Goal: Task Accomplishment & Management: Complete application form

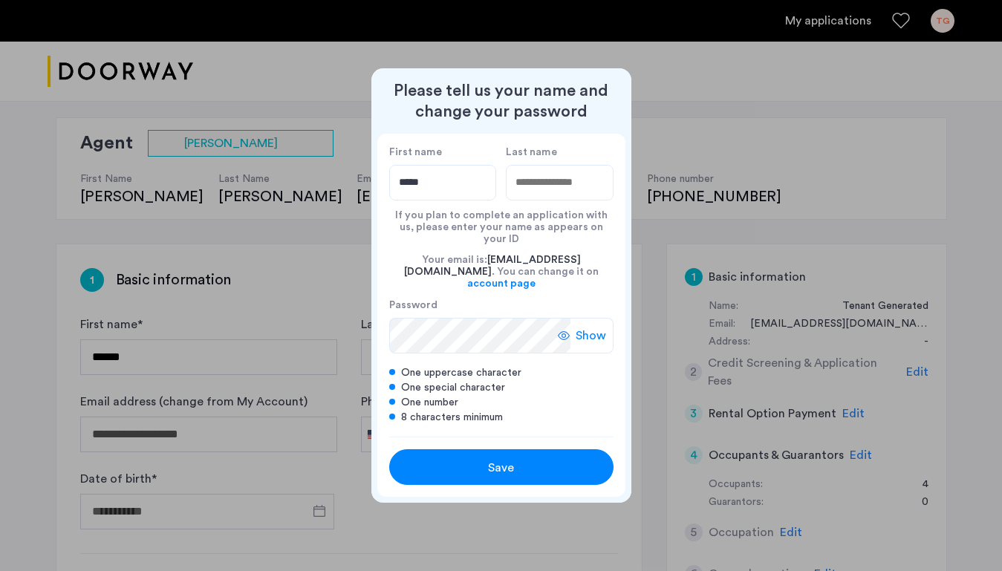
type input "*****"
click at [580, 201] on input "Last name" at bounding box center [560, 183] width 108 height 36
type input "****"
click at [579, 327] on span "Show" at bounding box center [591, 336] width 30 height 18
click at [498, 468] on button "Save" at bounding box center [501, 468] width 224 height 36
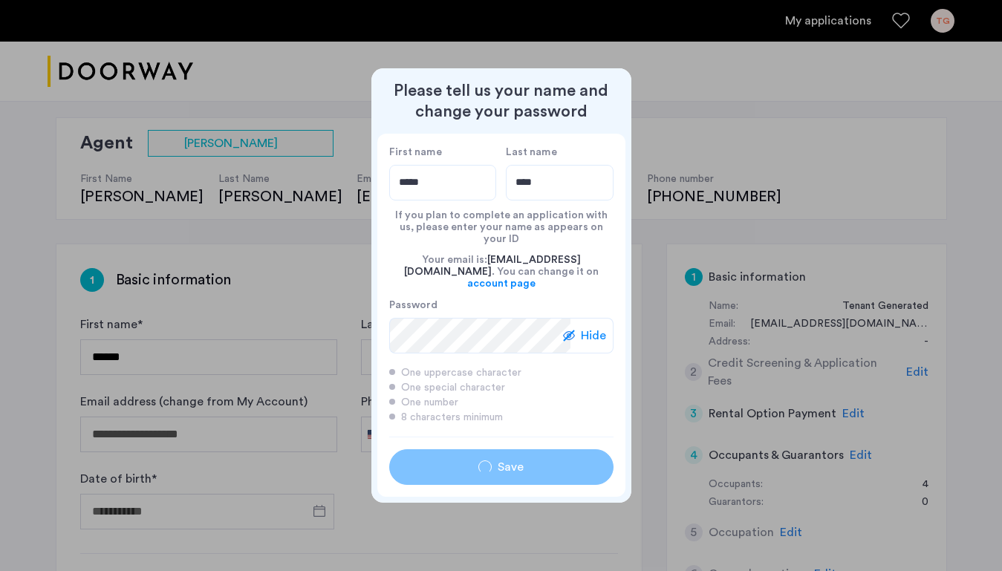
type input "*****"
type input "****"
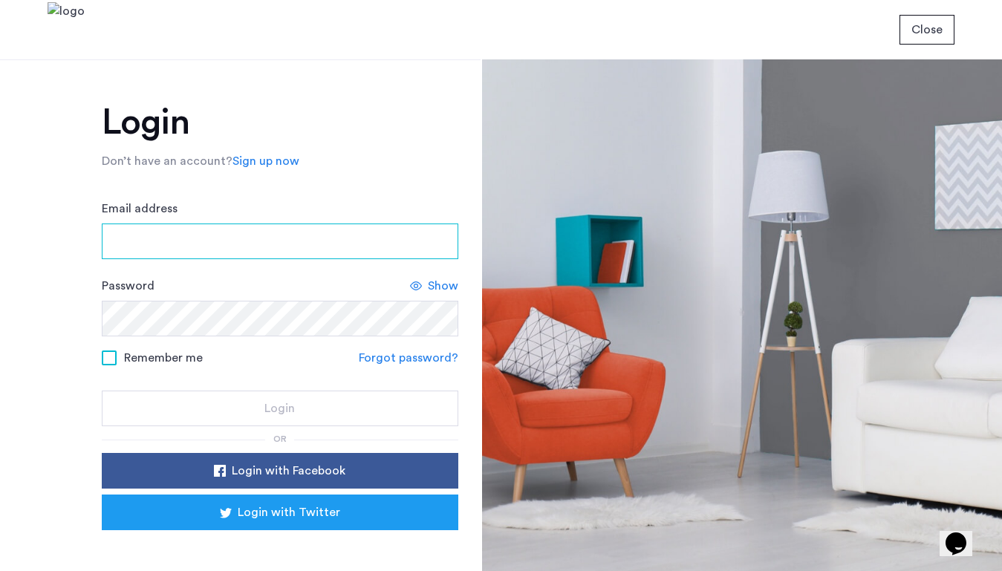
click at [378, 236] on input "Email address" at bounding box center [280, 242] width 357 height 36
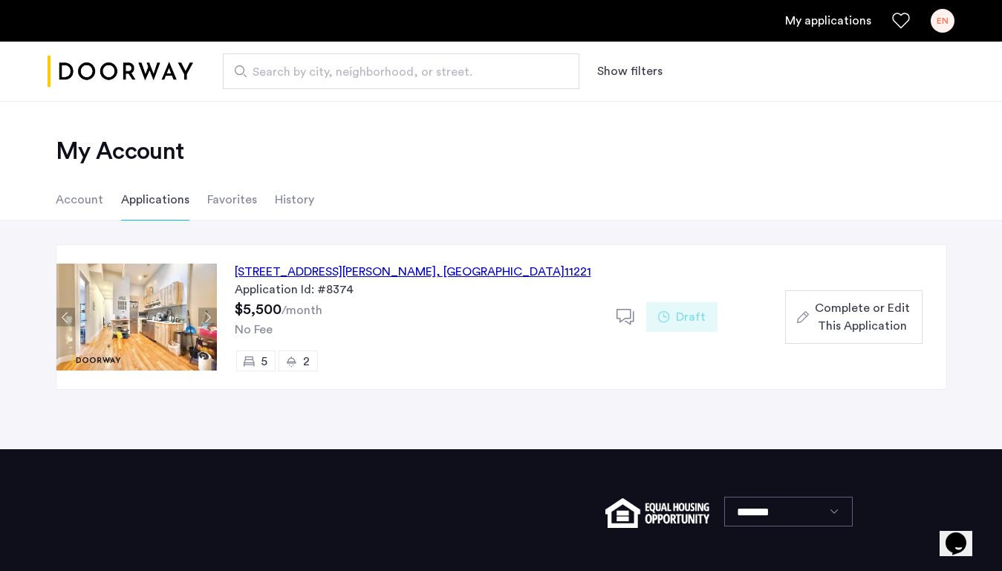
click at [448, 284] on div "Application Id: #8374" at bounding box center [417, 290] width 364 height 18
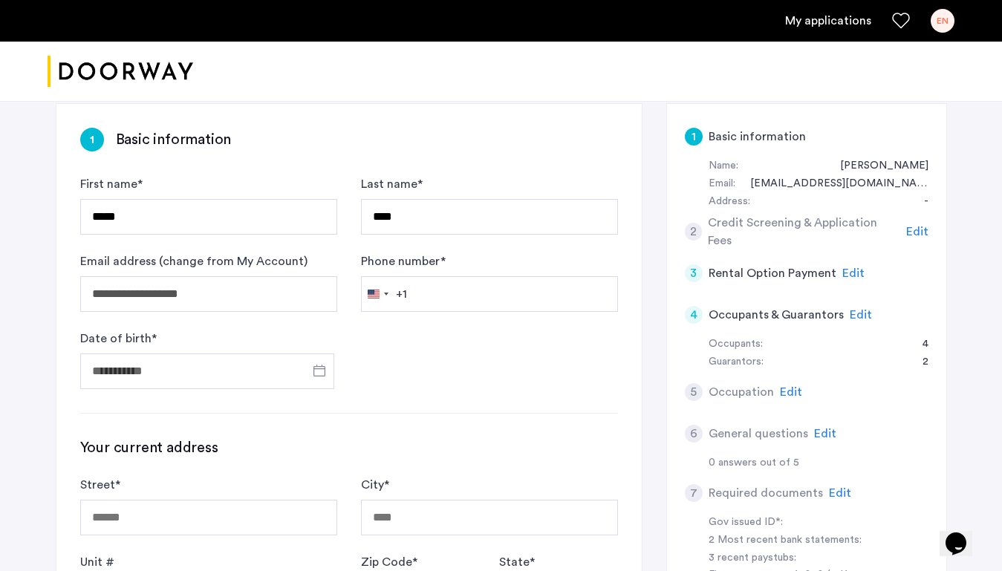
scroll to position [235, 0]
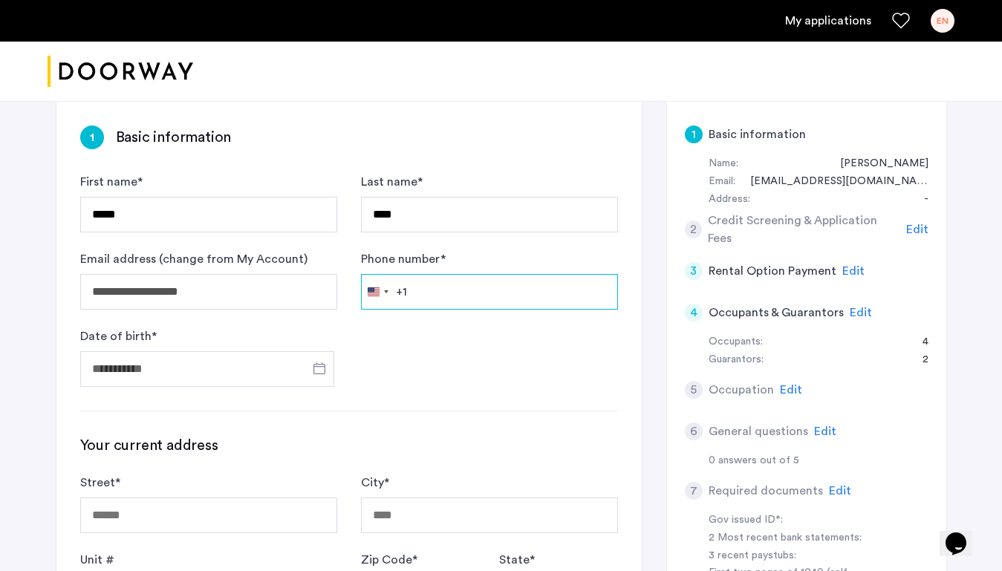
click at [453, 285] on input "Phone number *" at bounding box center [489, 292] width 257 height 36
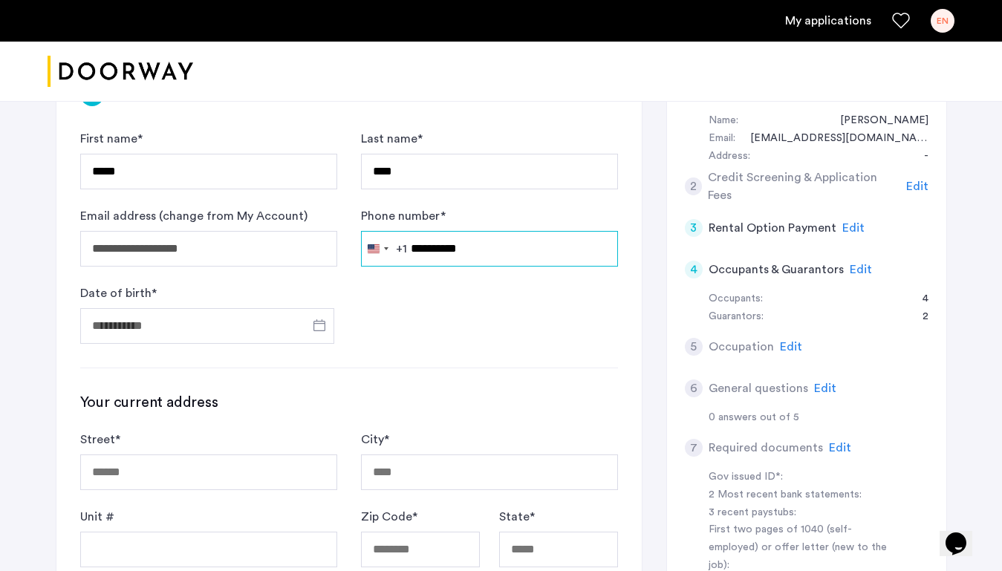
scroll to position [280, 0]
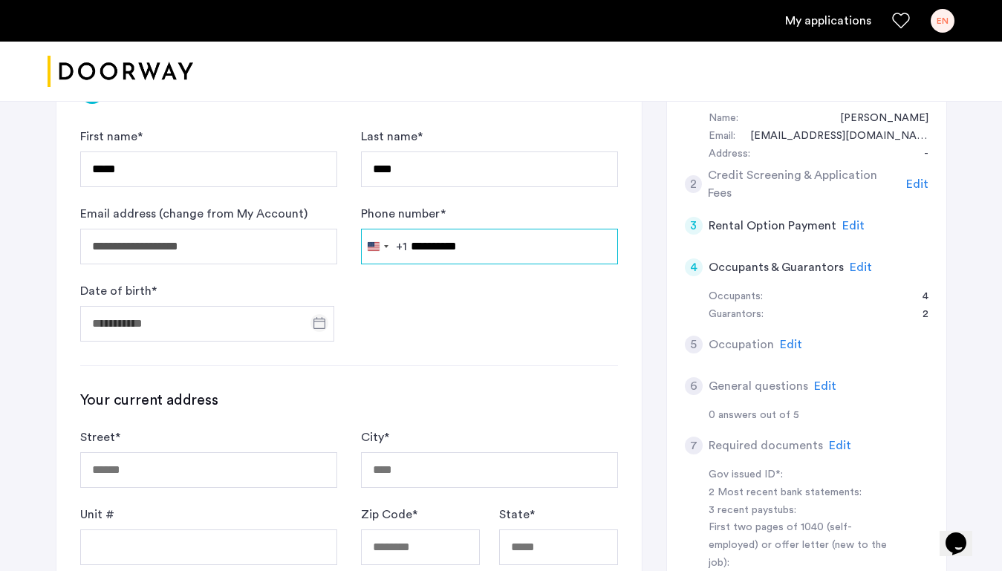
type input "**********"
click at [312, 322] on span "Open calendar" at bounding box center [320, 323] width 36 height 36
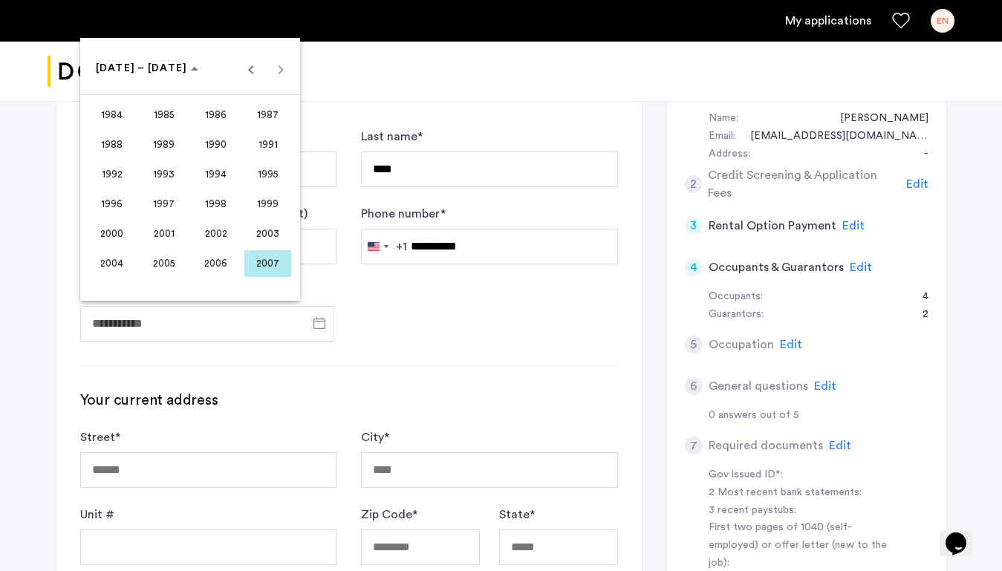
click at [122, 229] on span "2000" at bounding box center [111, 234] width 47 height 27
click at [158, 151] on span "FEB" at bounding box center [163, 145] width 47 height 27
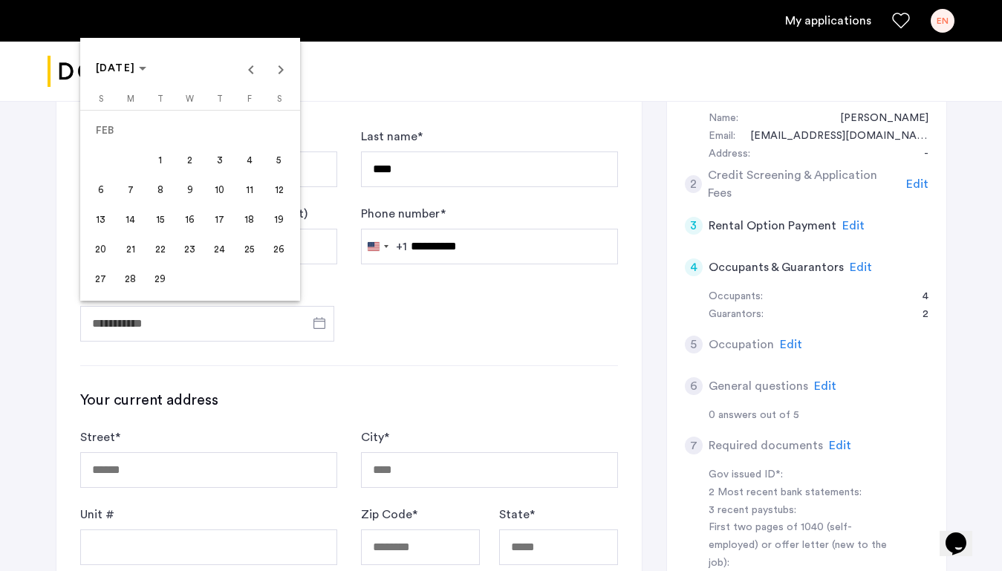
click at [219, 192] on span "10" at bounding box center [220, 190] width 27 height 27
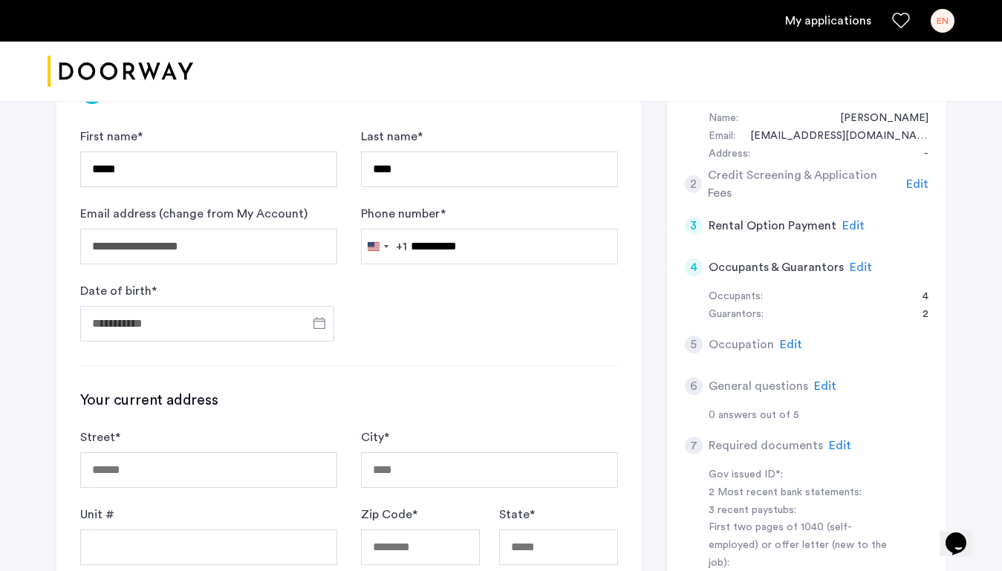
type input "**********"
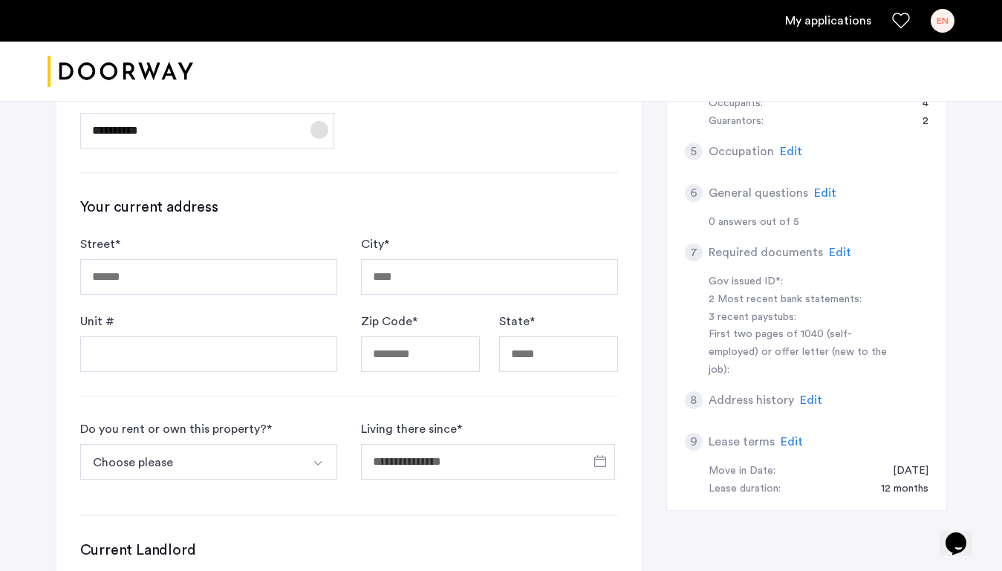
scroll to position [478, 0]
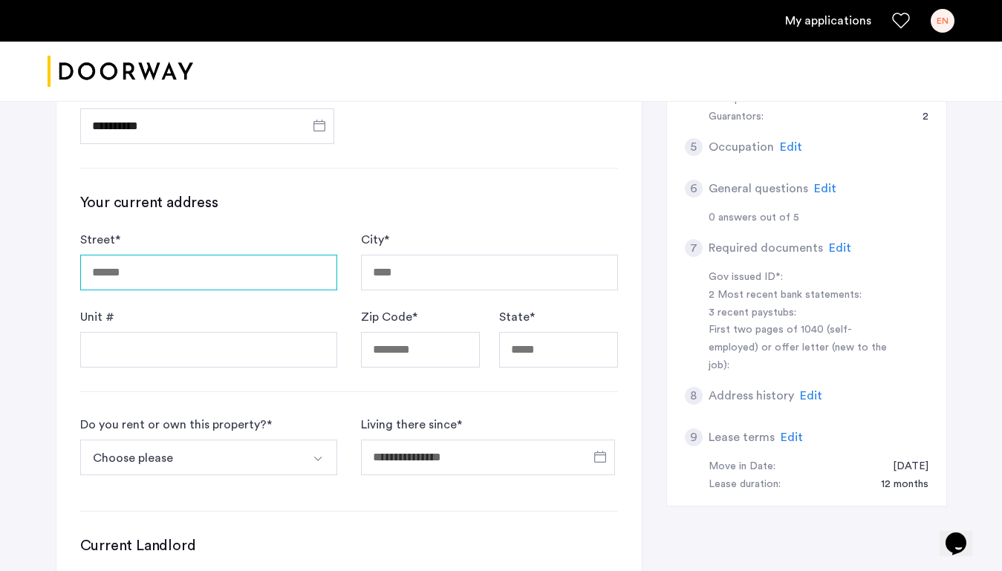
click at [233, 281] on input "Street *" at bounding box center [208, 273] width 257 height 36
type input "**********"
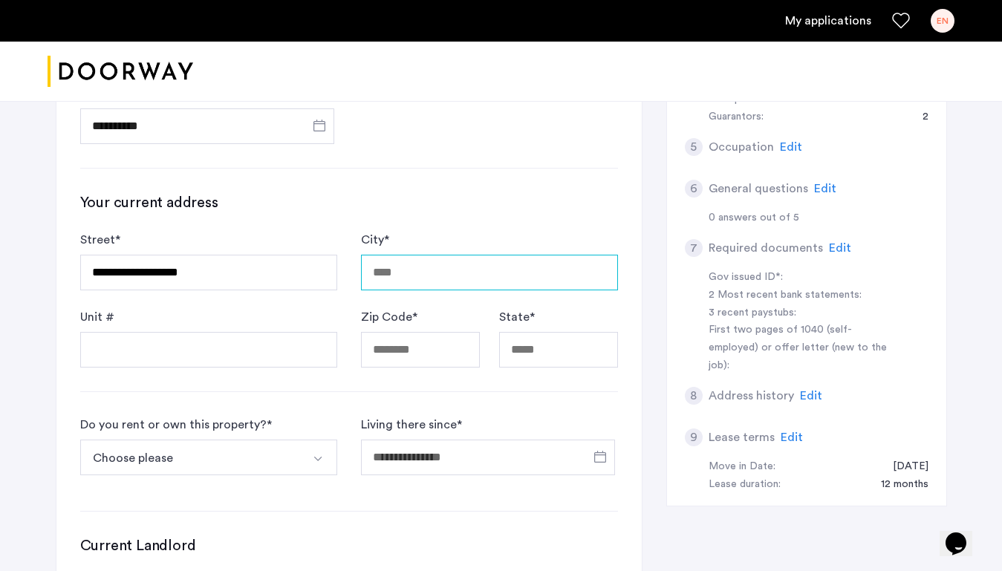
type input "********"
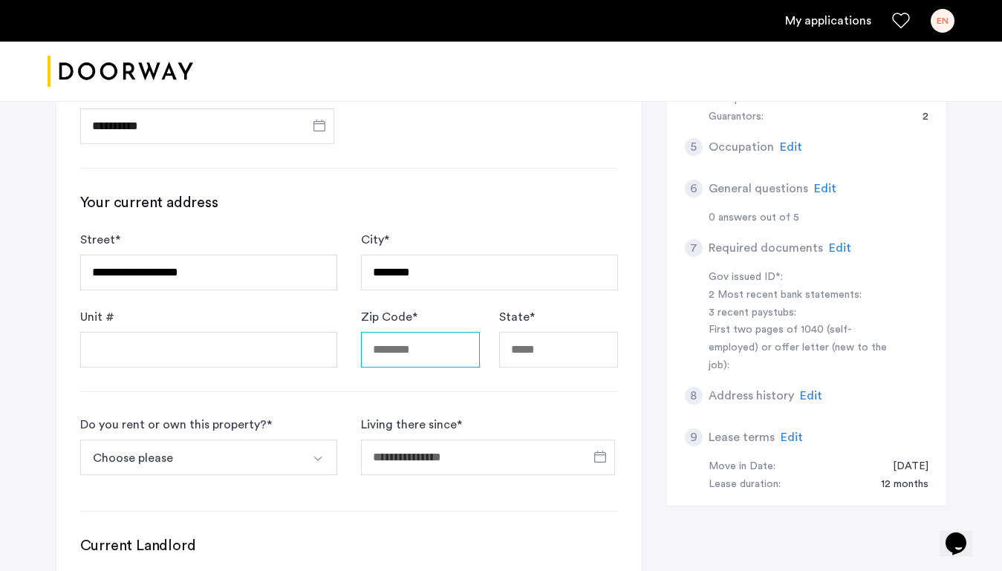
type input "*****"
type input "**"
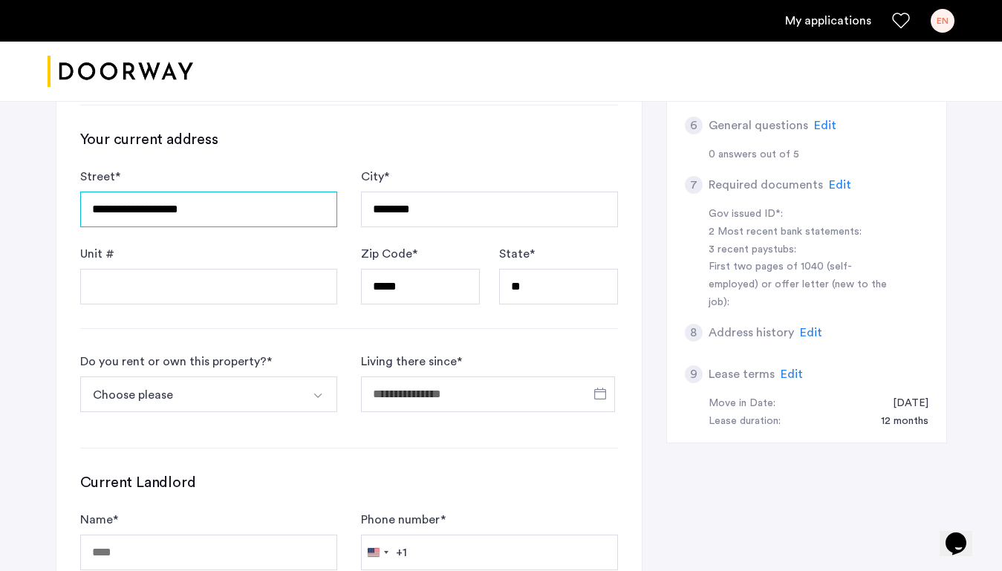
scroll to position [554, 0]
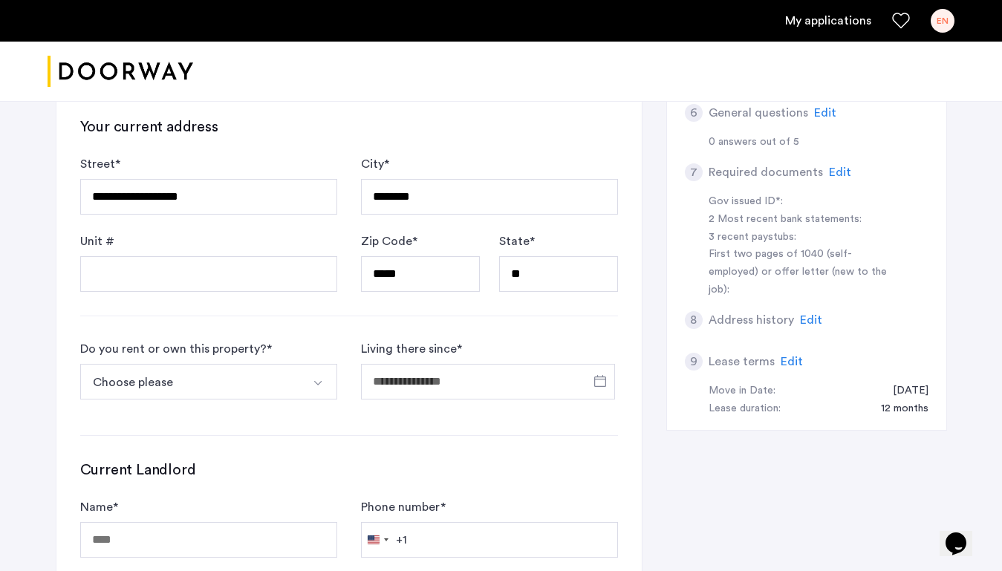
click at [219, 379] on button "Choose please" at bounding box center [191, 382] width 222 height 36
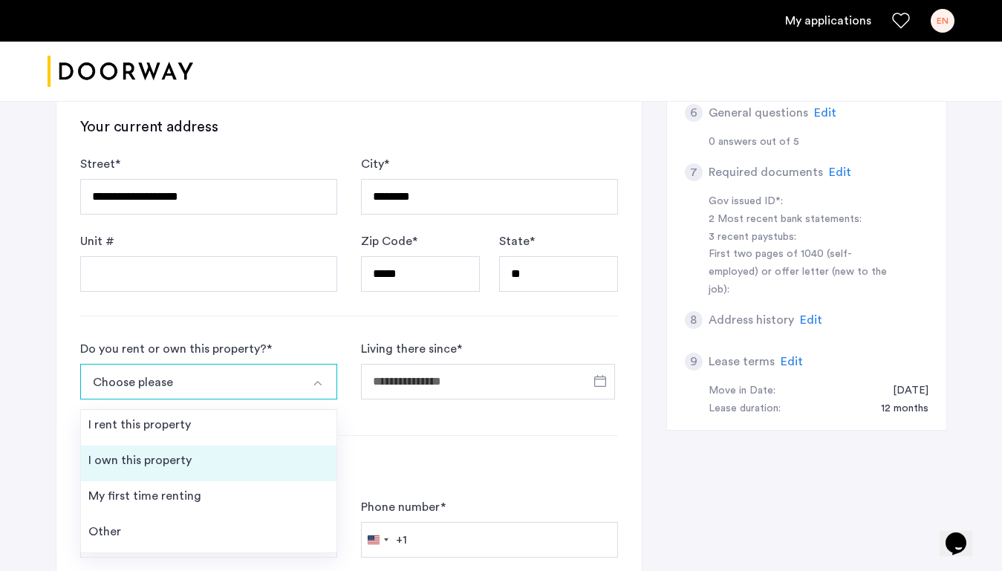
click at [193, 453] on li "I own this property" at bounding box center [209, 464] width 256 height 36
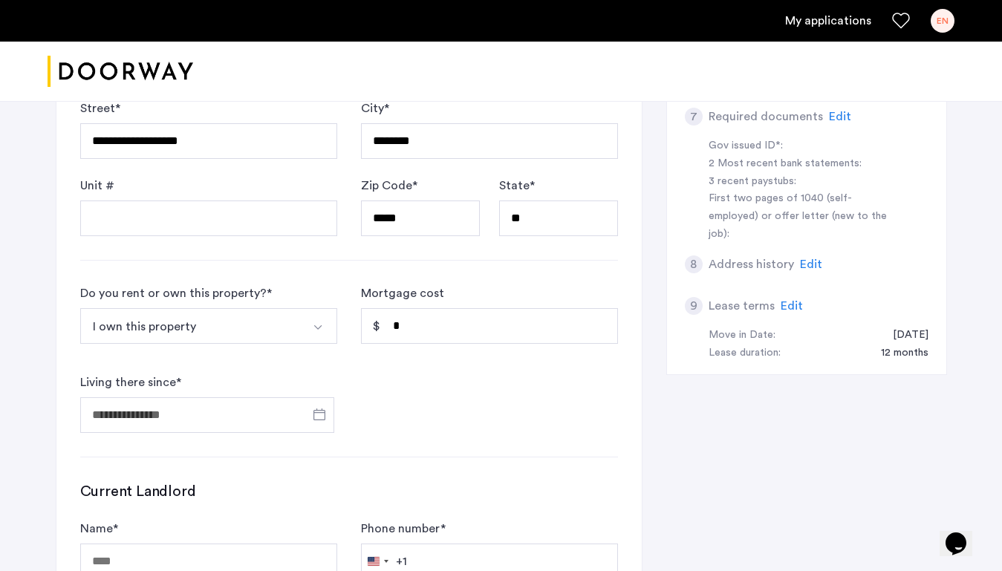
scroll to position [610, 0]
click at [224, 310] on button "I own this property" at bounding box center [191, 326] width 222 height 36
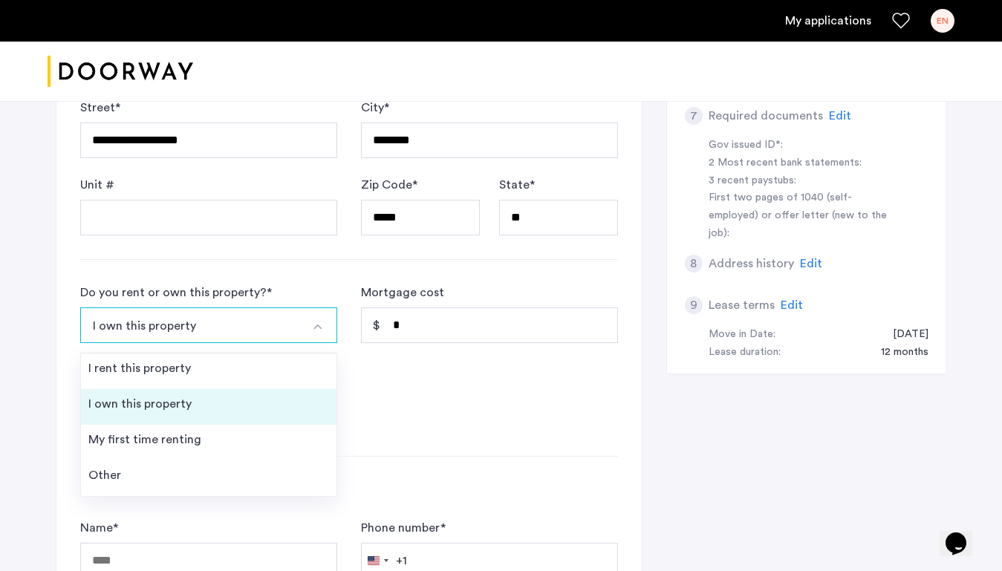
click at [233, 401] on li "I own this property" at bounding box center [209, 407] width 256 height 36
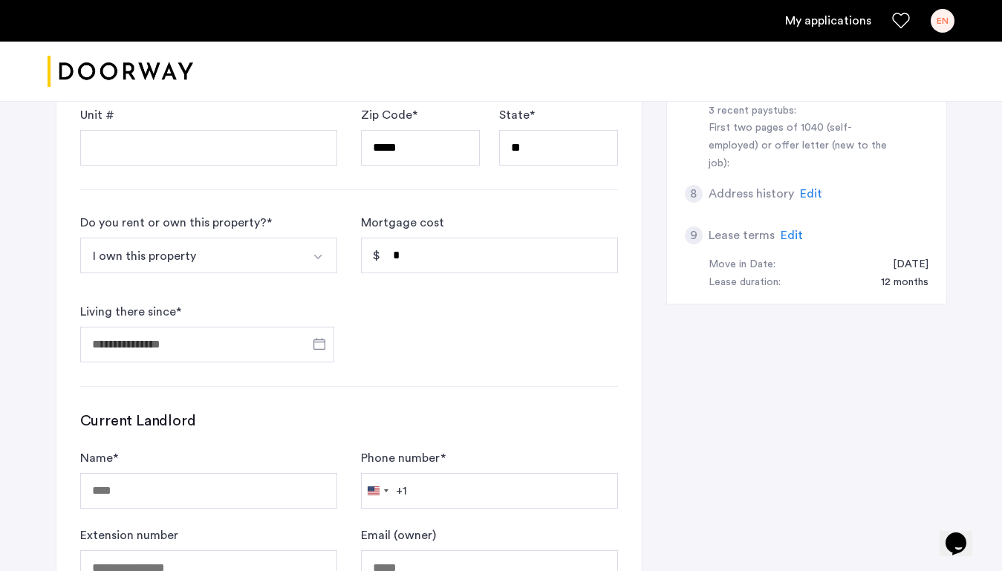
scroll to position [695, 0]
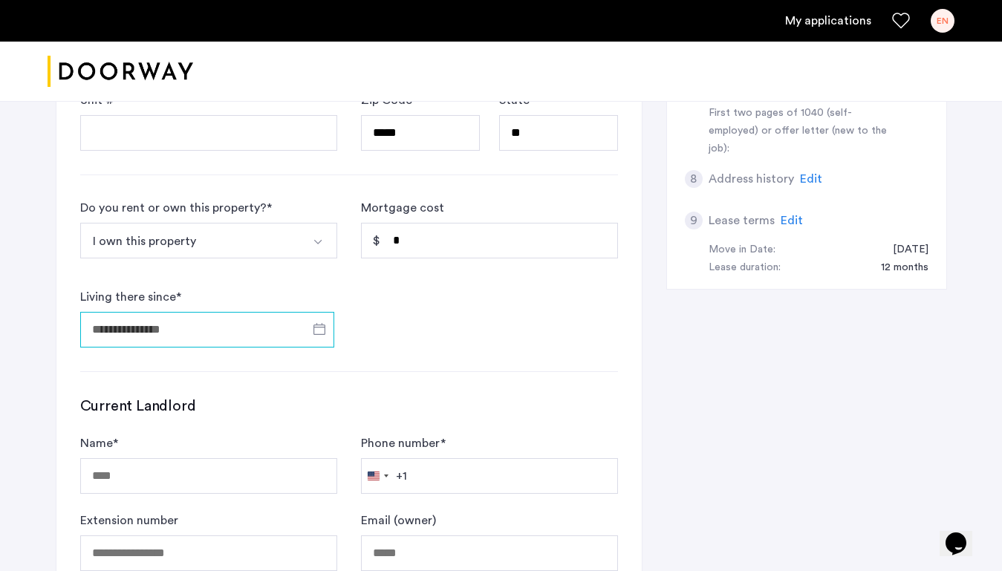
click at [219, 335] on input "Living there since *" at bounding box center [207, 330] width 254 height 36
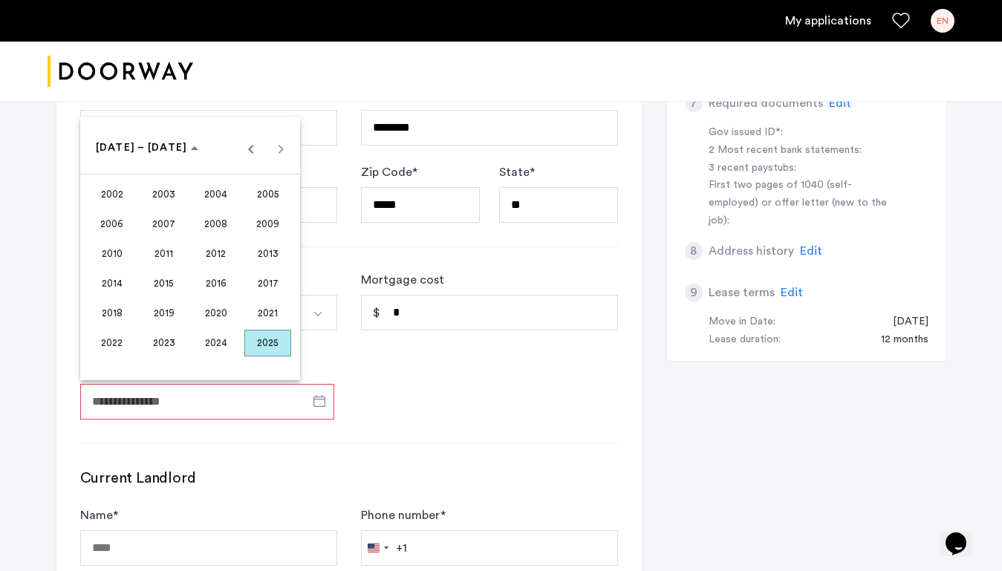
scroll to position [620, 0]
click at [249, 151] on span "Previous 24 years" at bounding box center [251, 149] width 30 height 30
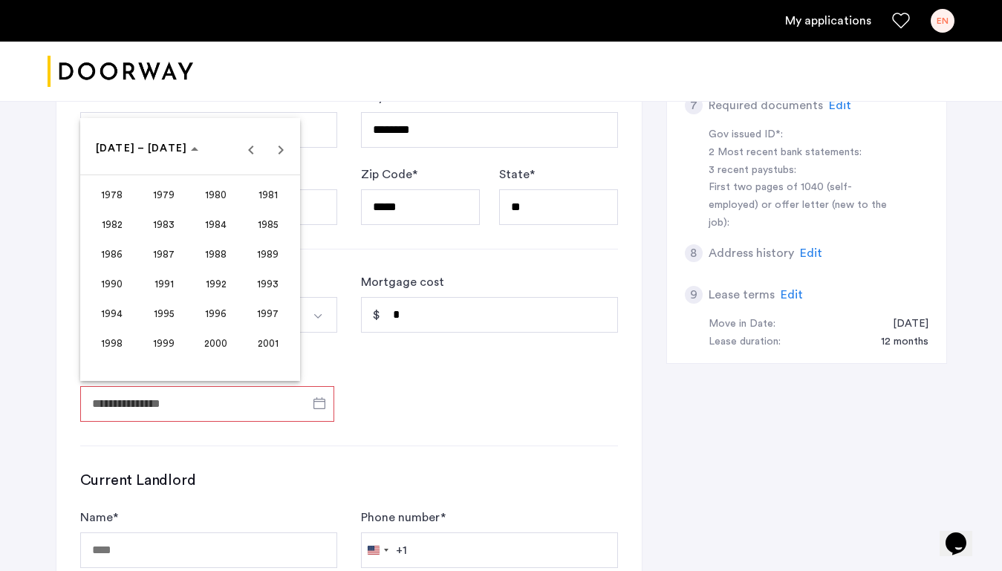
click at [215, 337] on span "2000" at bounding box center [215, 344] width 47 height 27
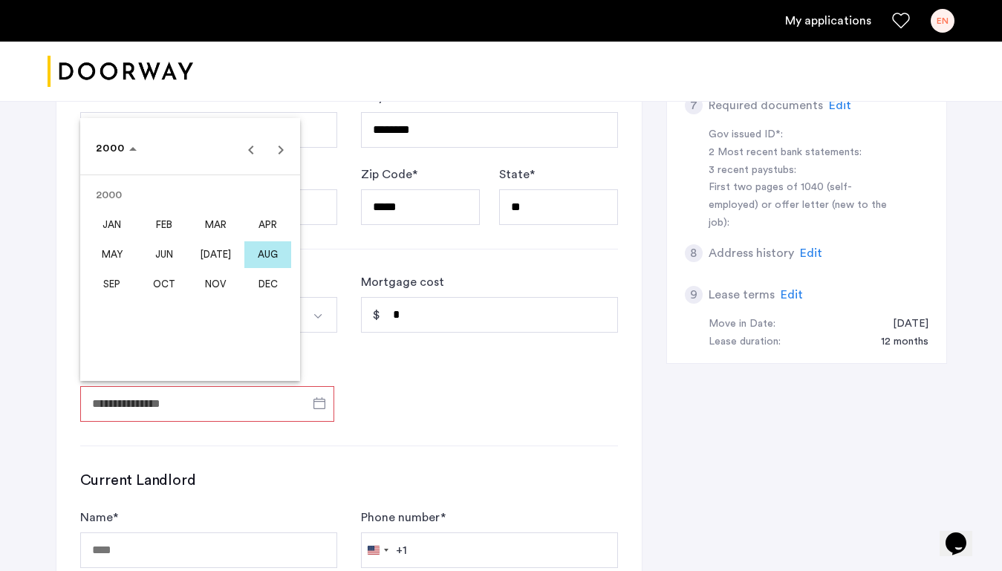
click at [221, 227] on span "MAR" at bounding box center [215, 225] width 47 height 27
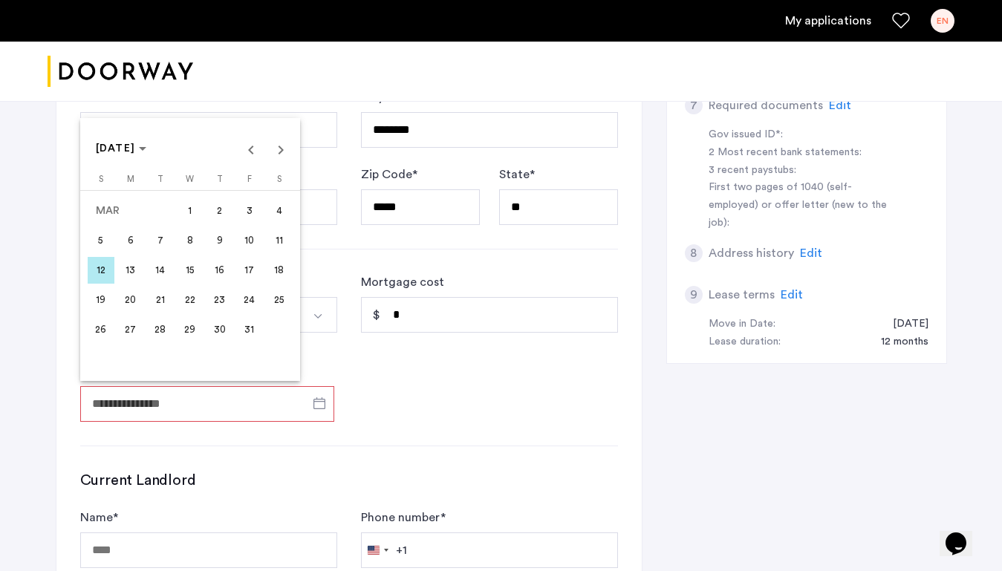
click at [187, 213] on span "1" at bounding box center [190, 211] width 27 height 27
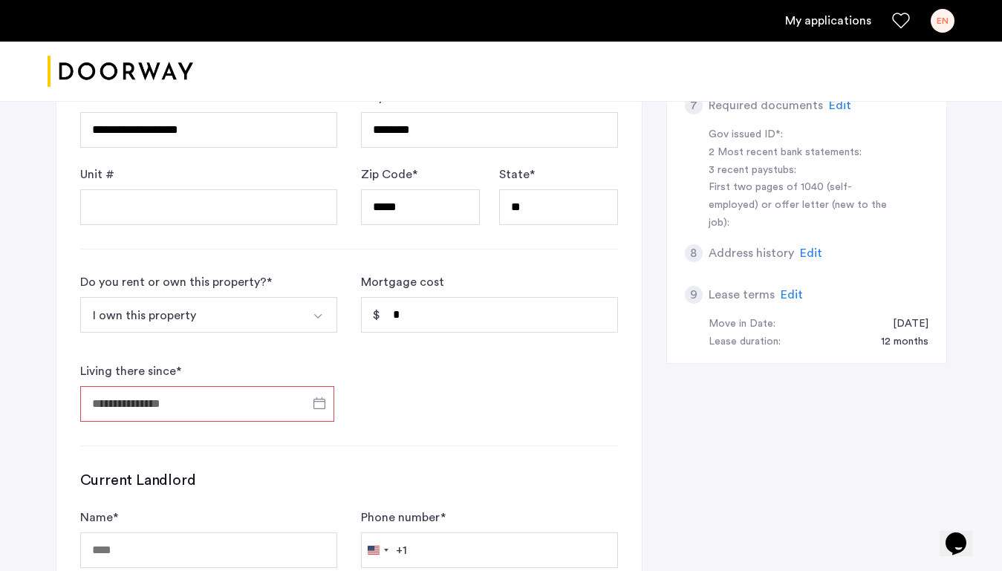
type input "**********"
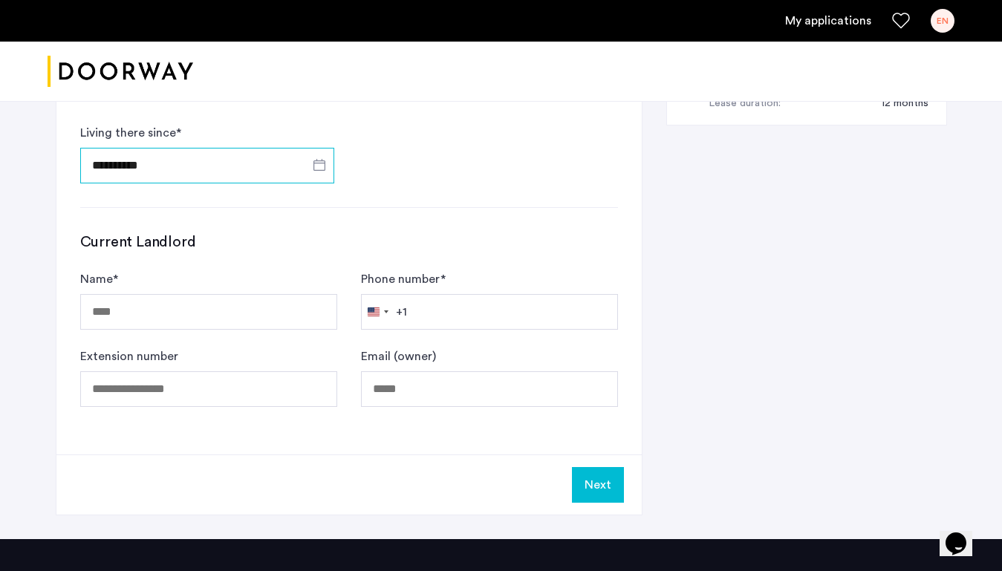
scroll to position [862, 0]
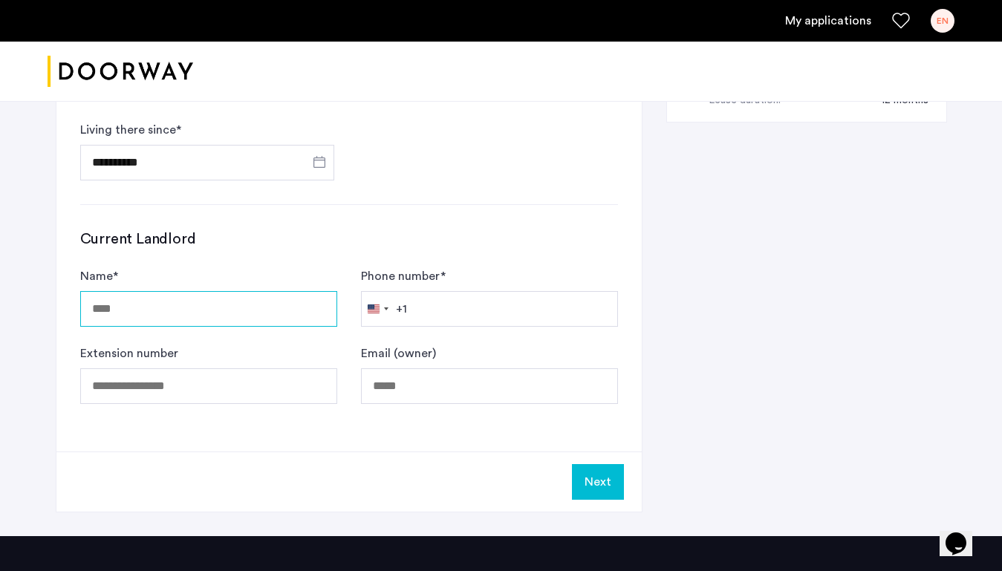
click at [243, 318] on input "Name *" at bounding box center [208, 309] width 257 height 36
click at [258, 270] on div "Name *" at bounding box center [208, 296] width 257 height 59
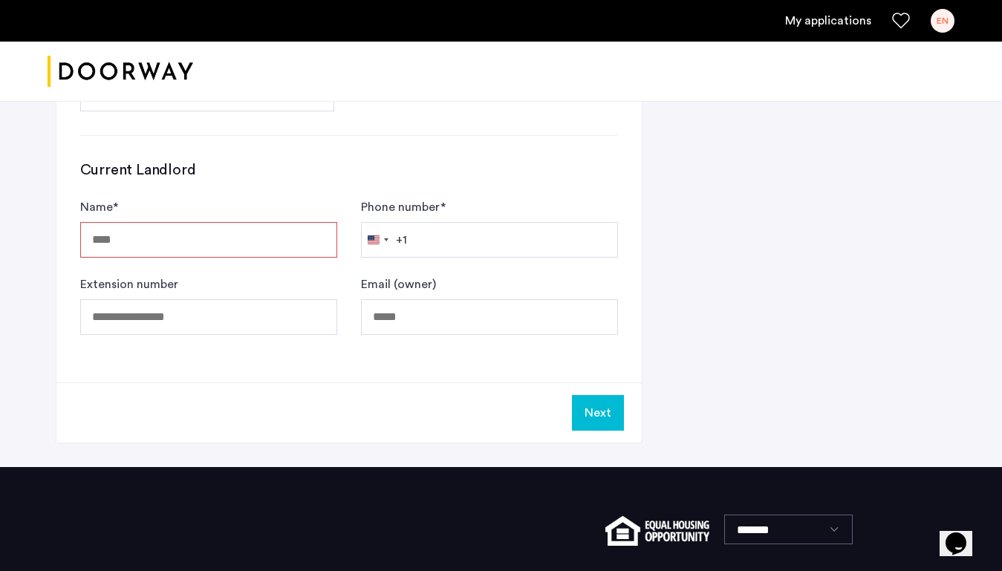
scroll to position [941, 0]
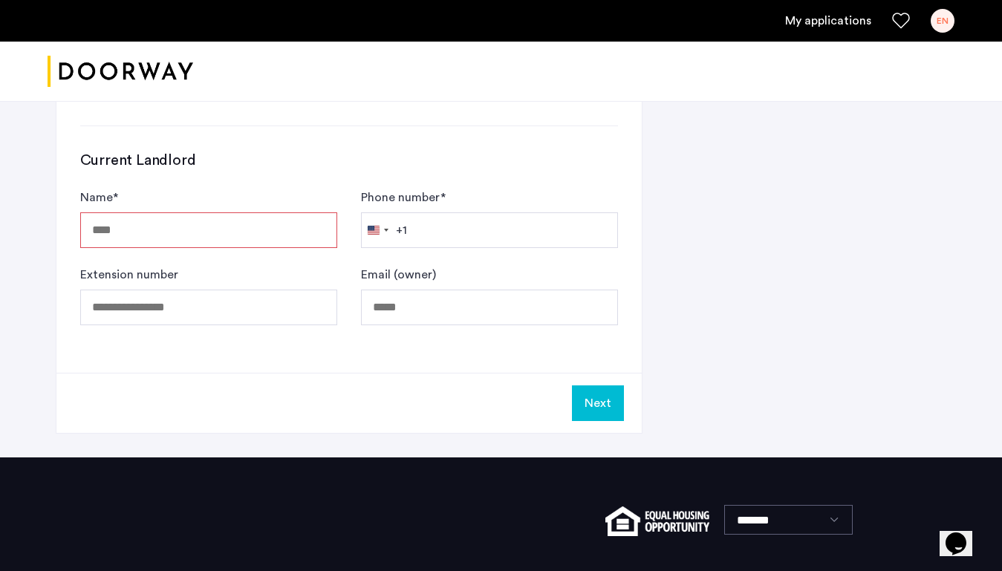
click at [589, 412] on button "Next" at bounding box center [598, 404] width 52 height 36
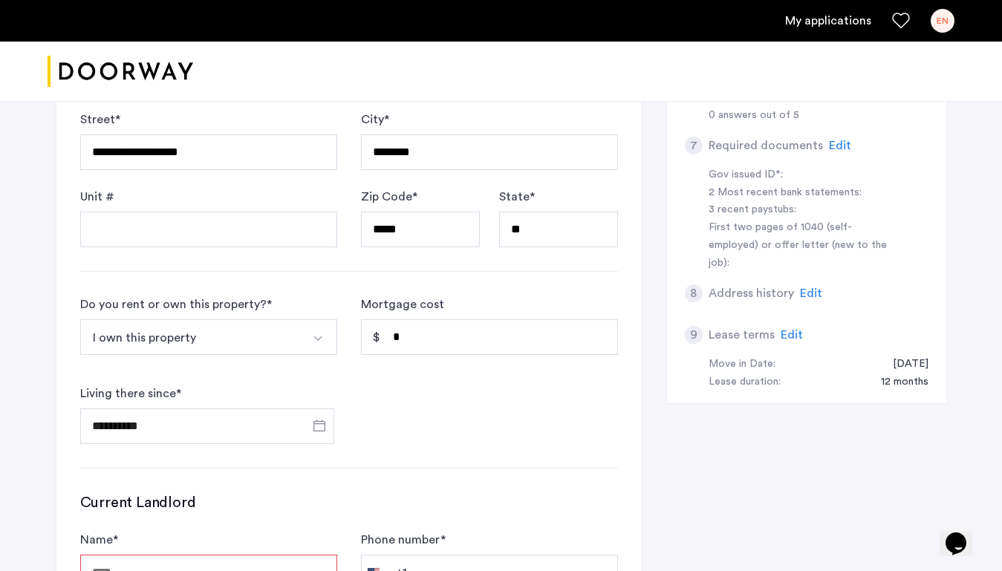
scroll to position [605, 0]
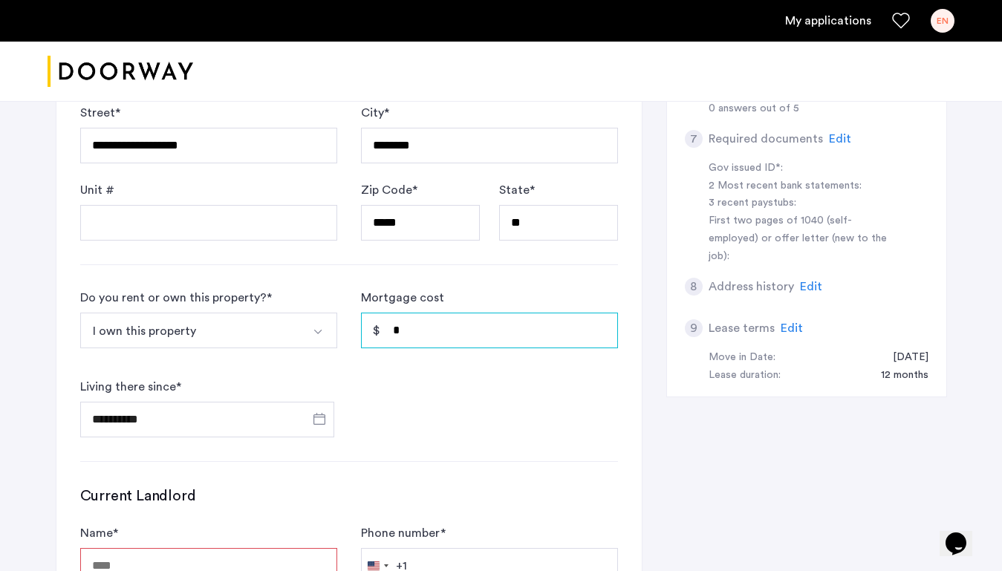
click at [418, 340] on input "*" at bounding box center [489, 331] width 257 height 36
click at [260, 322] on button "I own this property" at bounding box center [191, 331] width 222 height 36
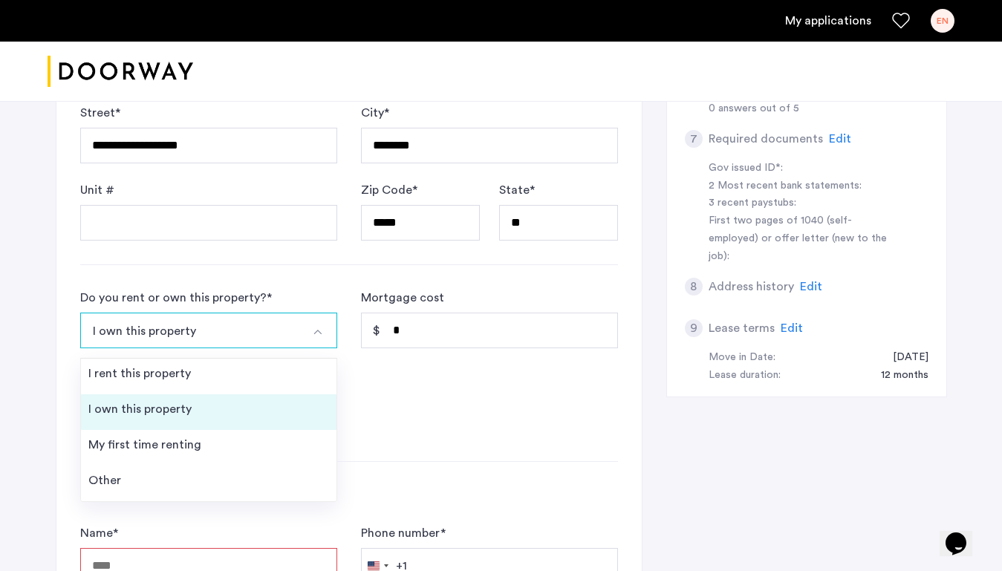
click at [225, 415] on li "I own this property" at bounding box center [209, 413] width 256 height 36
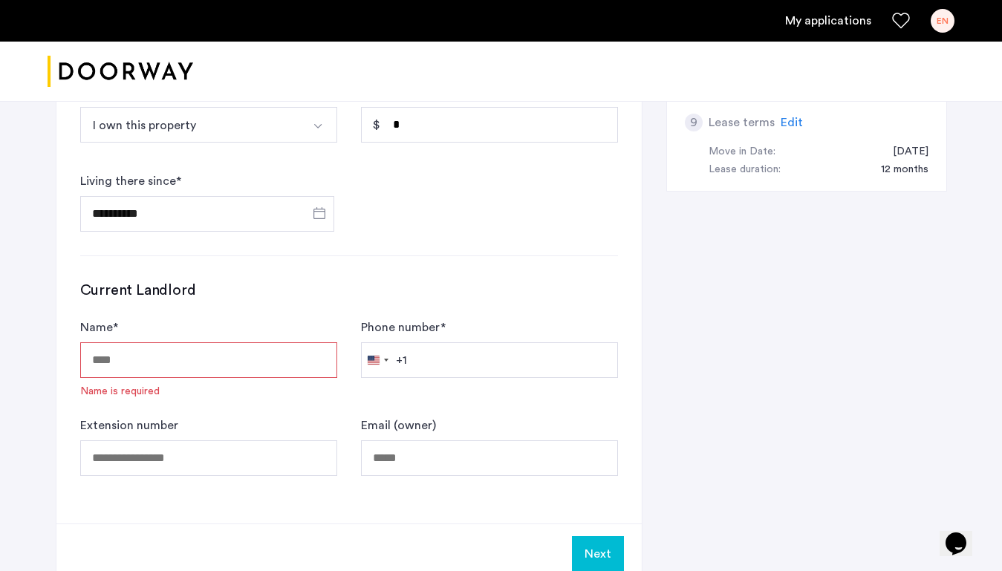
scroll to position [825, 0]
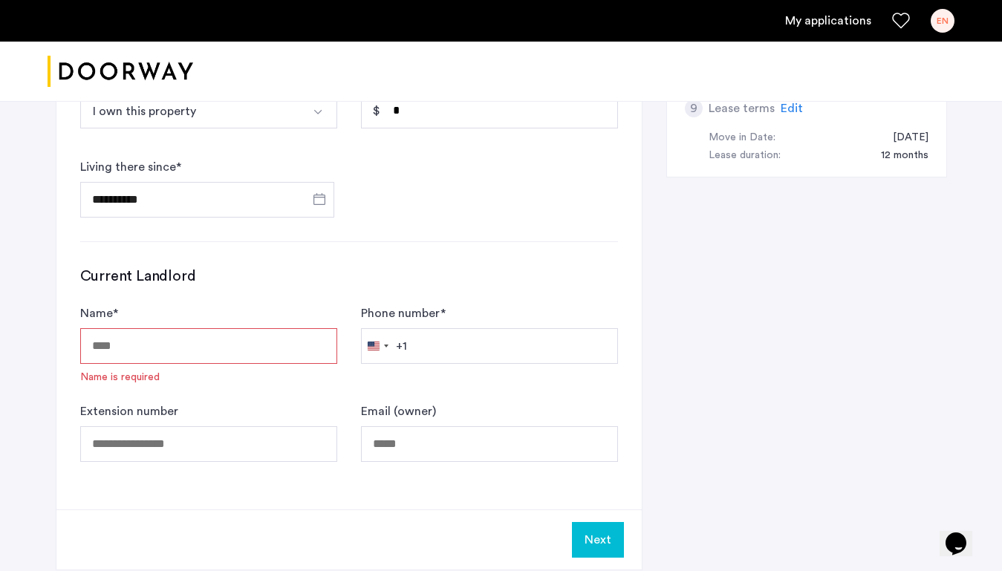
click at [302, 348] on input "Name *" at bounding box center [208, 346] width 257 height 36
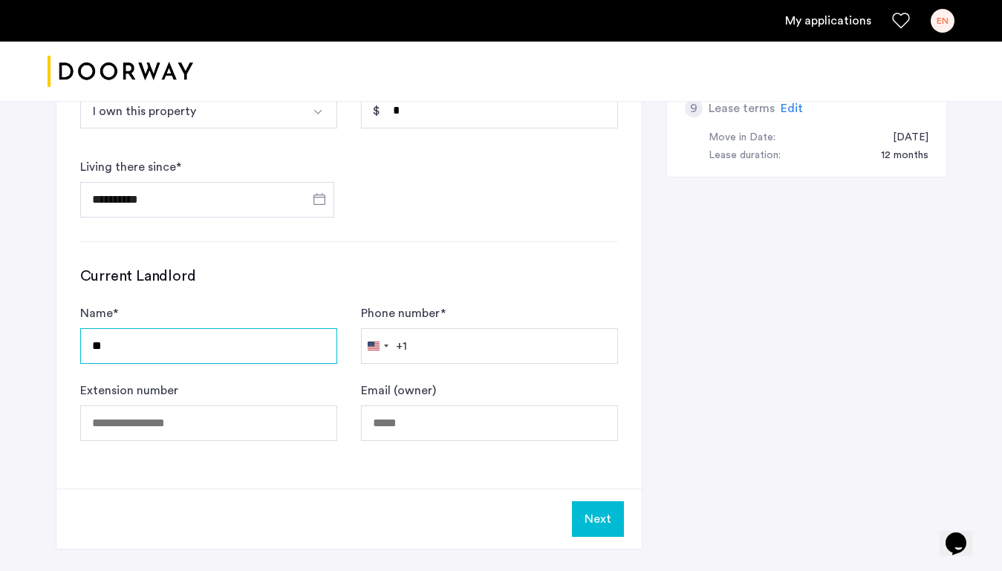
type input "**"
click at [606, 519] on button "Next" at bounding box center [598, 520] width 52 height 36
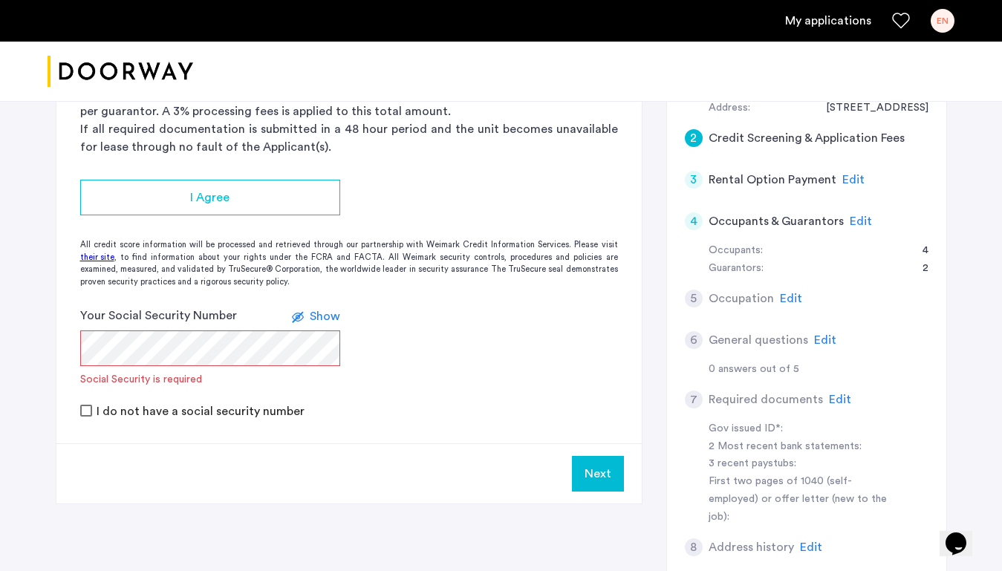
scroll to position [348, 0]
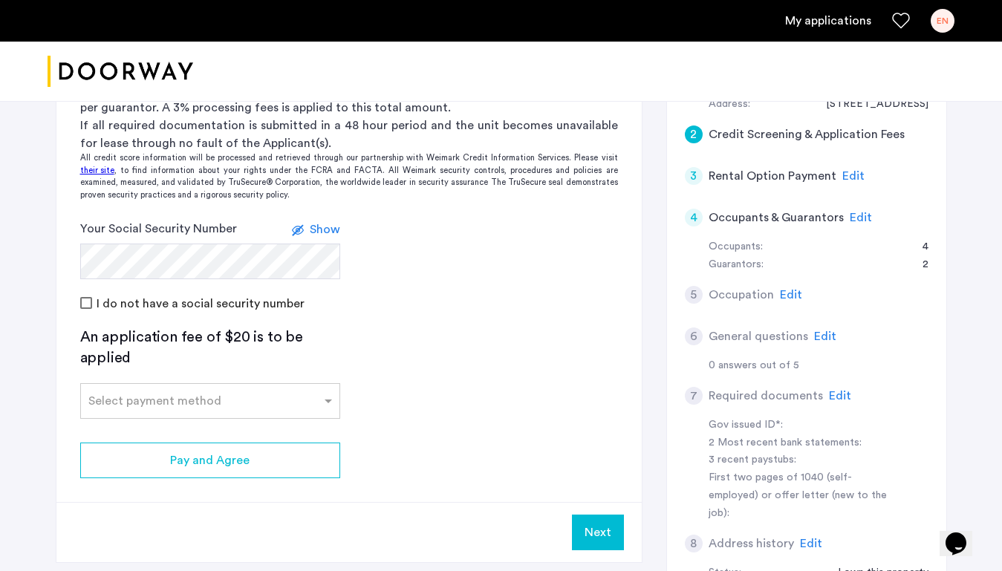
click at [310, 233] on span "Show" at bounding box center [325, 230] width 30 height 12
click at [310, 232] on label at bounding box center [306, 230] width 18 height 18
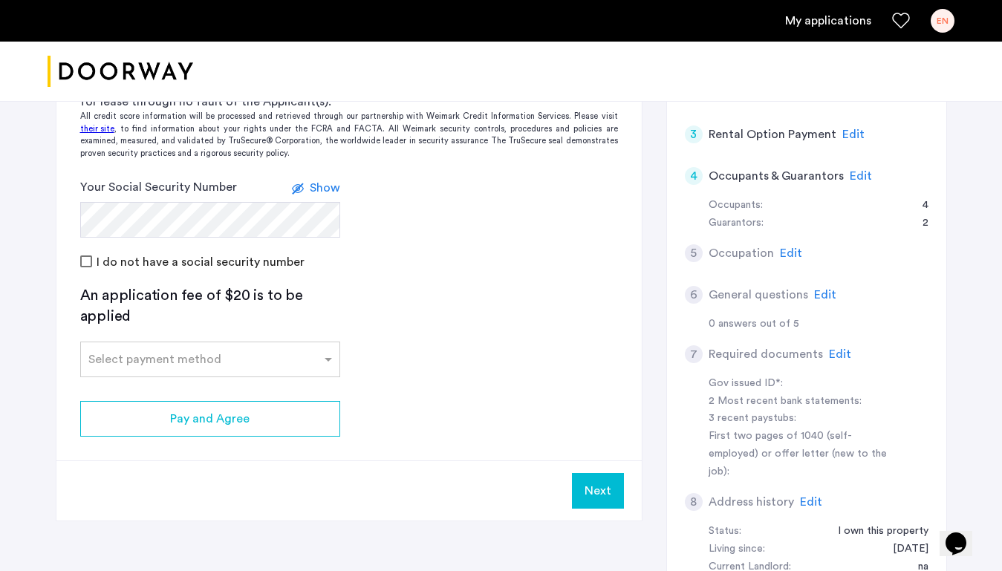
scroll to position [389, 0]
click at [206, 359] on input "text" at bounding box center [195, 356] width 214 height 10
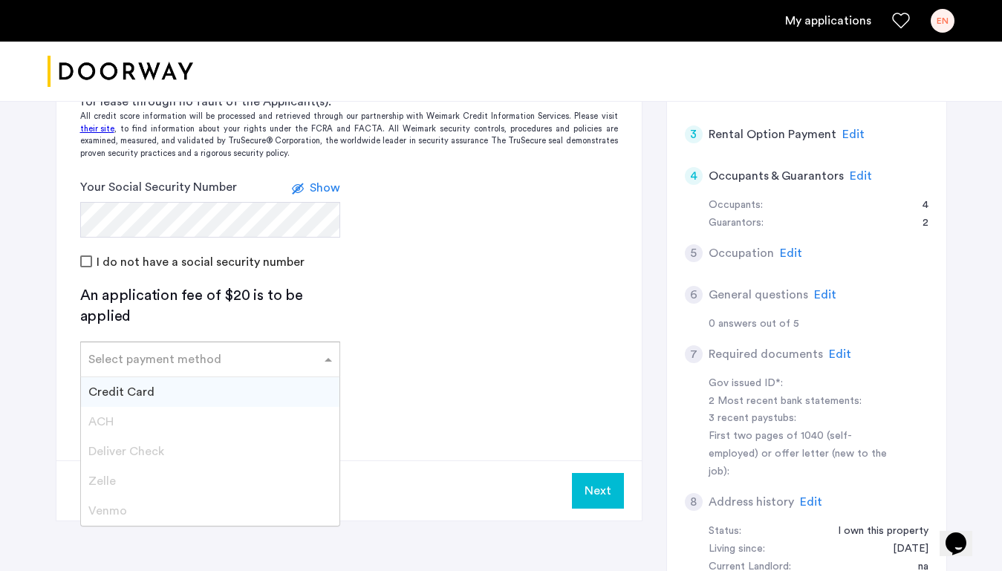
click at [181, 386] on div "Credit Card" at bounding box center [210, 392] width 259 height 30
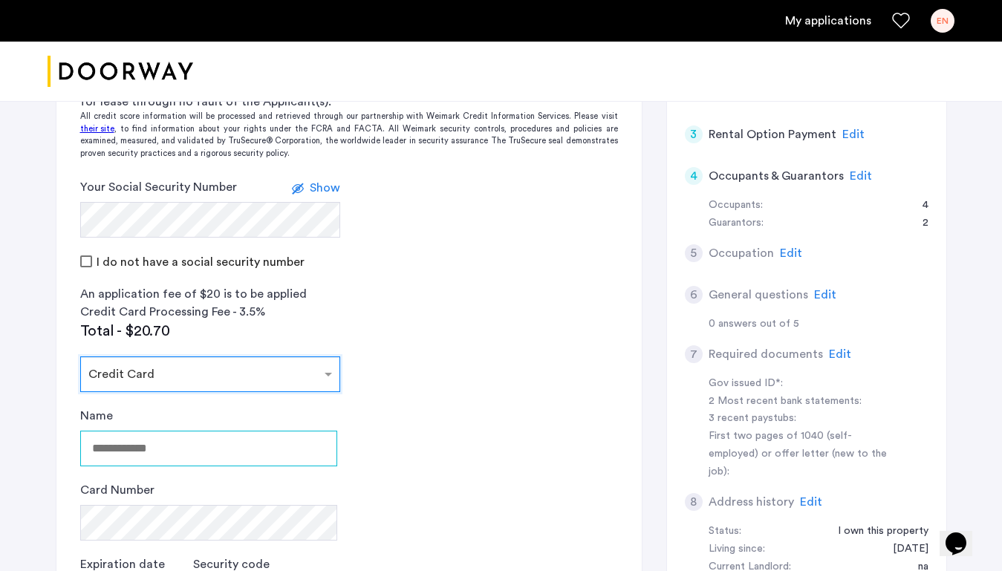
click at [180, 441] on input "Name" at bounding box center [208, 449] width 257 height 36
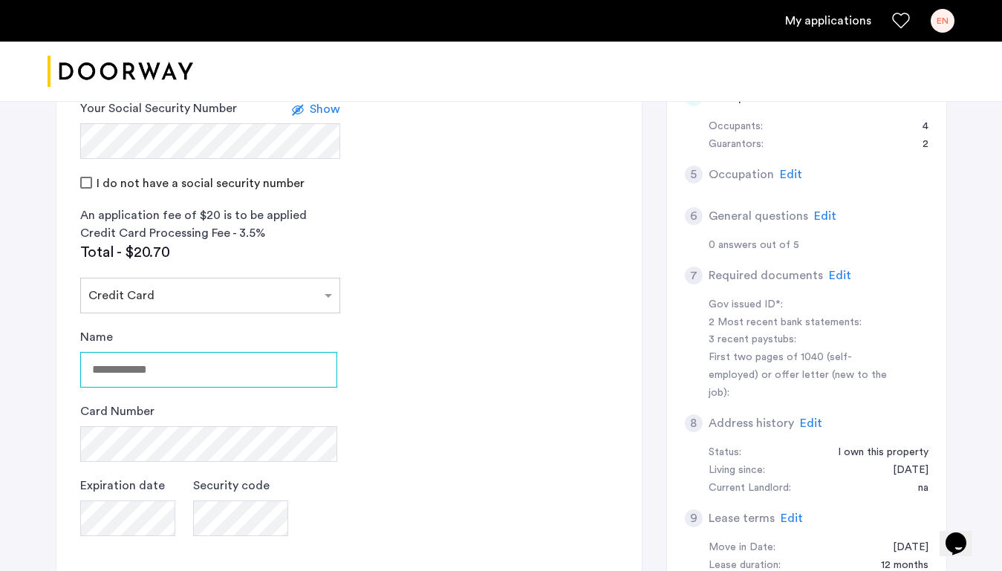
scroll to position [484, 0]
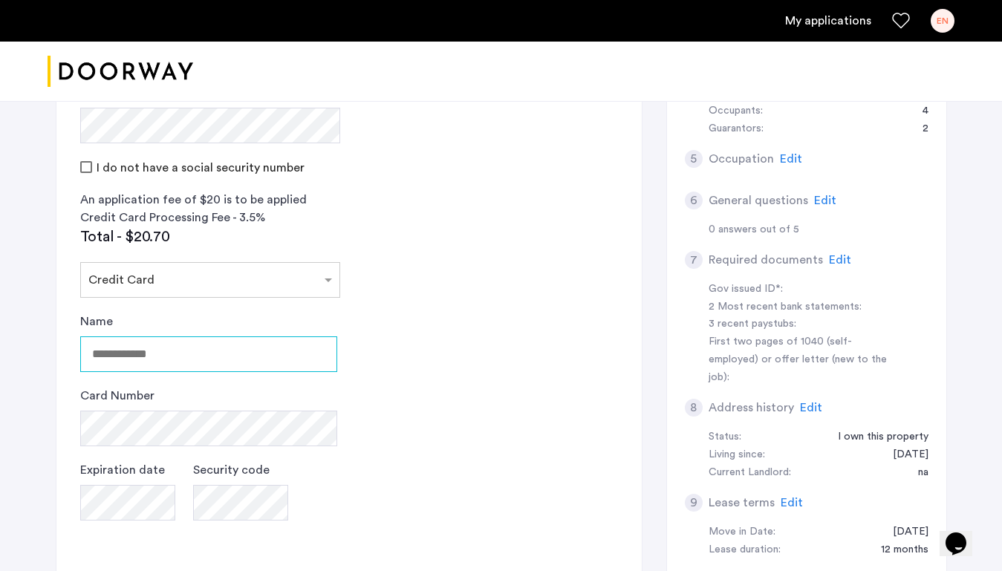
click at [188, 364] on input "Name" at bounding box center [208, 355] width 257 height 36
type input "**********"
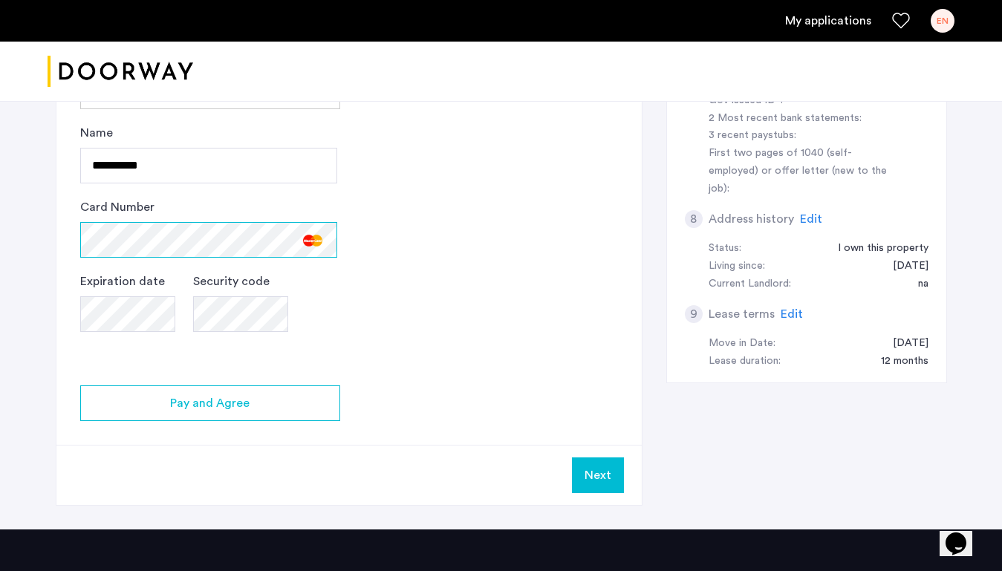
scroll to position [680, 0]
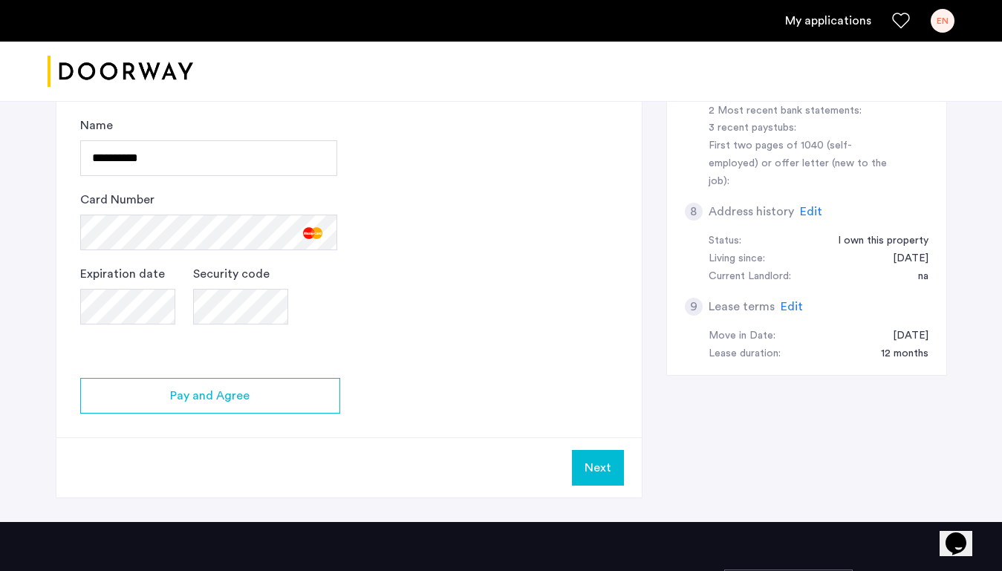
click at [574, 458] on button "Next" at bounding box center [598, 468] width 52 height 36
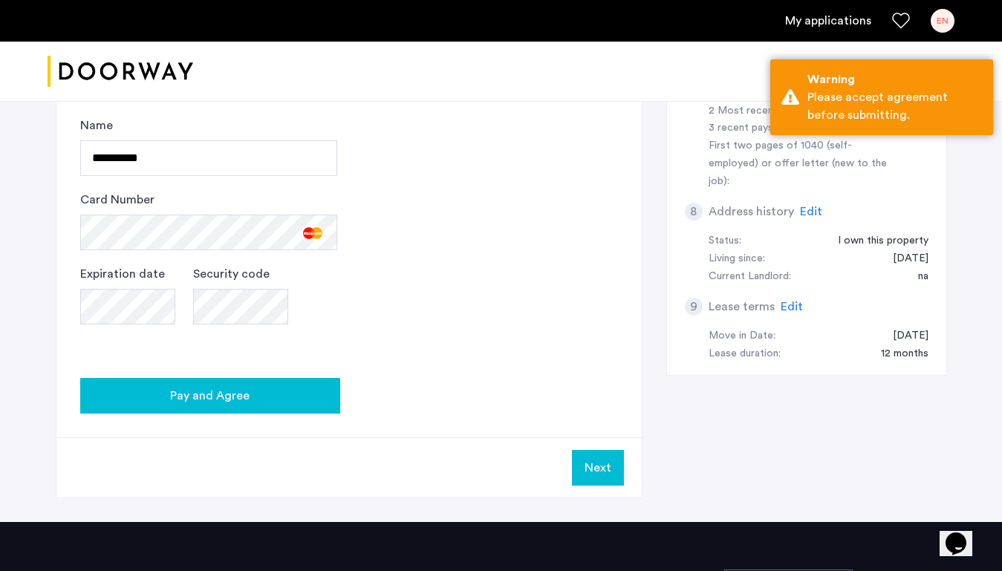
click at [266, 395] on div "Pay and Agree" at bounding box center [210, 396] width 236 height 18
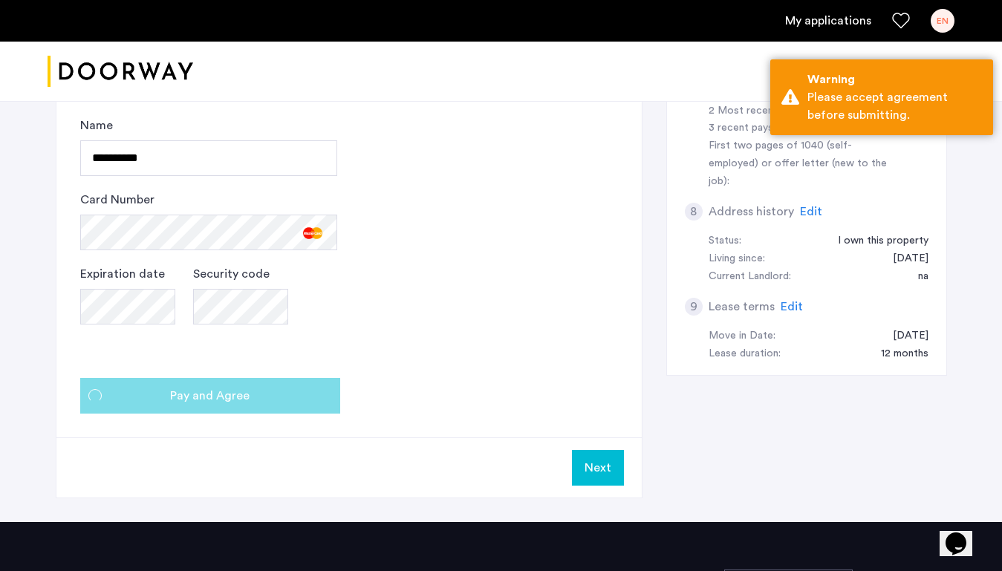
scroll to position [0, 0]
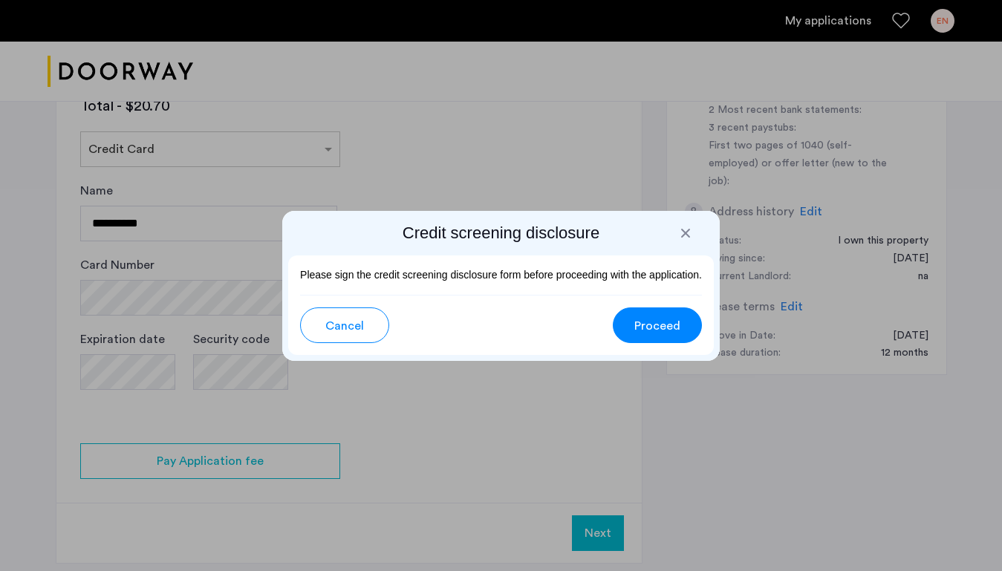
click at [688, 233] on div at bounding box center [685, 233] width 15 height 15
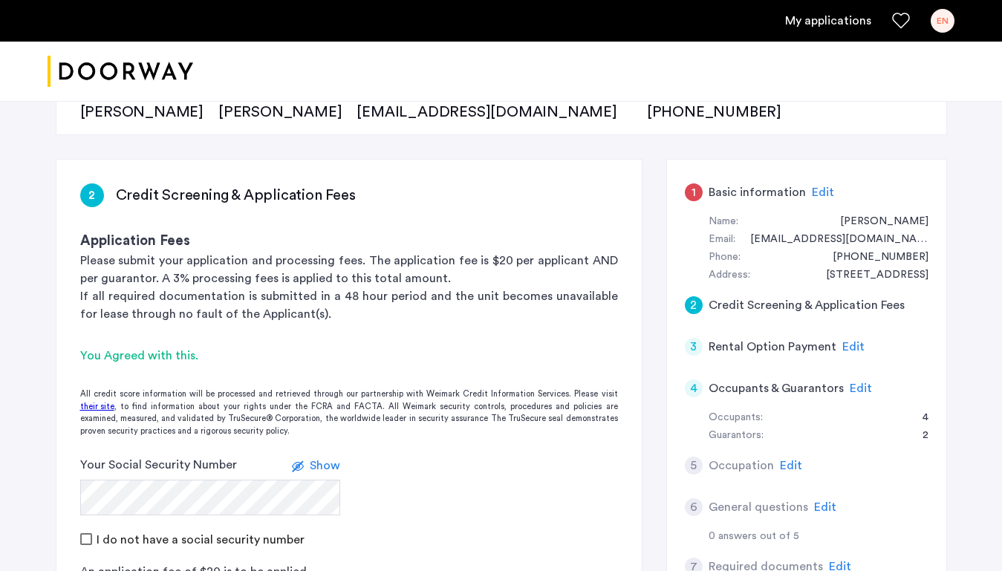
click at [695, 349] on div "3" at bounding box center [694, 347] width 18 height 18
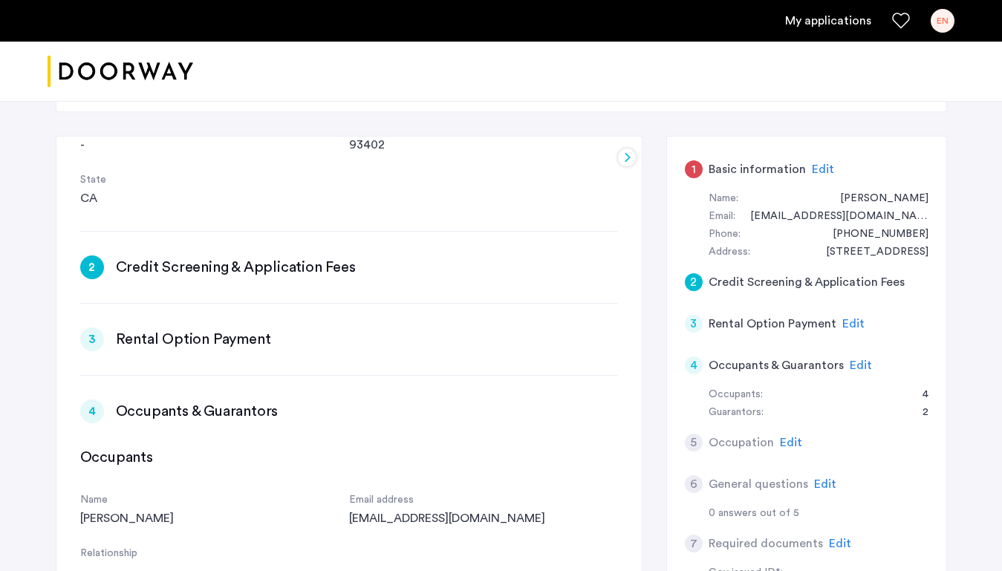
scroll to position [192, 0]
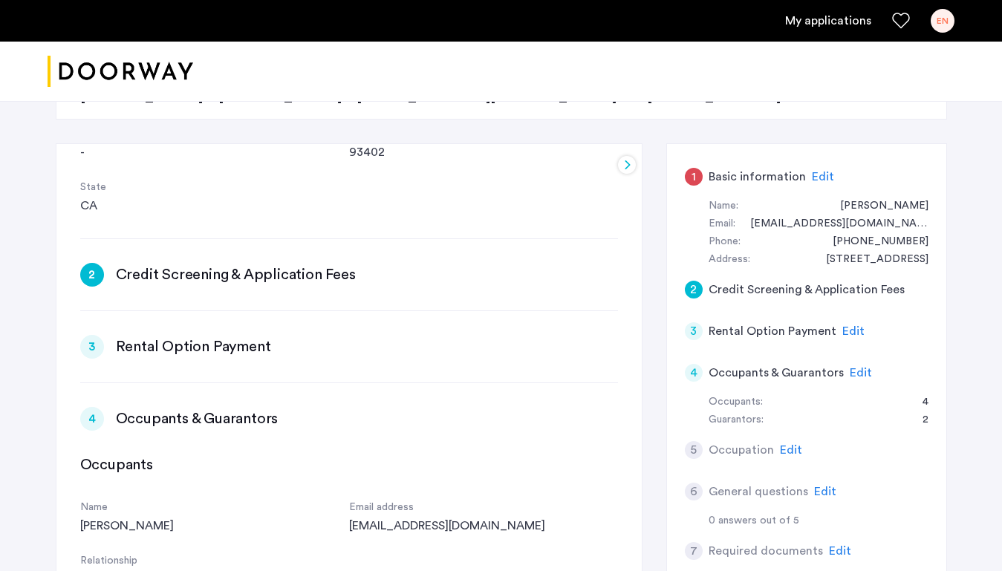
click at [427, 344] on div "3 Rental Option Payment Edit" at bounding box center [349, 347] width 538 height 24
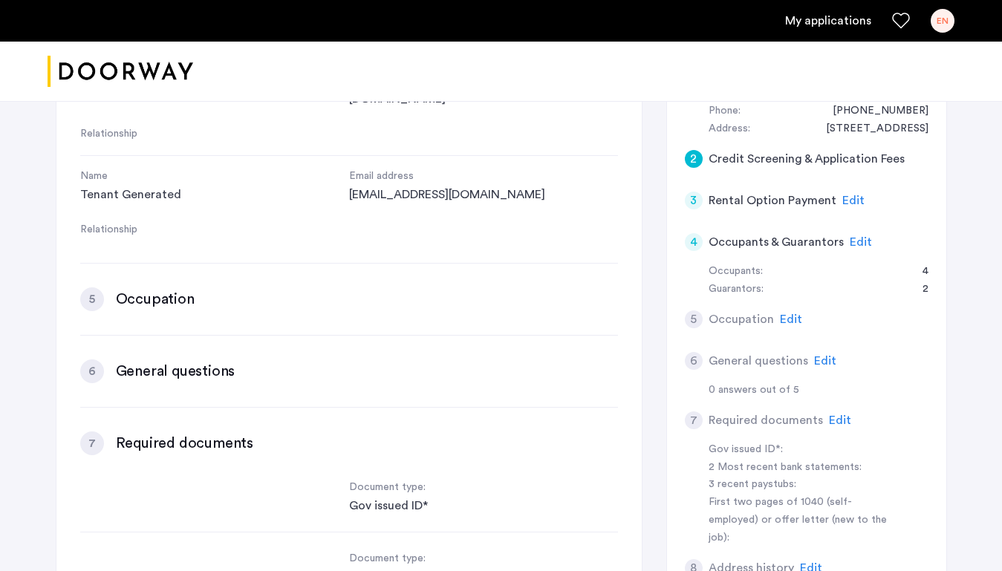
scroll to position [326, 0]
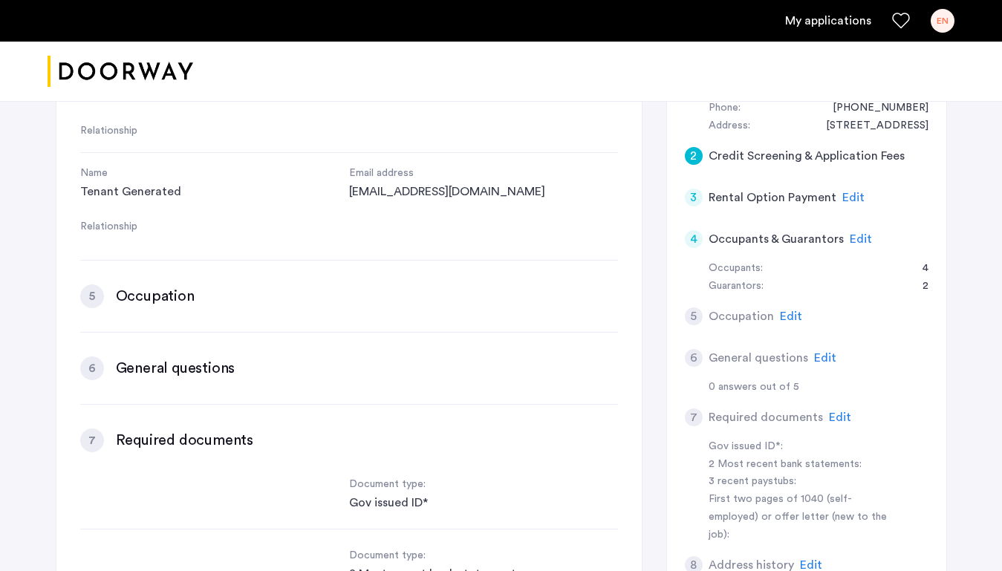
click at [698, 321] on div "5" at bounding box center [694, 317] width 18 height 18
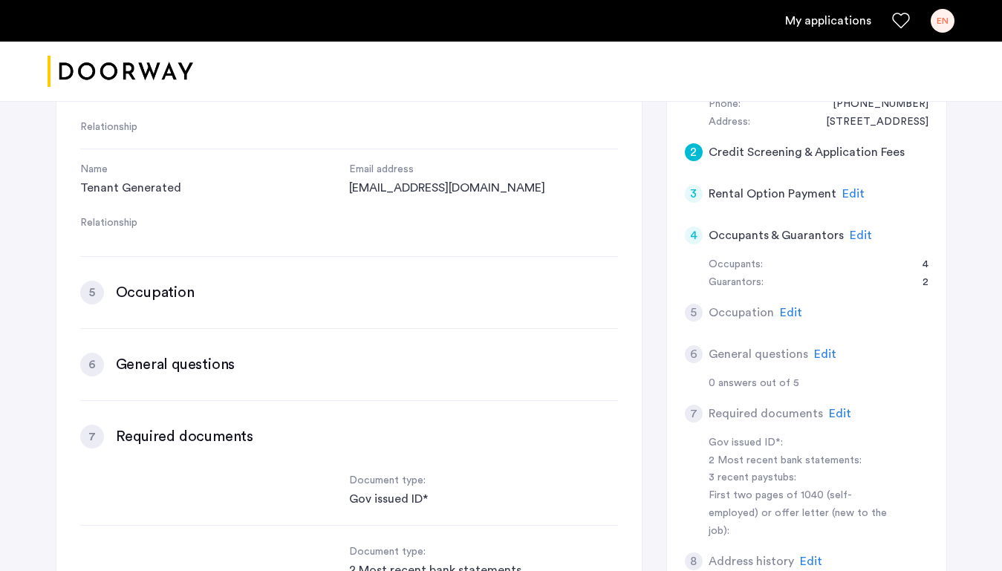
scroll to position [335, 0]
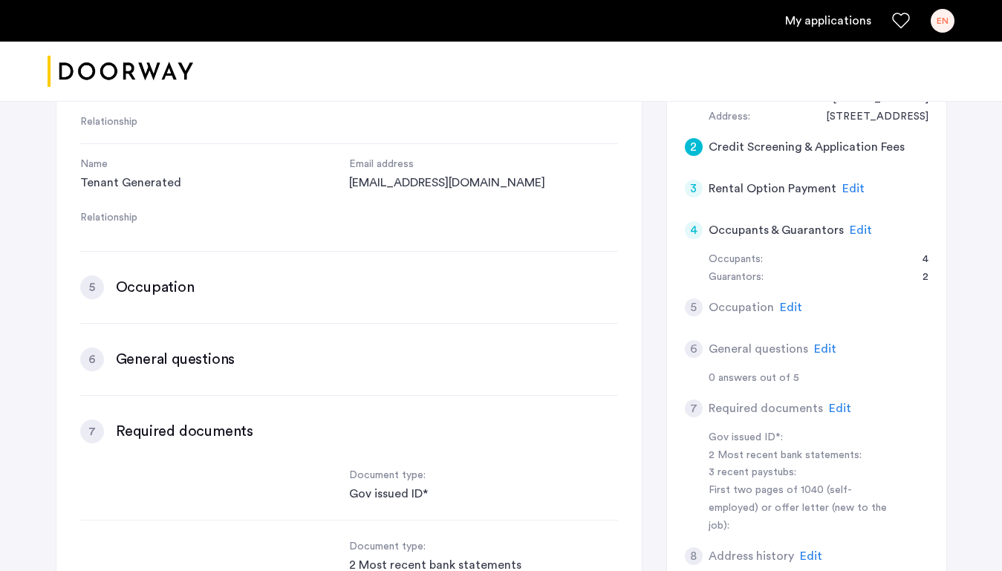
click at [692, 306] on div "5" at bounding box center [694, 308] width 18 height 18
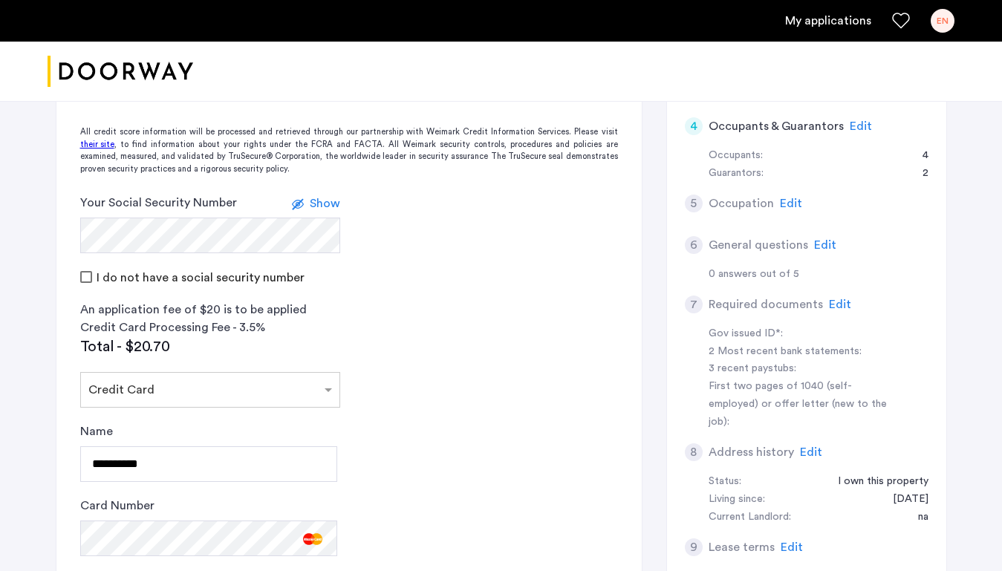
scroll to position [426, 0]
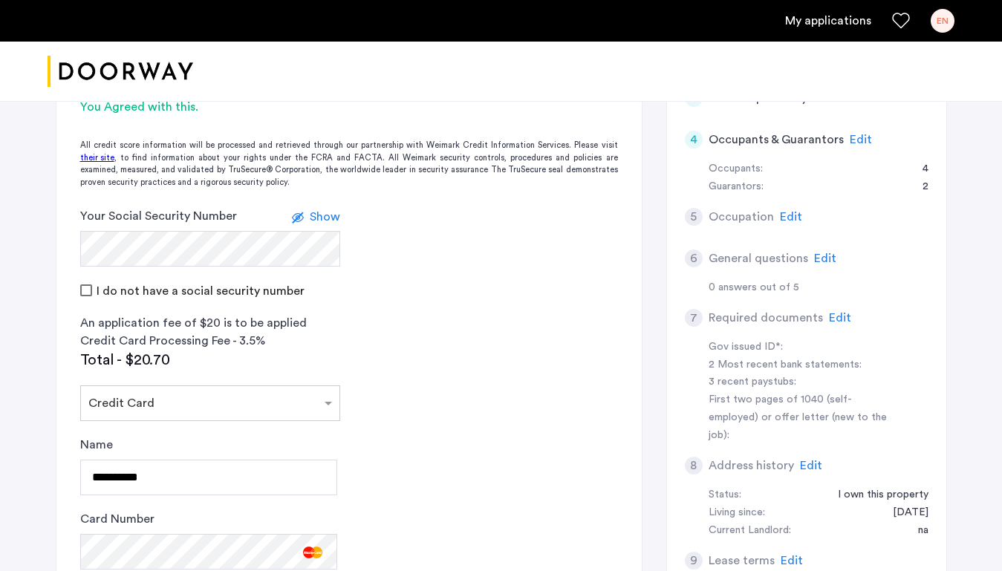
click at [701, 214] on div "5" at bounding box center [694, 217] width 18 height 18
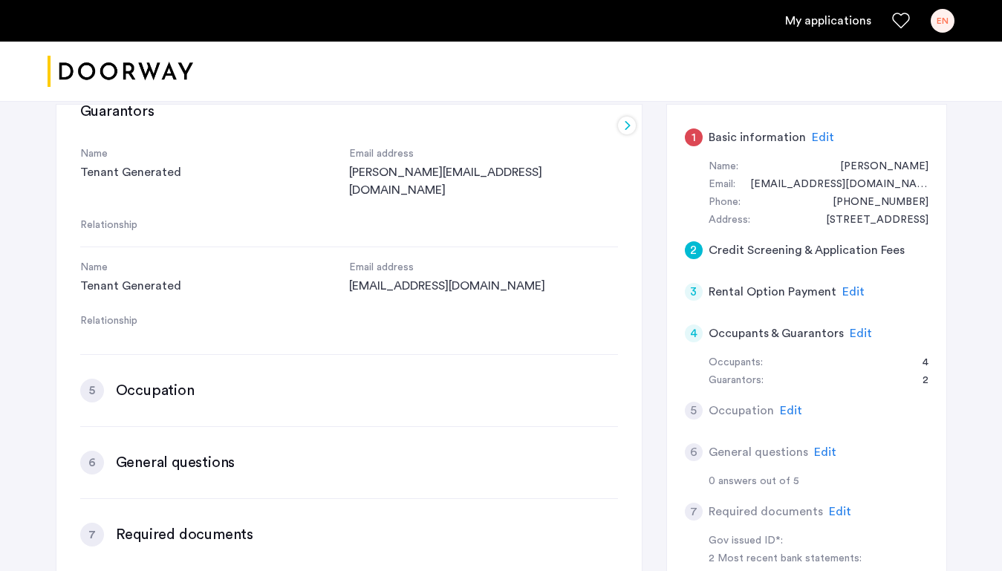
scroll to position [230, 0]
drag, startPoint x: 406, startPoint y: 391, endPoint x: 276, endPoint y: 373, distance: 131.2
click at [393, 391] on div "4 Occupants & Guarantors Edit Occupants Name Ian Brown Email address ianbrownsg…" at bounding box center [349, 300] width 538 height 1368
click at [173, 382] on h3 "Occupation" at bounding box center [155, 392] width 79 height 21
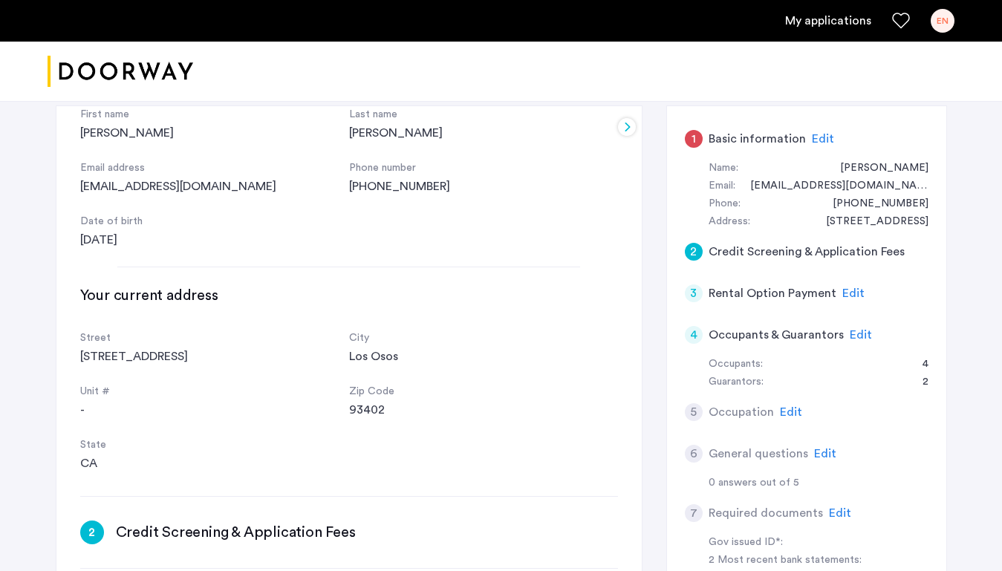
scroll to position [0, 0]
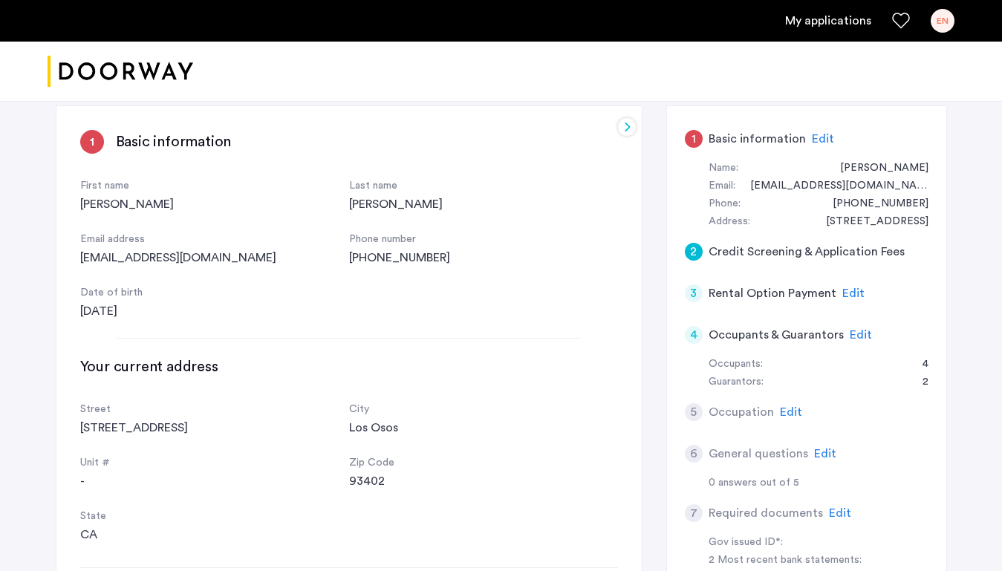
click at [693, 289] on div "3" at bounding box center [694, 294] width 18 height 18
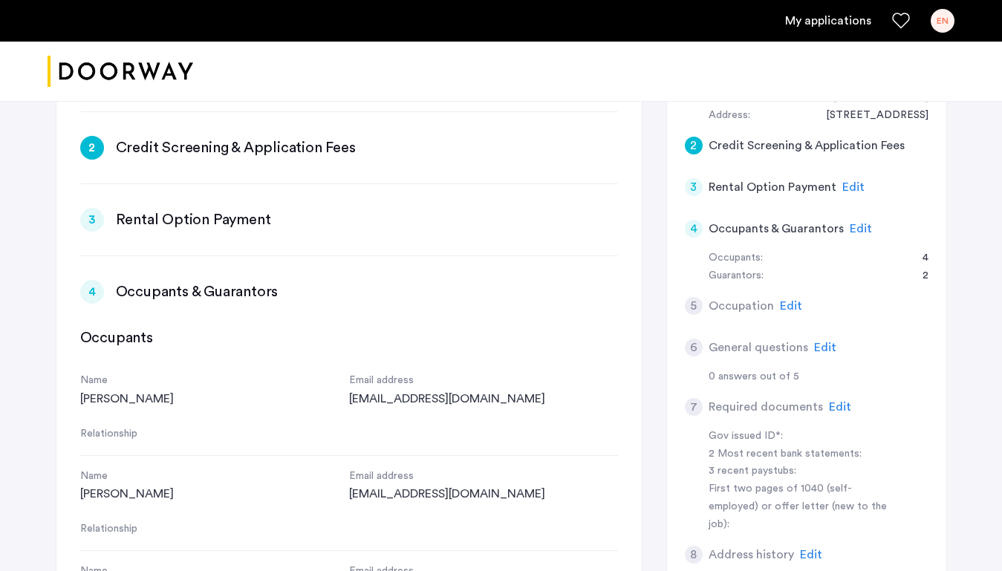
scroll to position [348, 0]
click at [409, 215] on div "3 Rental Option Payment Edit" at bounding box center [349, 222] width 538 height 24
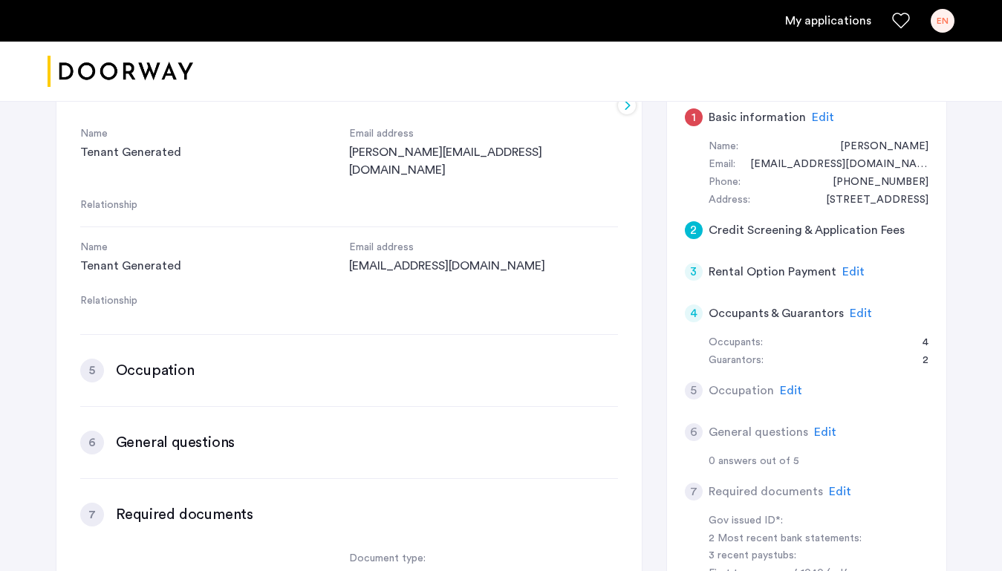
scroll to position [263, 0]
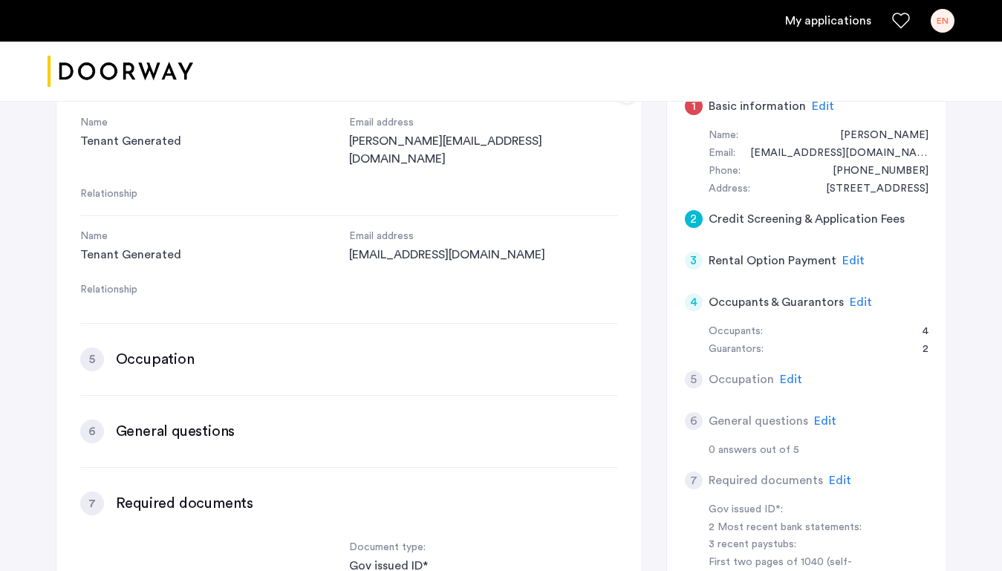
click at [696, 112] on div "1" at bounding box center [694, 106] width 18 height 18
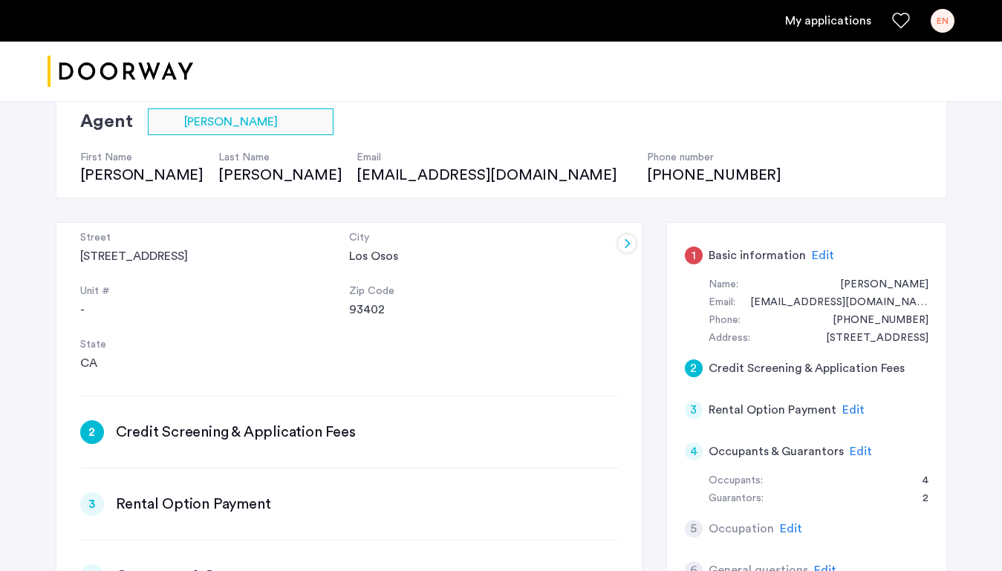
scroll to position [298, 0]
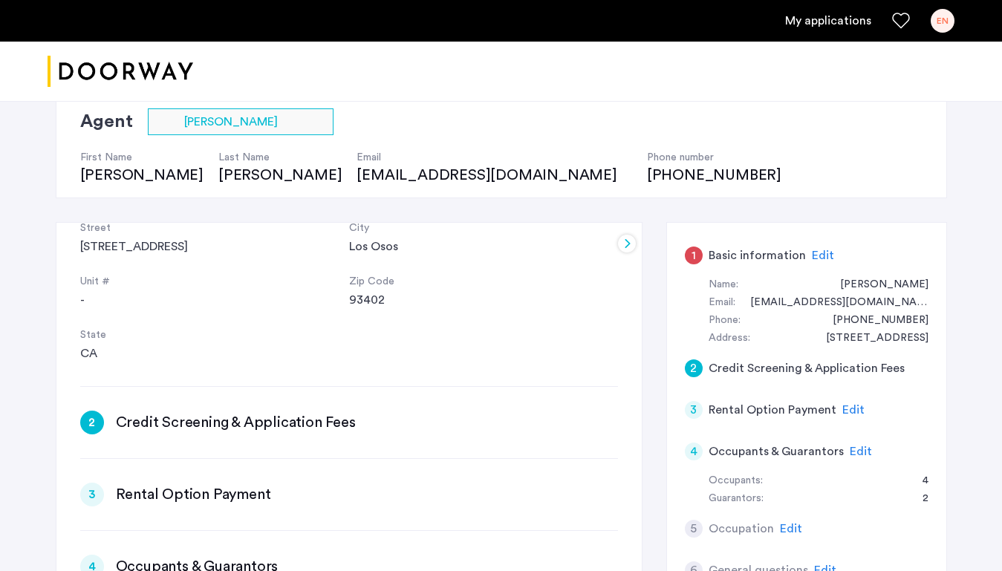
click at [96, 421] on div "2" at bounding box center [92, 423] width 24 height 24
click at [691, 365] on div "2" at bounding box center [694, 369] width 18 height 18
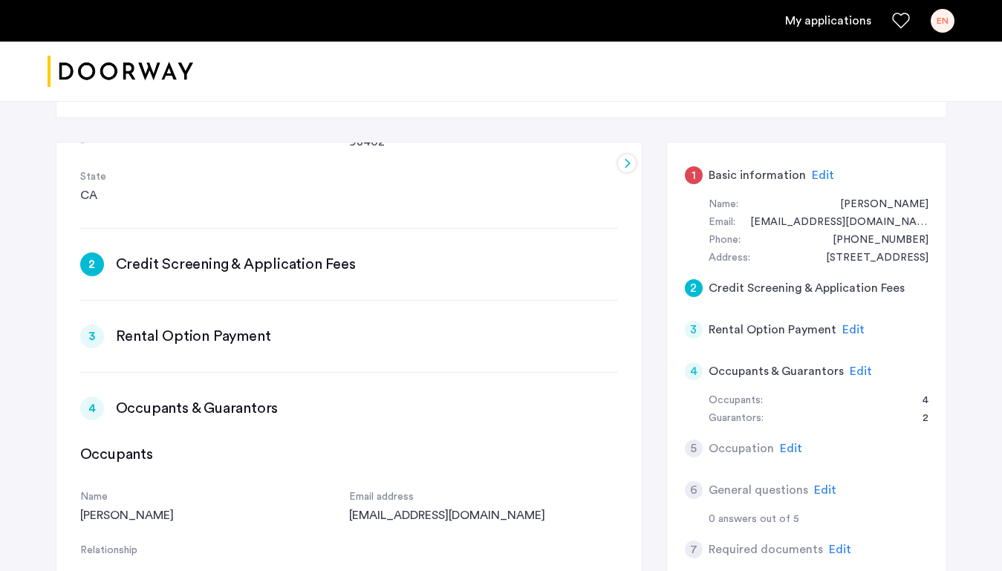
scroll to position [0, 0]
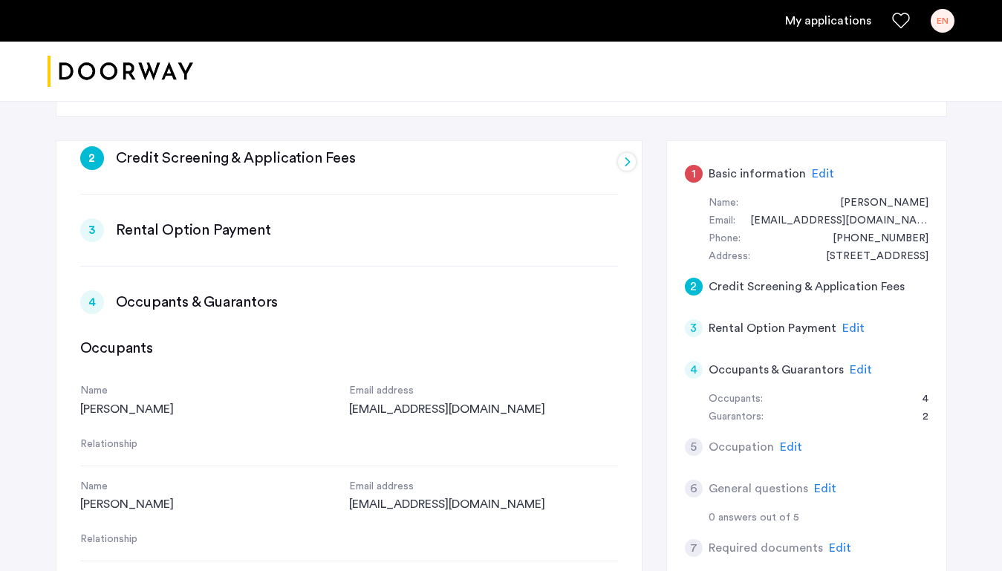
click at [297, 225] on div "3 Rental Option Payment Edit" at bounding box center [349, 230] width 538 height 24
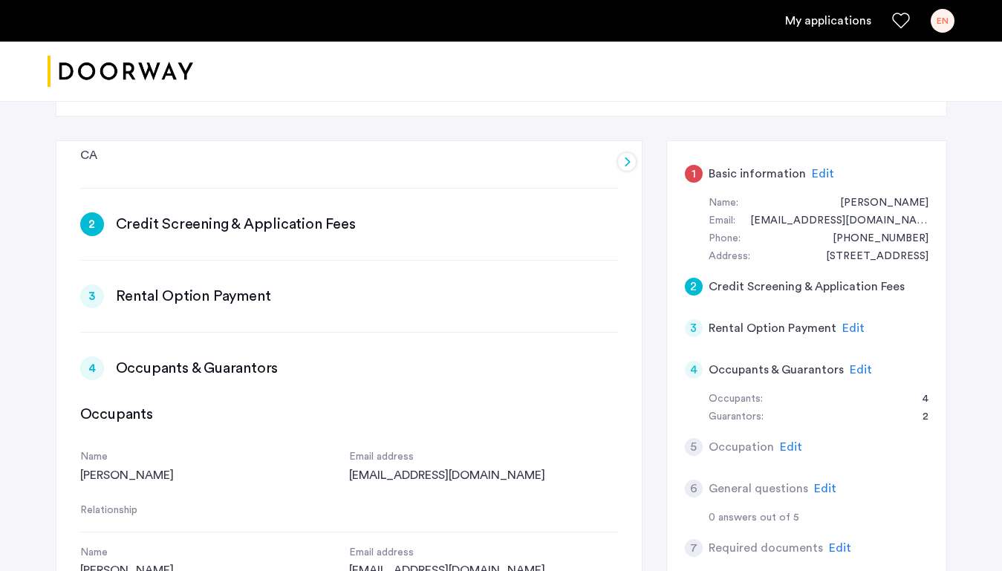
click at [690, 322] on div "3" at bounding box center [694, 329] width 18 height 18
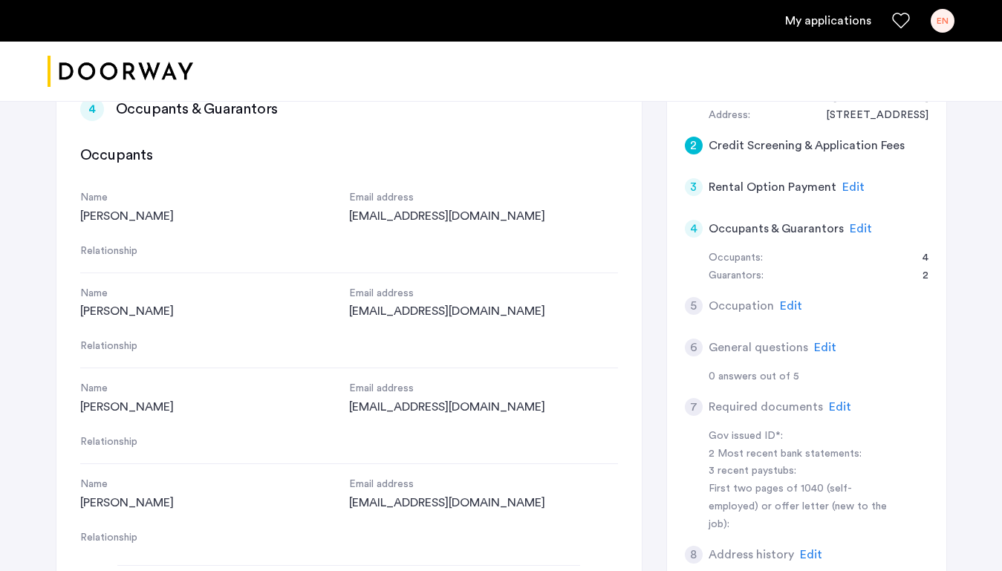
click at [695, 185] on div "3" at bounding box center [694, 187] width 18 height 18
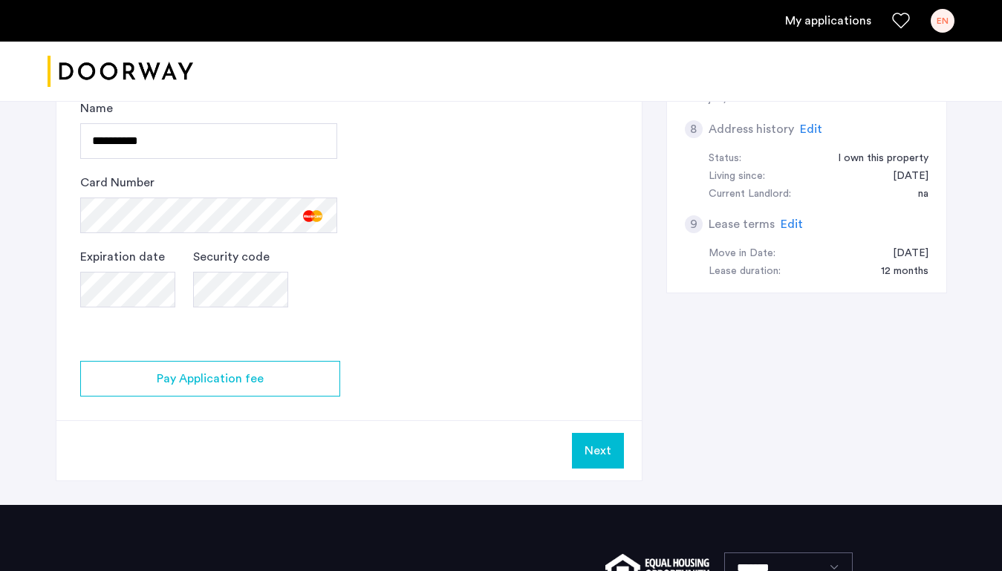
click at [603, 466] on button "Next" at bounding box center [598, 451] width 52 height 36
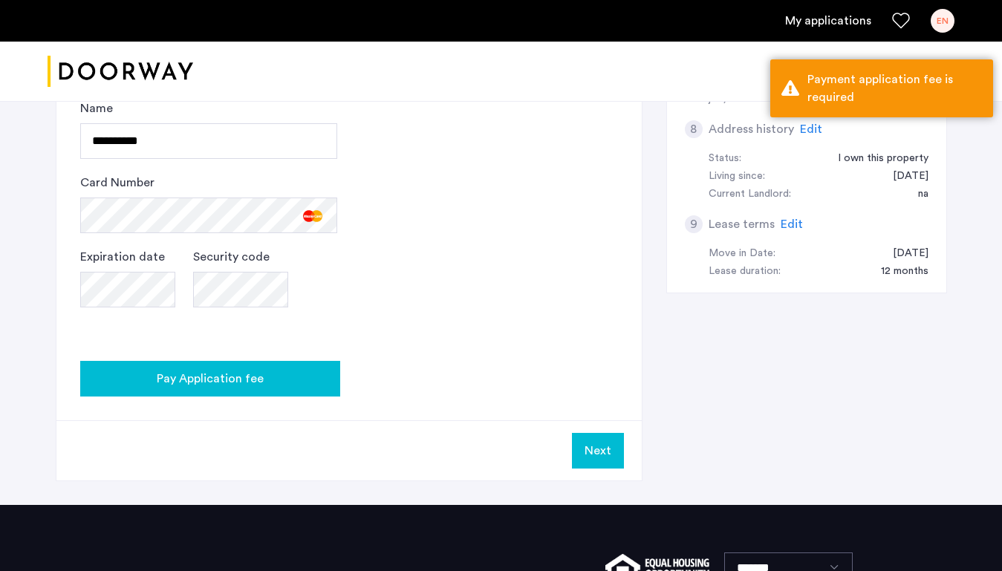
click at [280, 393] on button "Pay Application fee" at bounding box center [210, 379] width 260 height 36
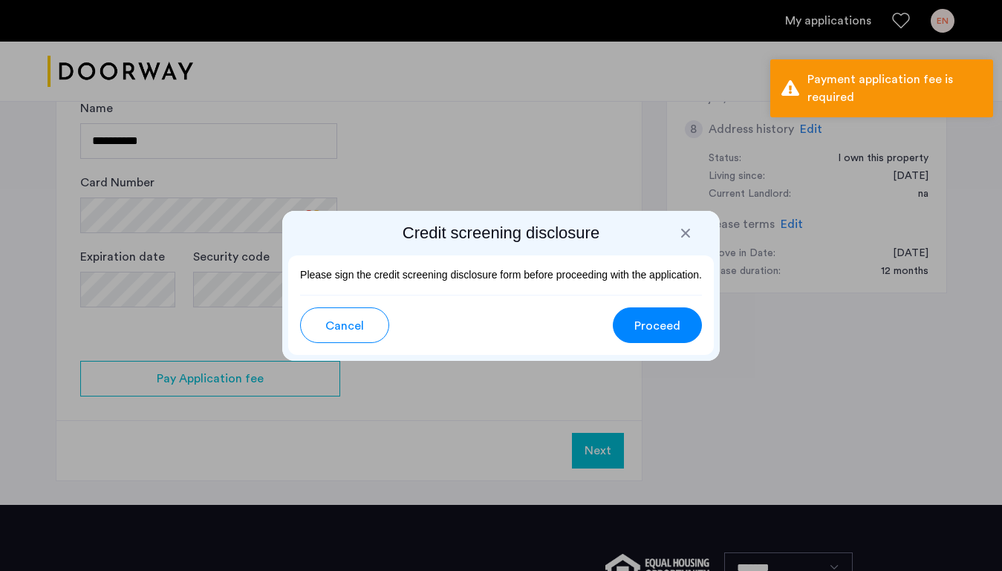
click at [647, 318] on span "Proceed" at bounding box center [658, 326] width 46 height 18
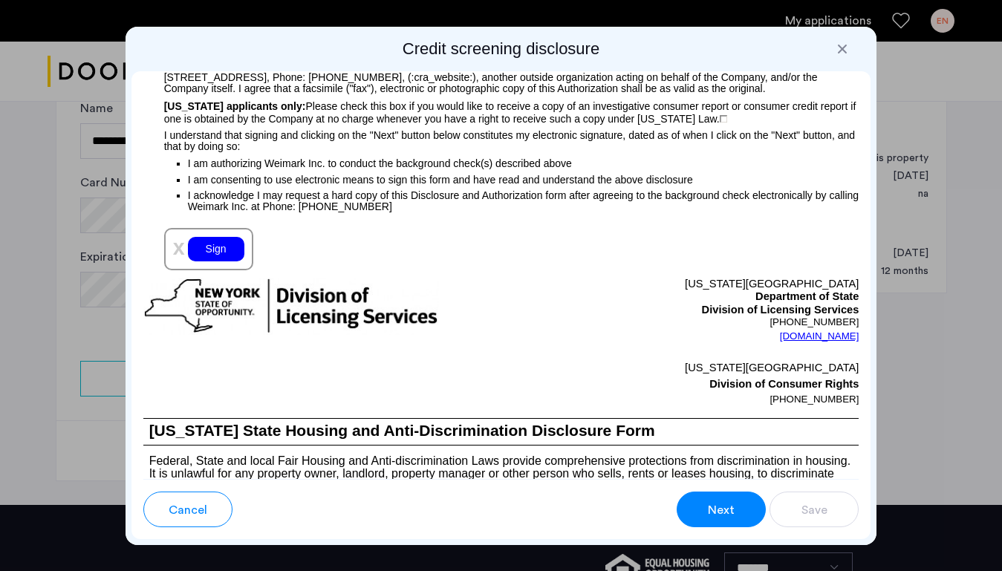
click at [207, 262] on div "Sign" at bounding box center [216, 249] width 56 height 25
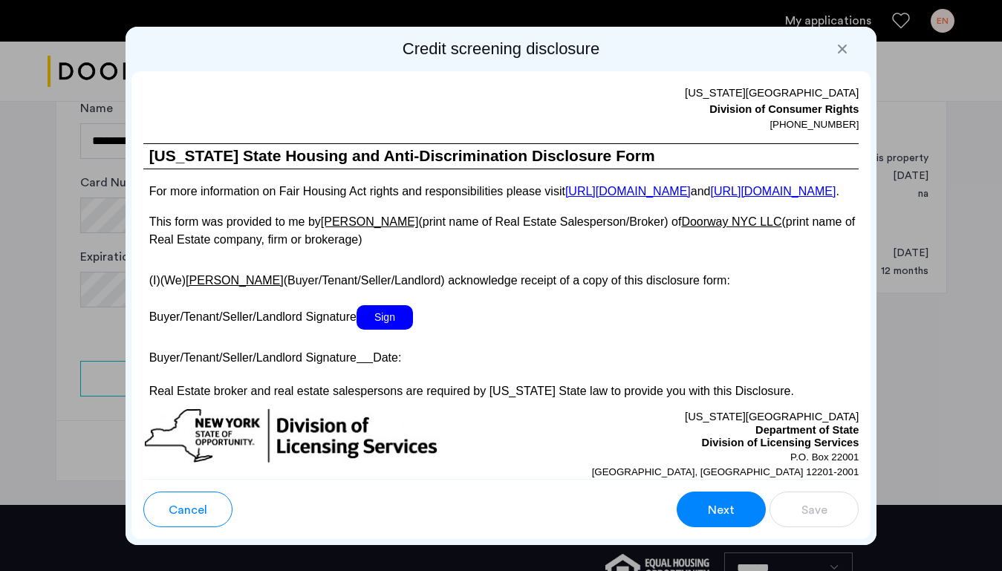
scroll to position [2759, 0]
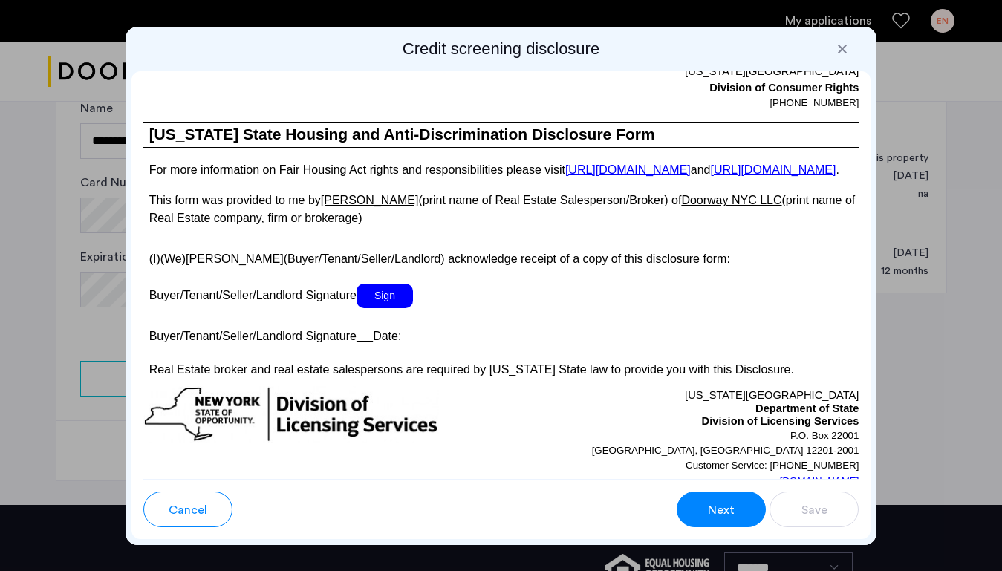
click at [386, 308] on span "Sign" at bounding box center [385, 296] width 56 height 25
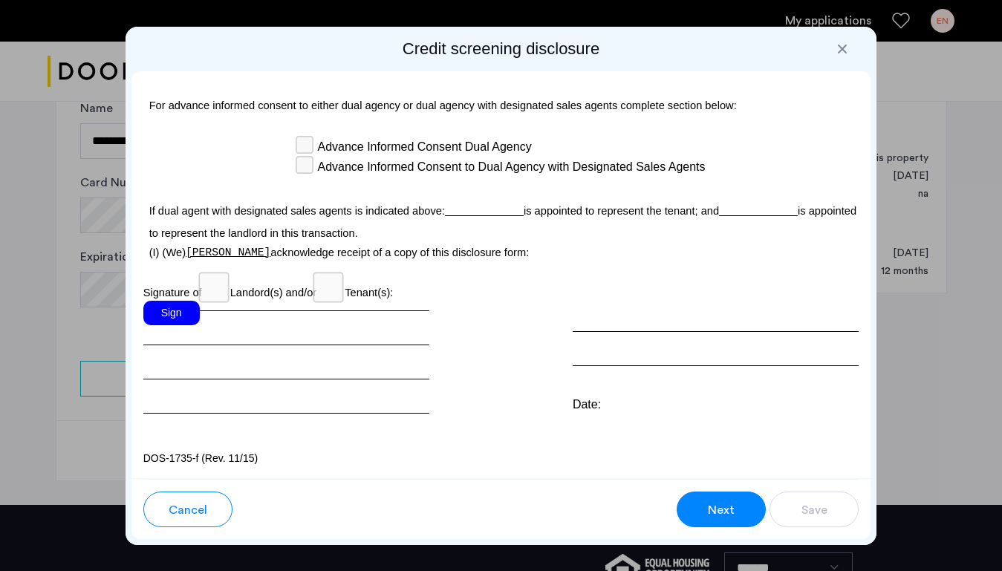
scroll to position [4517, 0]
click at [176, 305] on div "Sign" at bounding box center [171, 313] width 56 height 25
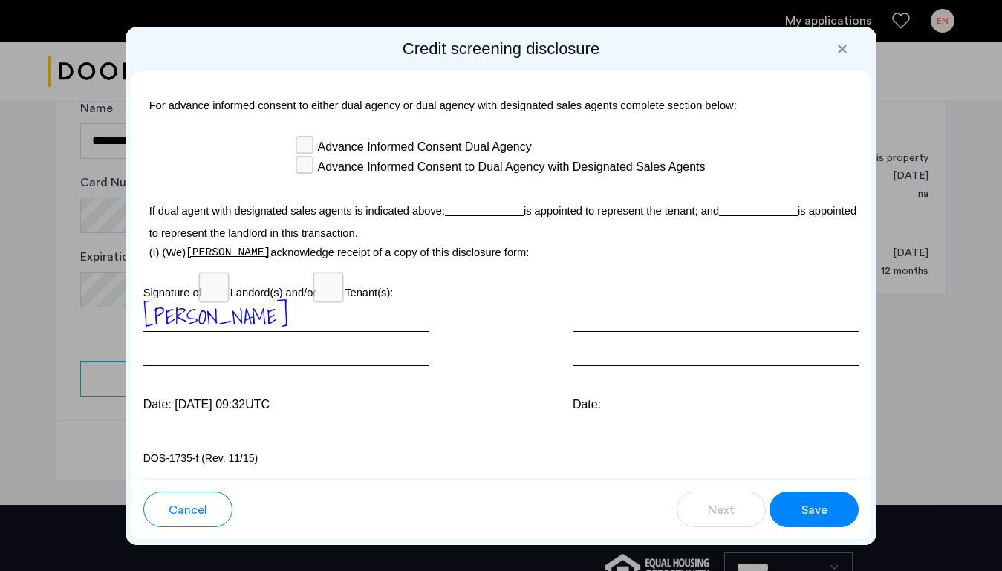
click at [816, 508] on span "Save" at bounding box center [815, 511] width 26 height 18
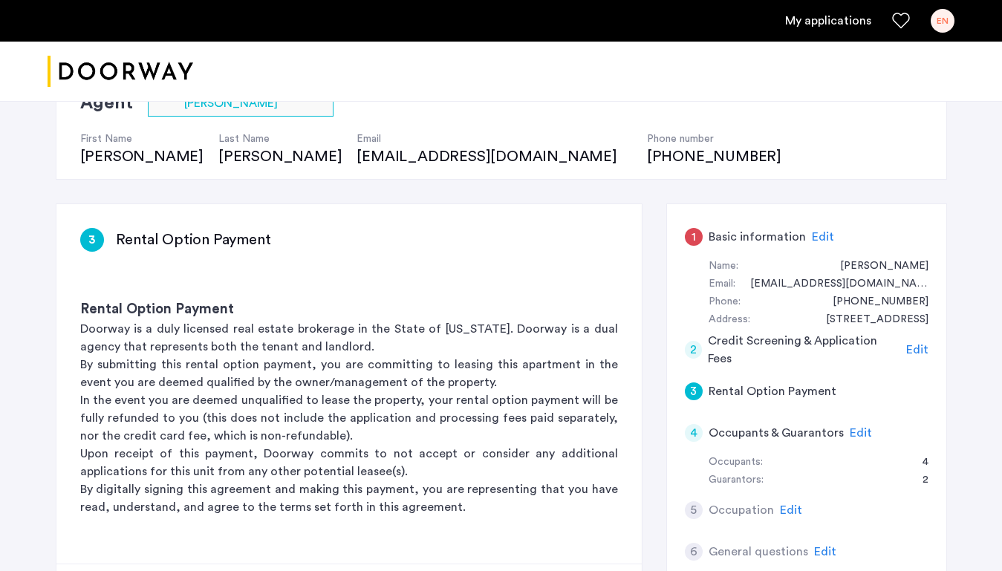
scroll to position [108, 0]
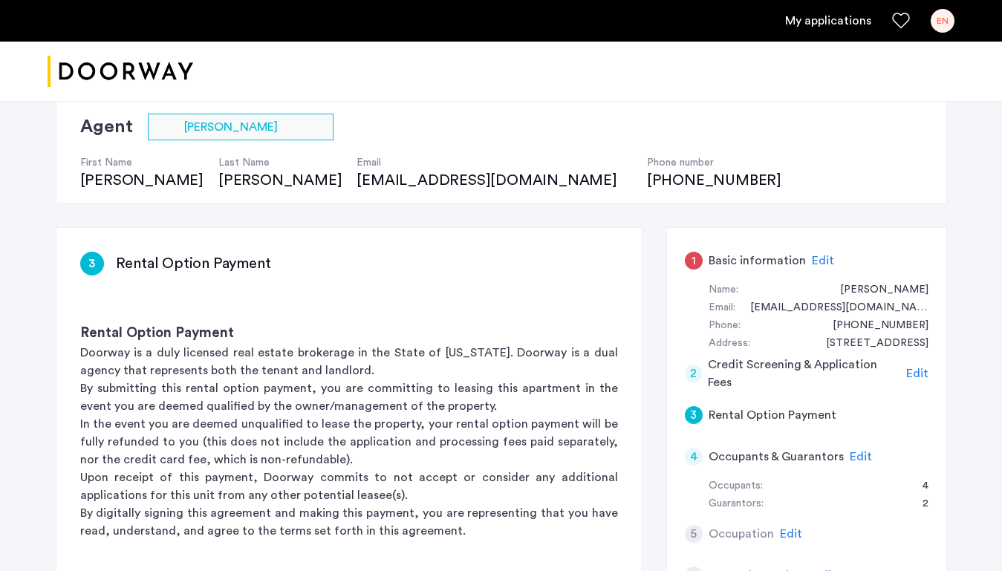
click at [693, 261] on div "1" at bounding box center [694, 261] width 18 height 18
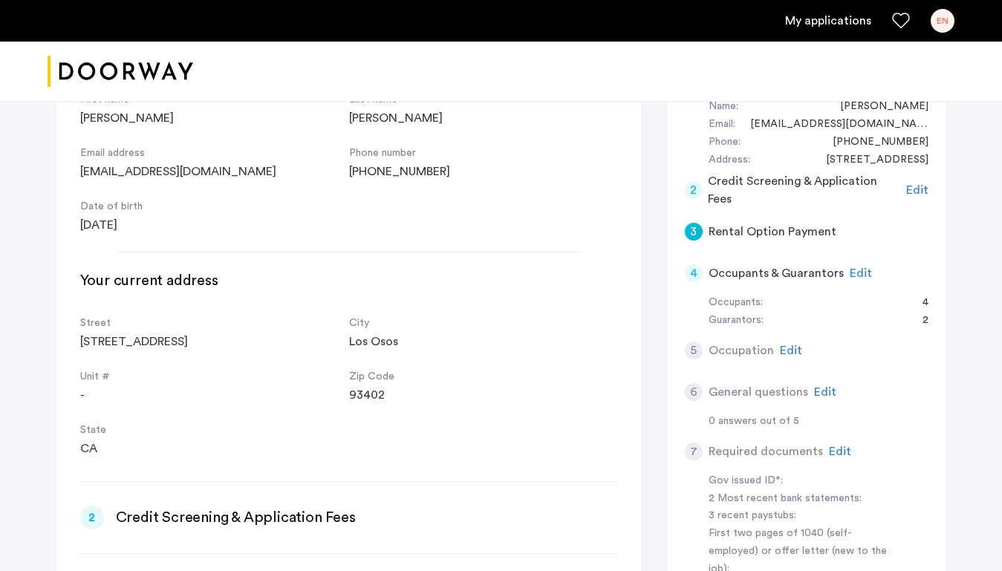
scroll to position [0, 0]
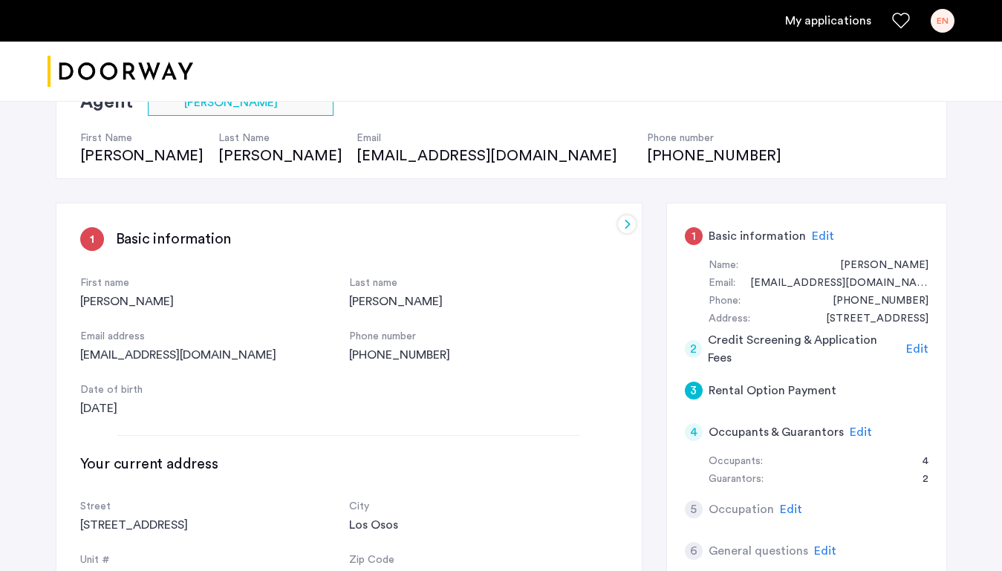
click at [812, 236] on span "Edit" at bounding box center [823, 236] width 22 height 12
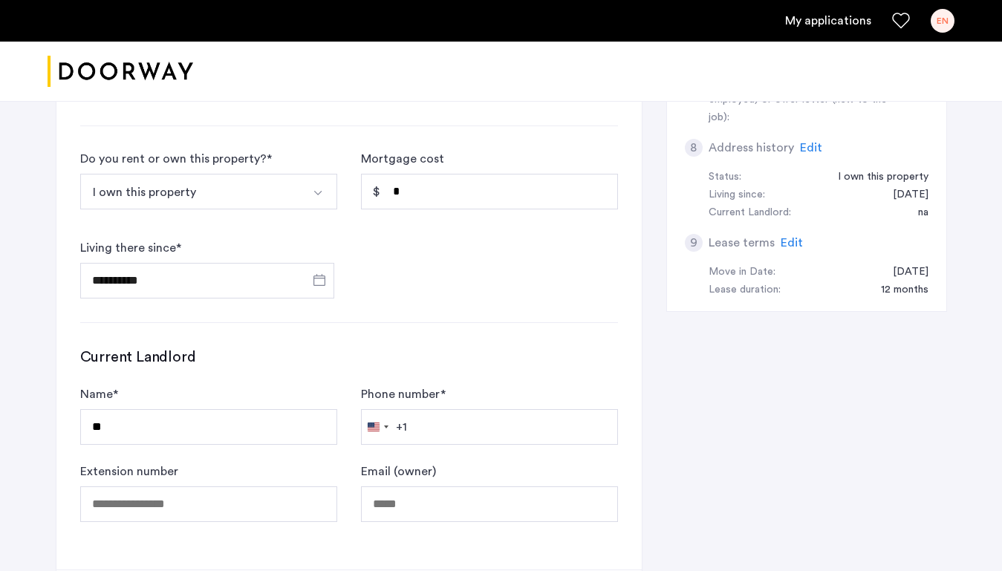
scroll to position [759, 0]
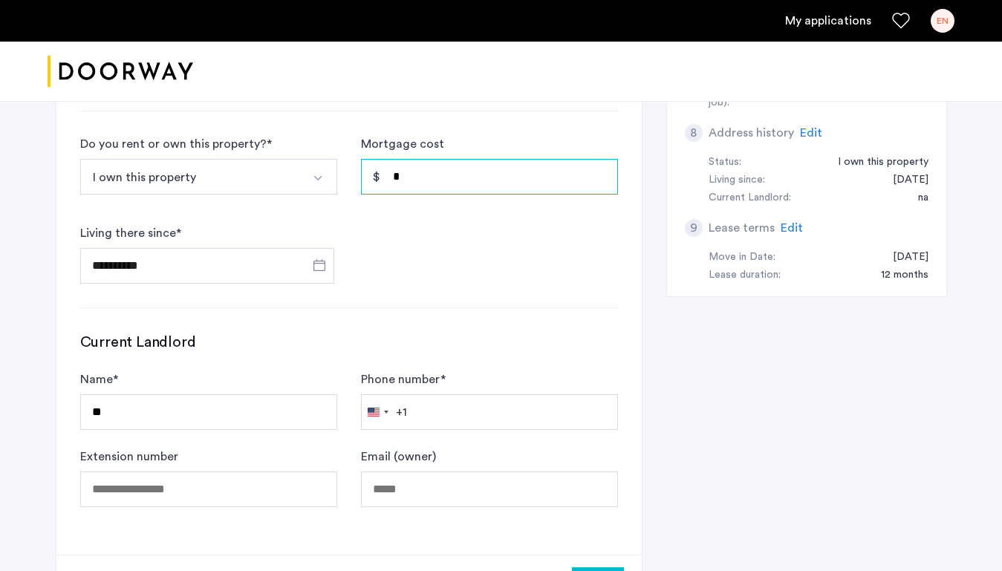
click at [408, 176] on input "*" at bounding box center [489, 177] width 257 height 36
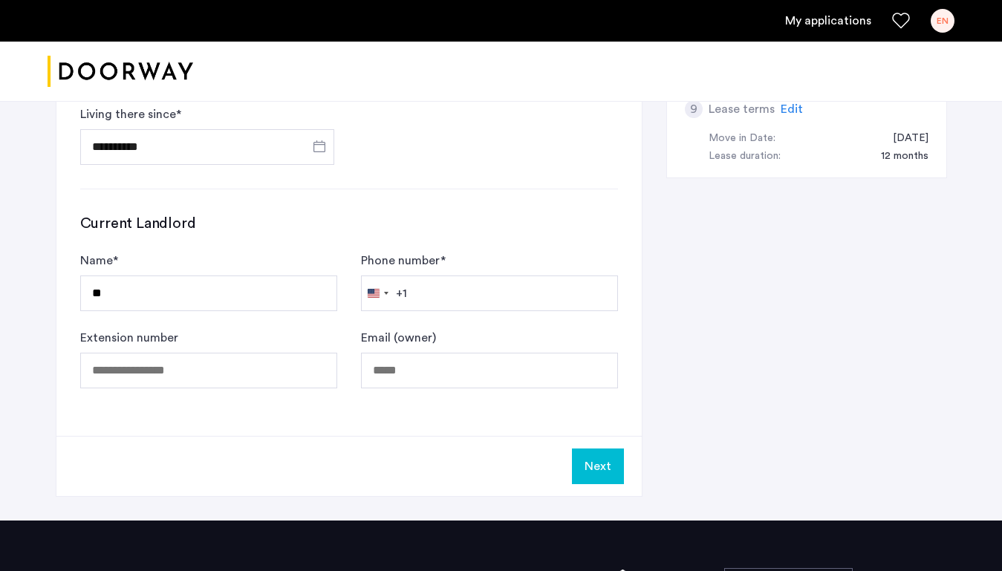
scroll to position [882, 0]
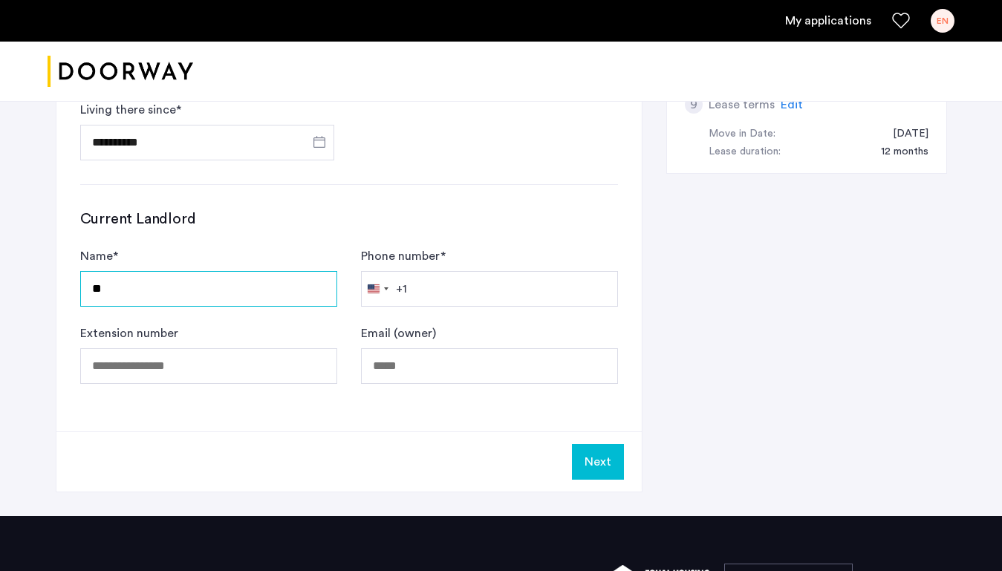
click at [270, 304] on input "**" at bounding box center [208, 289] width 257 height 36
type input "***"
click at [606, 454] on button "Next" at bounding box center [598, 462] width 52 height 36
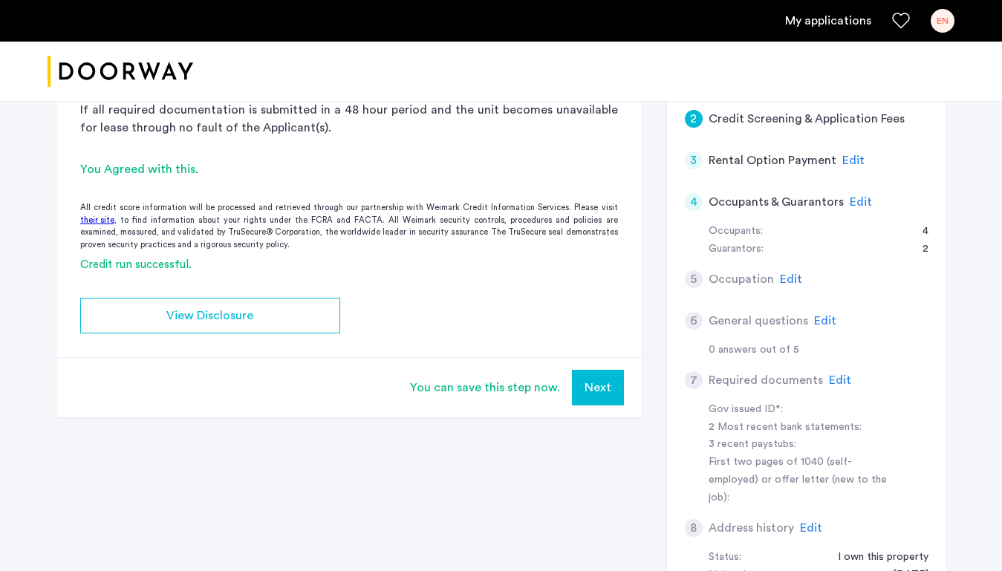
scroll to position [366, 0]
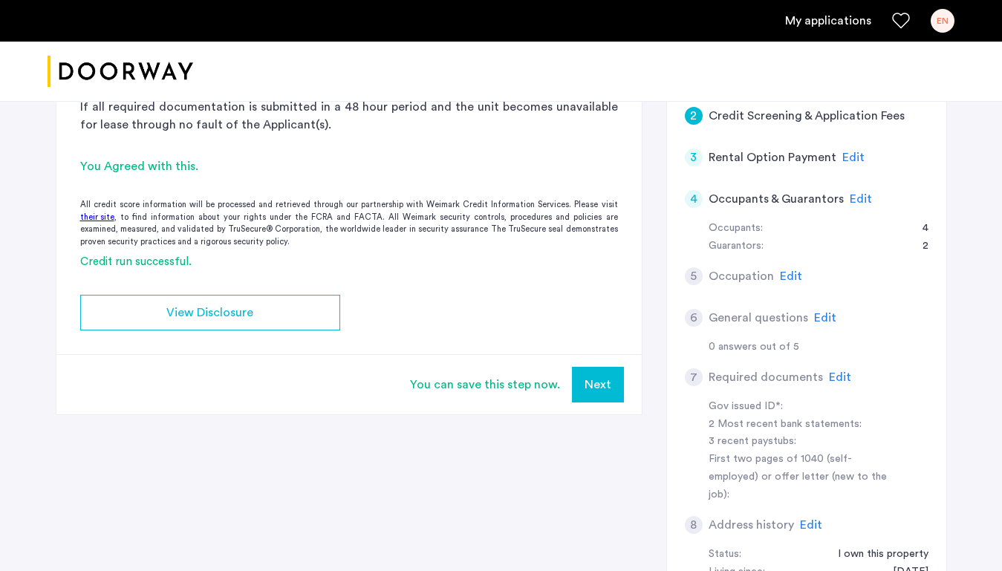
click at [588, 380] on button "Next" at bounding box center [598, 385] width 52 height 36
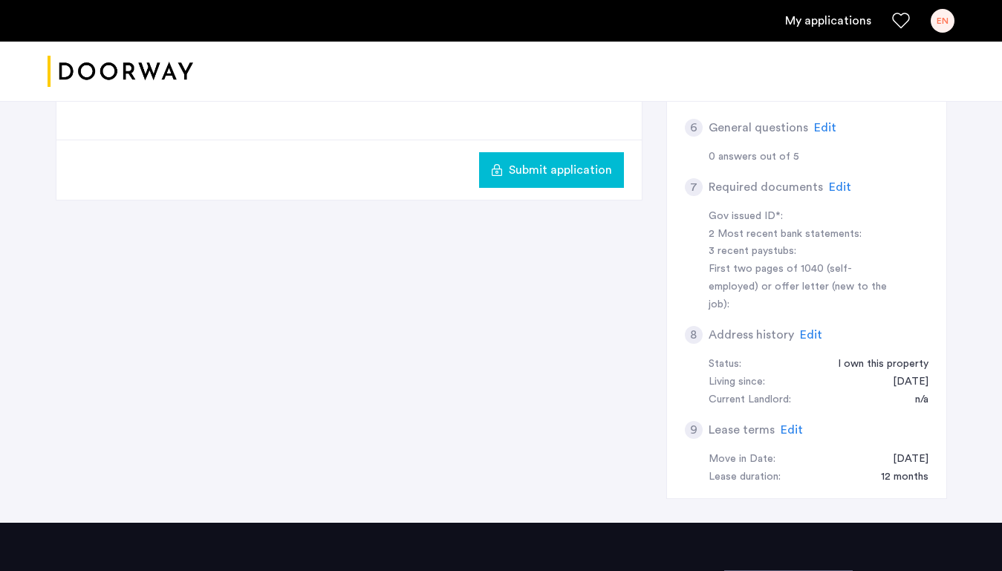
scroll to position [707, 0]
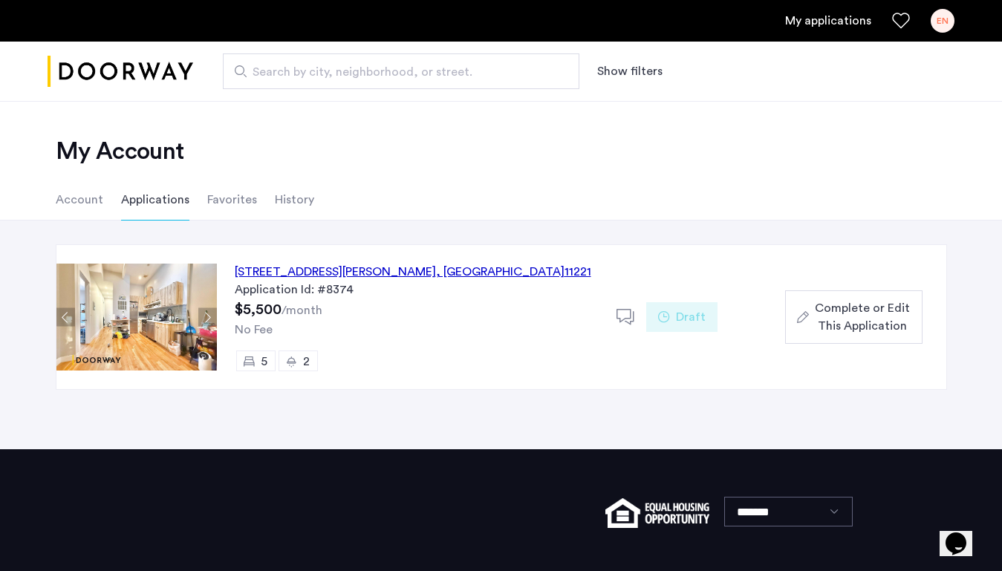
click at [472, 275] on div "1120 Hancock Street, Unit 3, Brooklyn , NY 11221" at bounding box center [413, 272] width 357 height 18
click at [267, 307] on span "$5,500" at bounding box center [258, 309] width 47 height 15
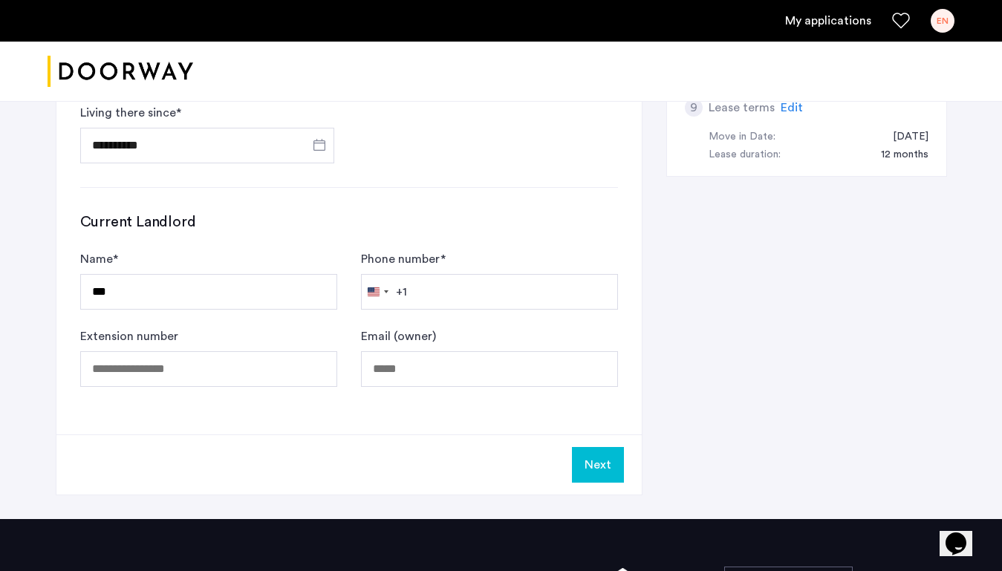
scroll to position [890, 0]
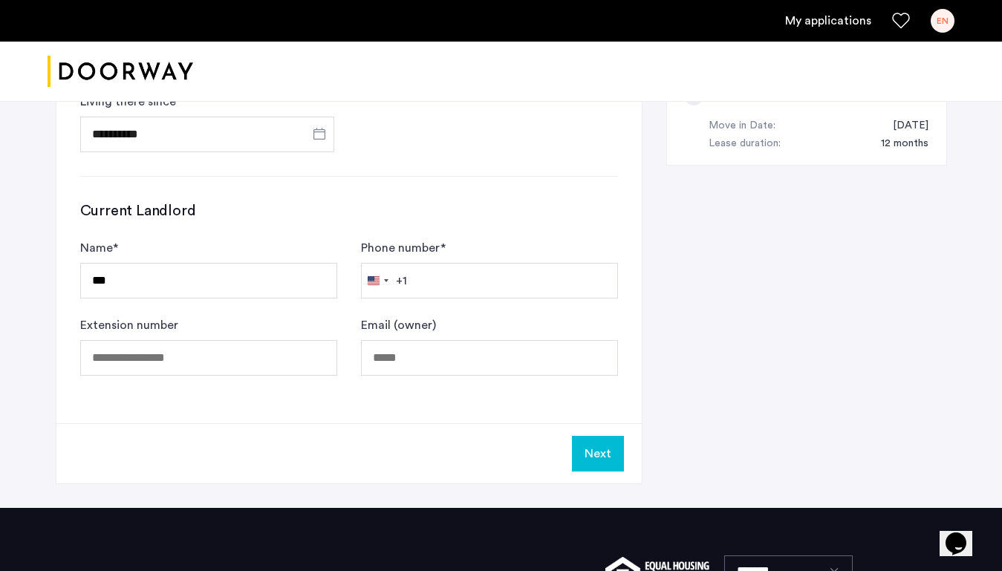
click at [597, 456] on button "Next" at bounding box center [598, 454] width 52 height 36
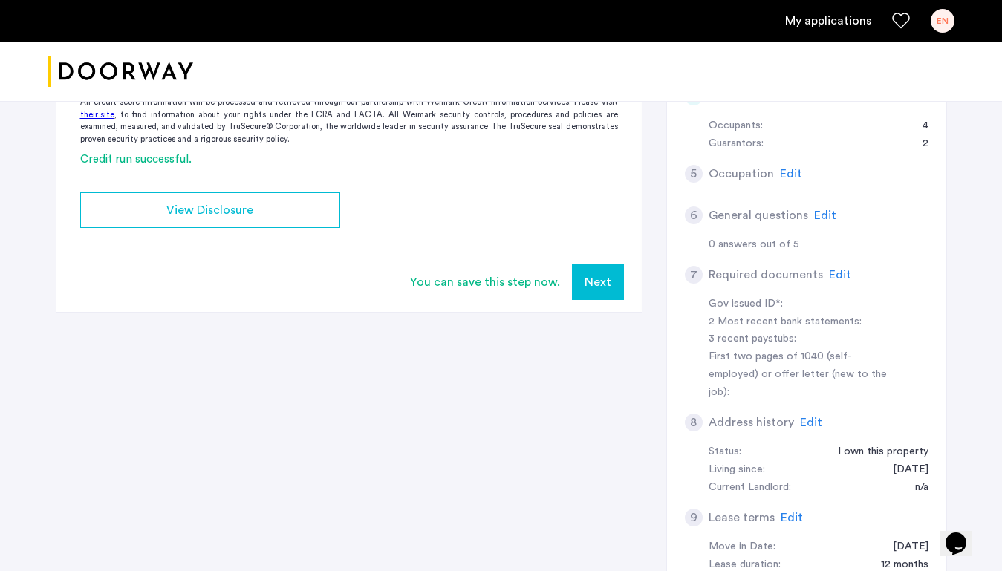
scroll to position [479, 0]
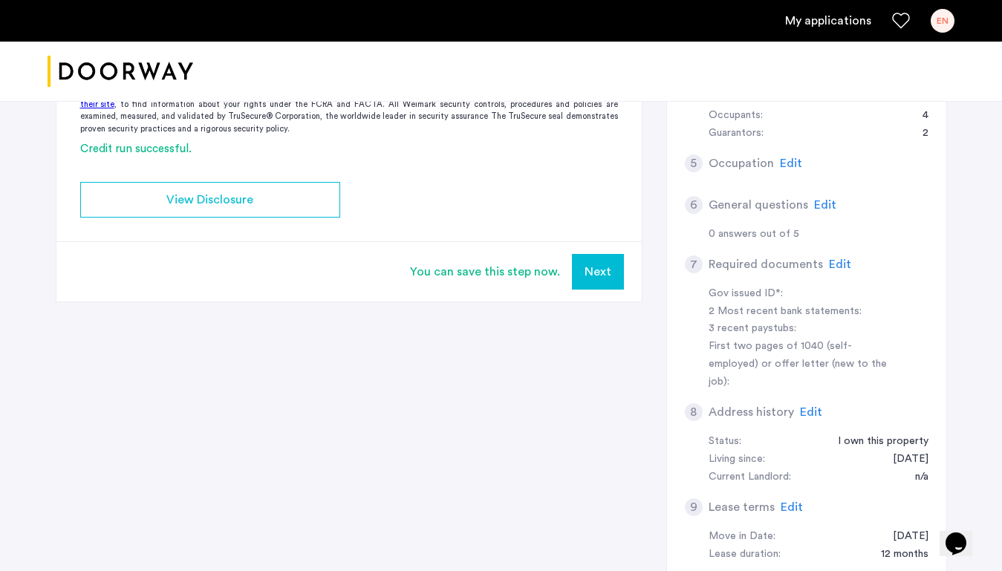
click at [603, 272] on button "Next" at bounding box center [598, 272] width 52 height 36
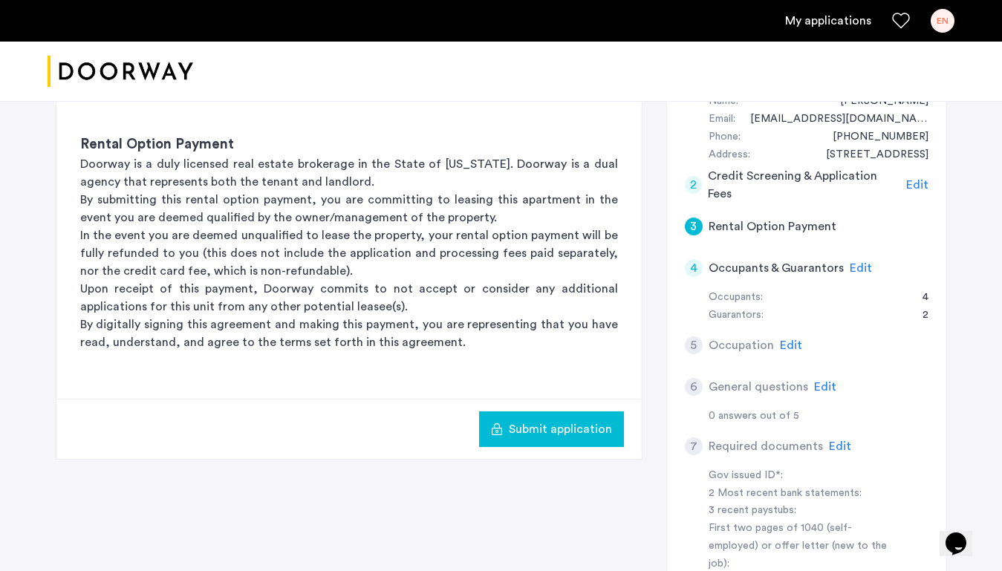
scroll to position [314, 0]
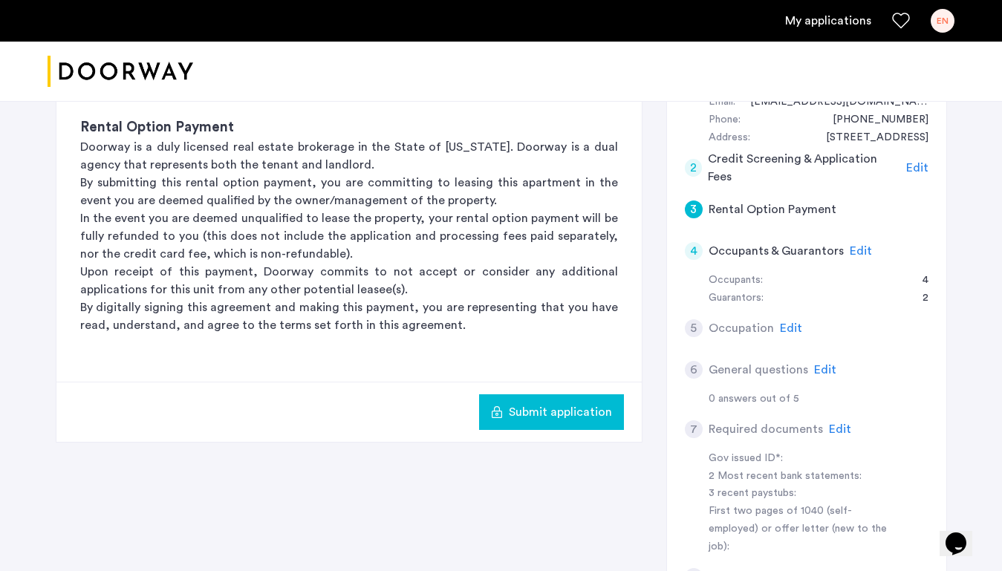
click at [686, 254] on div "4" at bounding box center [694, 251] width 18 height 18
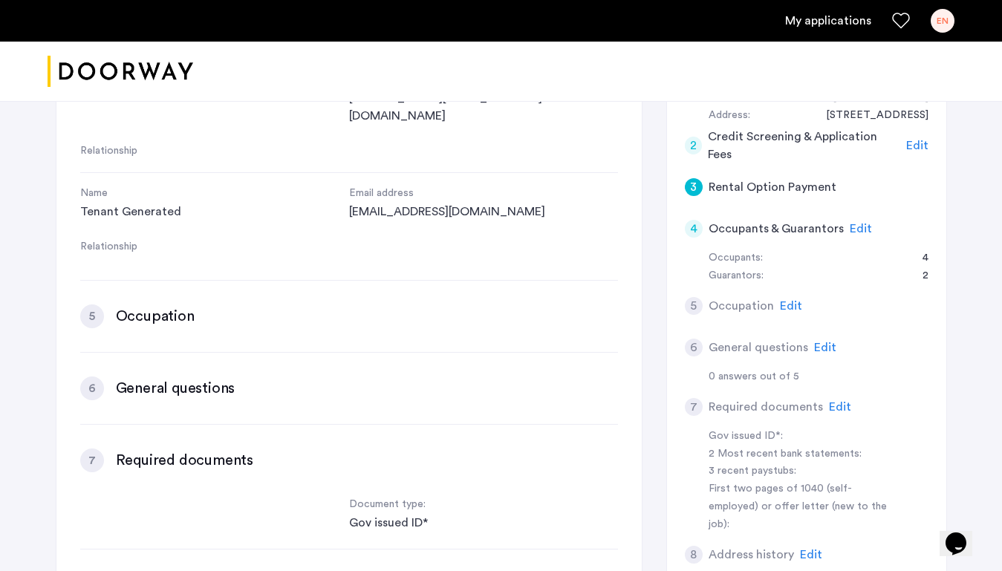
scroll to position [1175, 0]
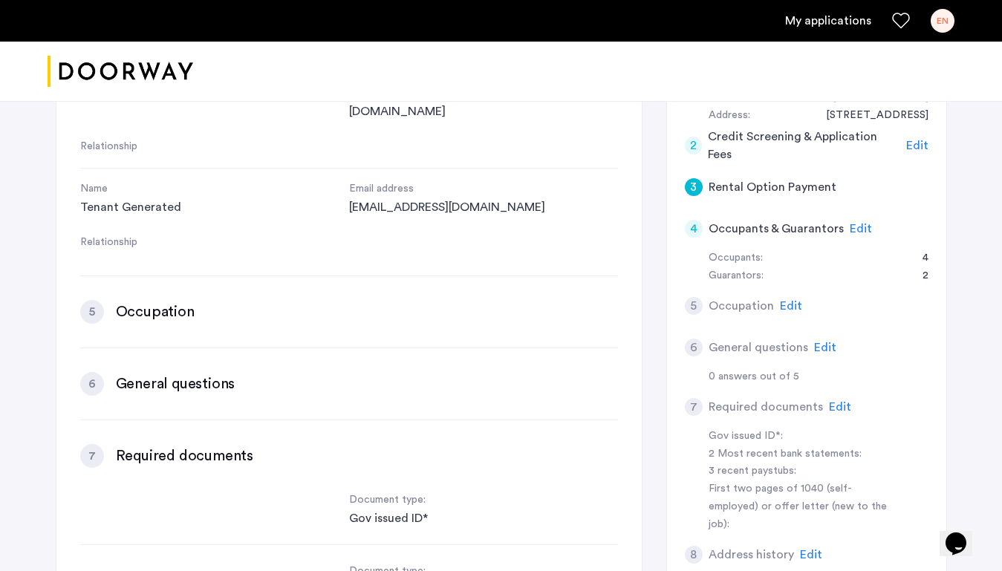
click at [692, 227] on div "4" at bounding box center [694, 229] width 18 height 18
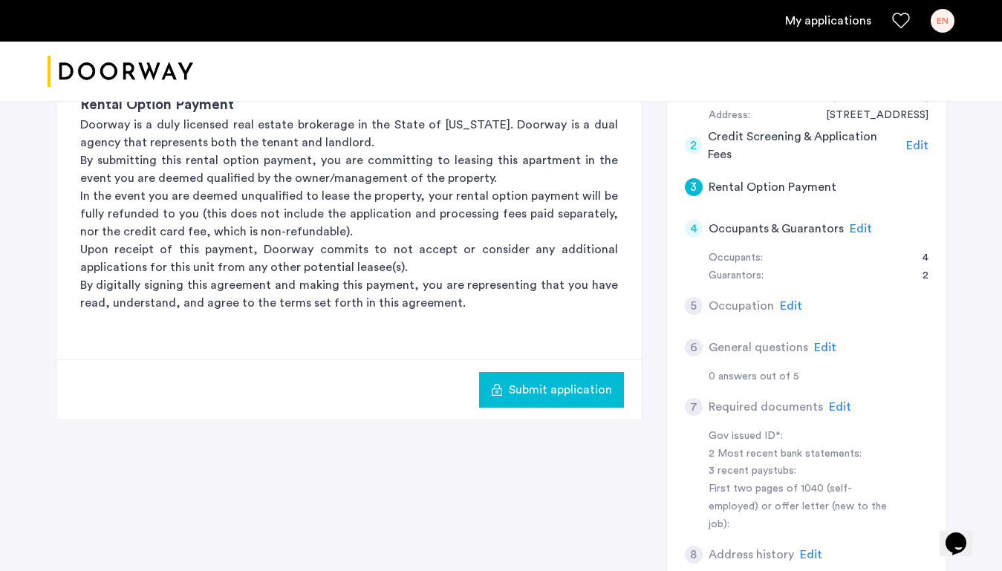
click at [698, 305] on div "5" at bounding box center [694, 306] width 18 height 18
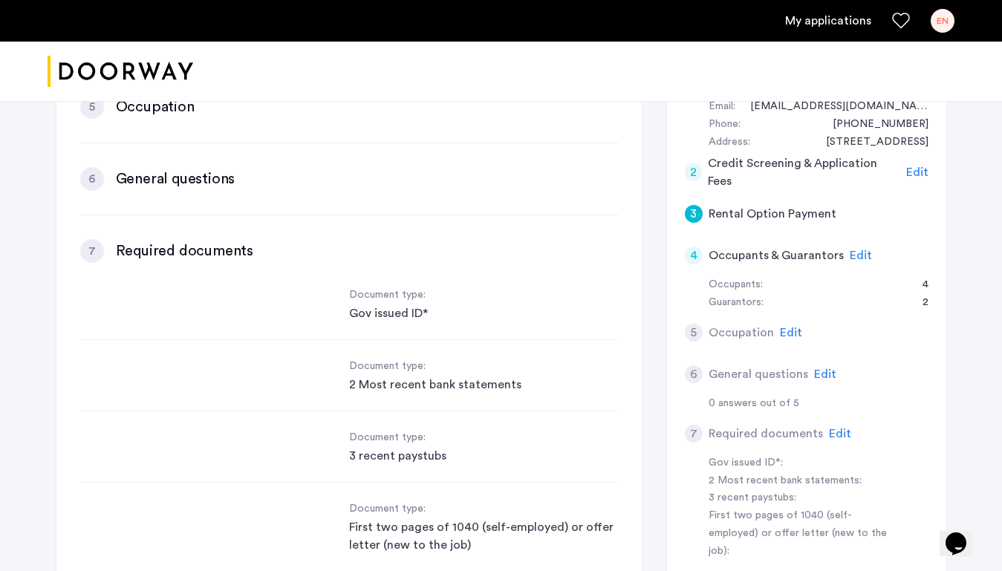
scroll to position [290, 0]
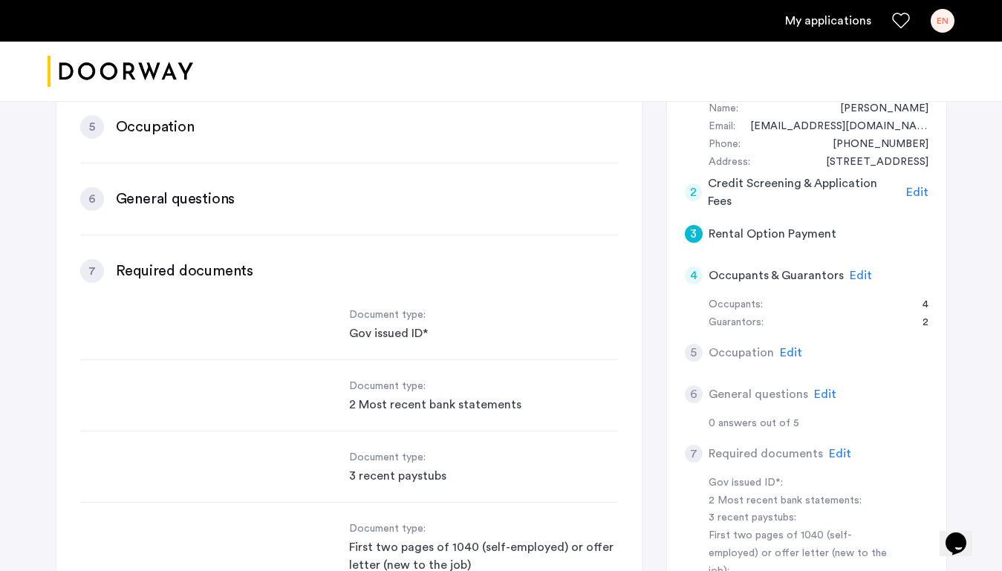
click at [693, 348] on div "5" at bounding box center [694, 353] width 18 height 18
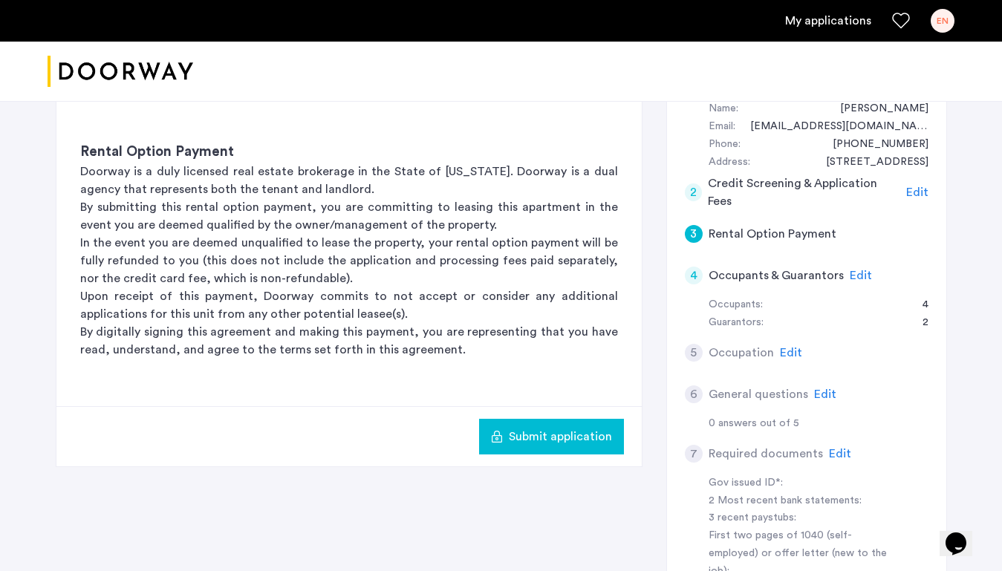
click at [540, 447] on button "Submit application" at bounding box center [551, 437] width 145 height 36
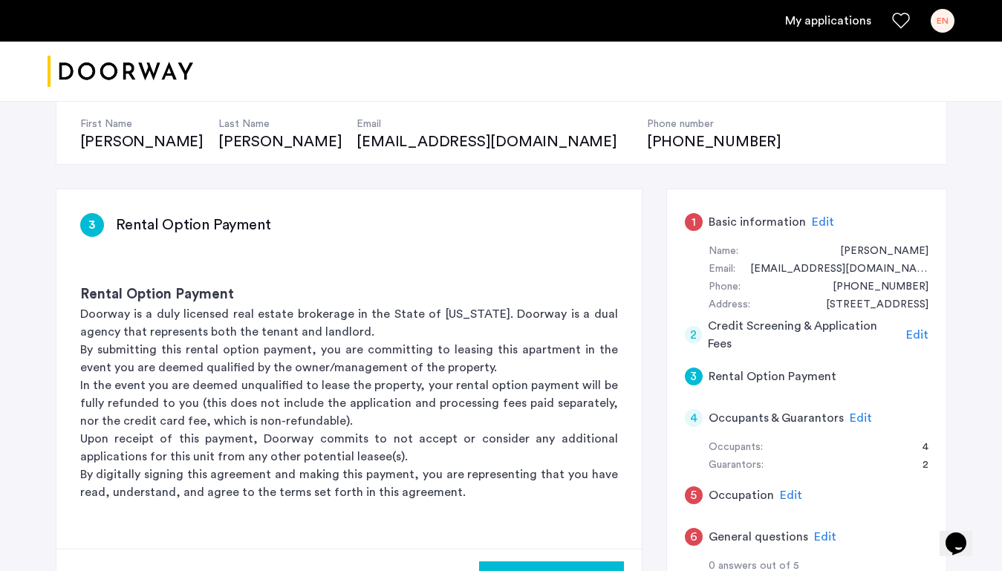
scroll to position [152, 0]
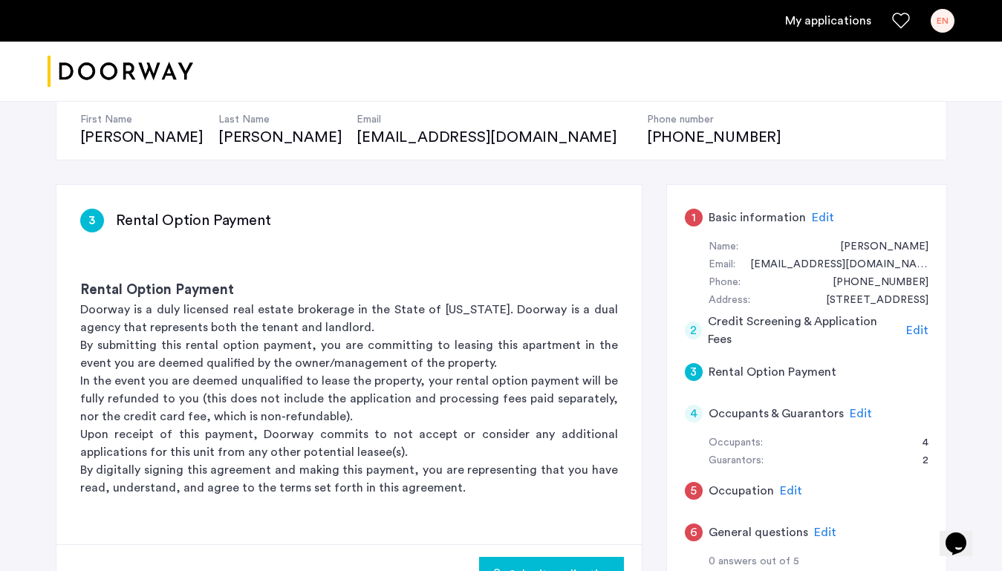
click at [696, 218] on div "1" at bounding box center [694, 218] width 18 height 18
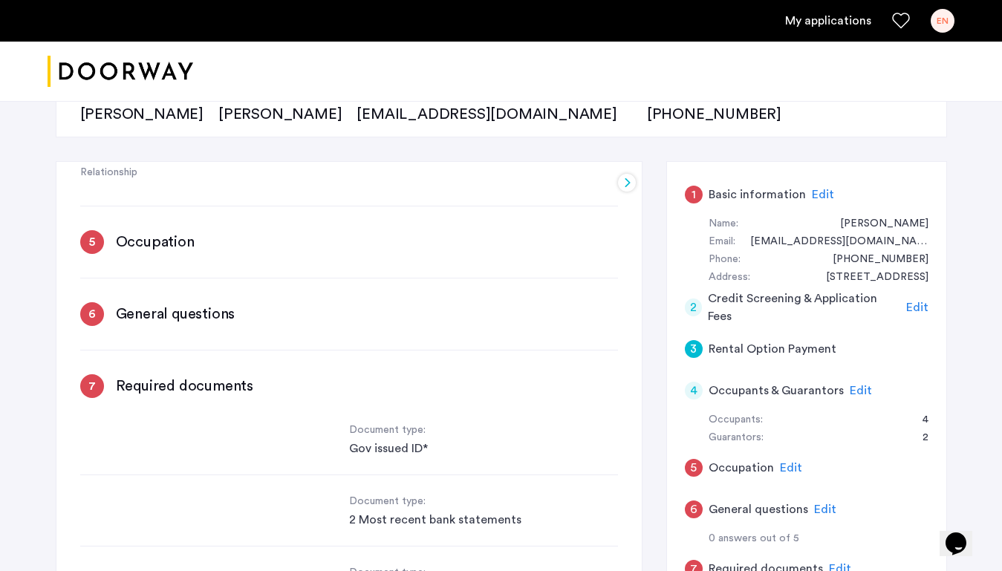
click at [696, 196] on div "1" at bounding box center [694, 195] width 18 height 18
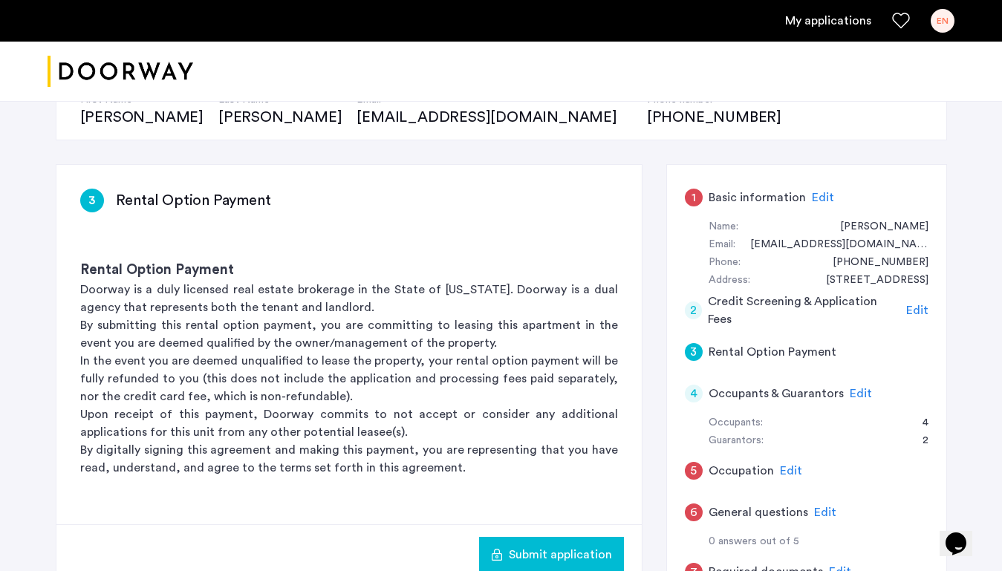
click at [690, 351] on div "3" at bounding box center [694, 352] width 18 height 18
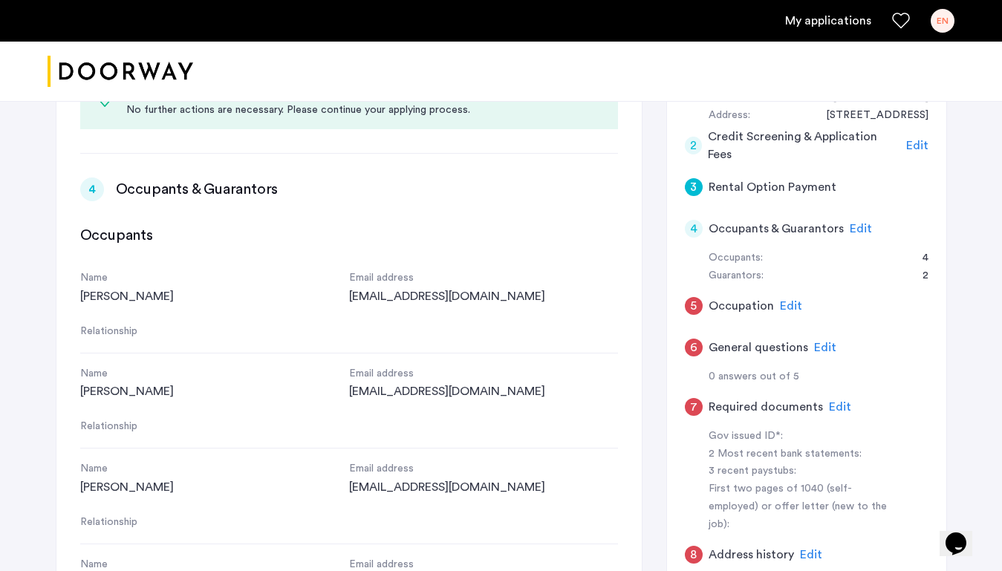
click at [690, 182] on div "3" at bounding box center [694, 187] width 18 height 18
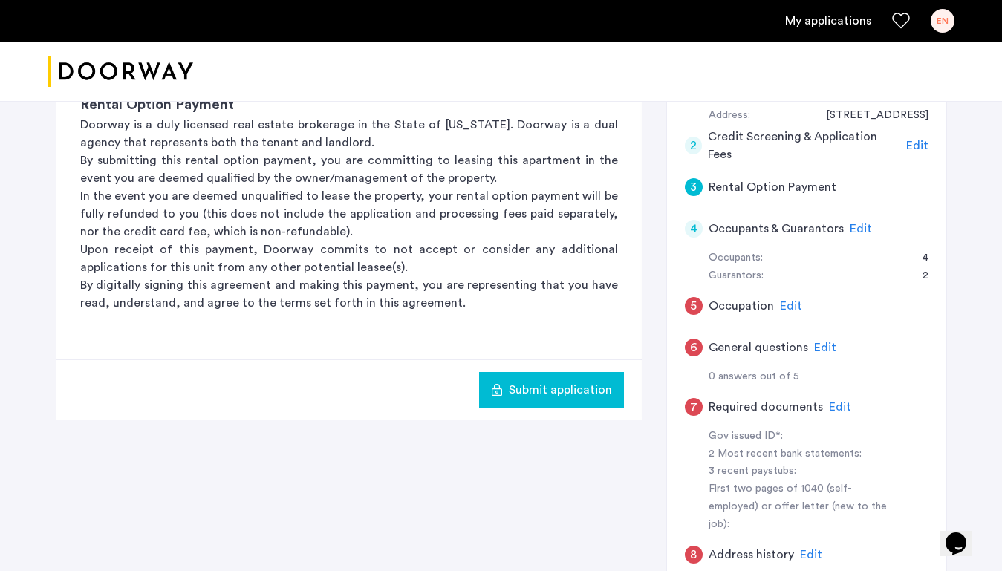
click at [694, 227] on div "4" at bounding box center [694, 229] width 18 height 18
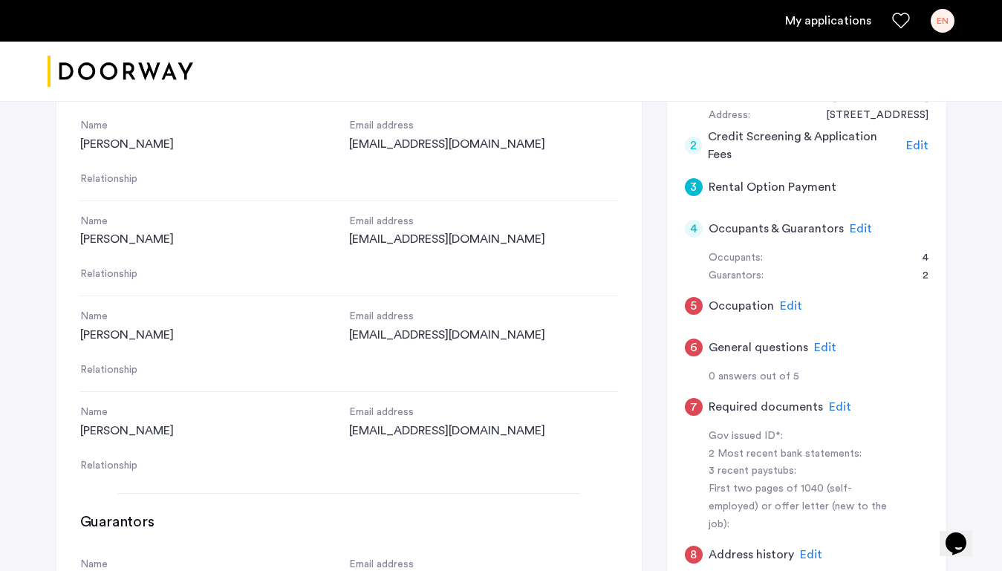
click at [694, 227] on div "4" at bounding box center [694, 229] width 18 height 18
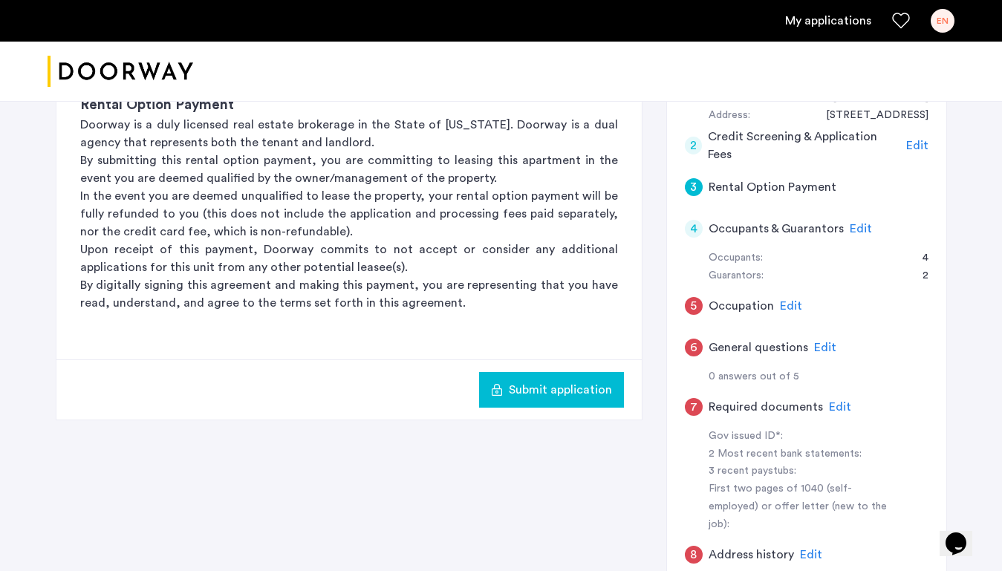
click at [694, 302] on div "5" at bounding box center [694, 306] width 18 height 18
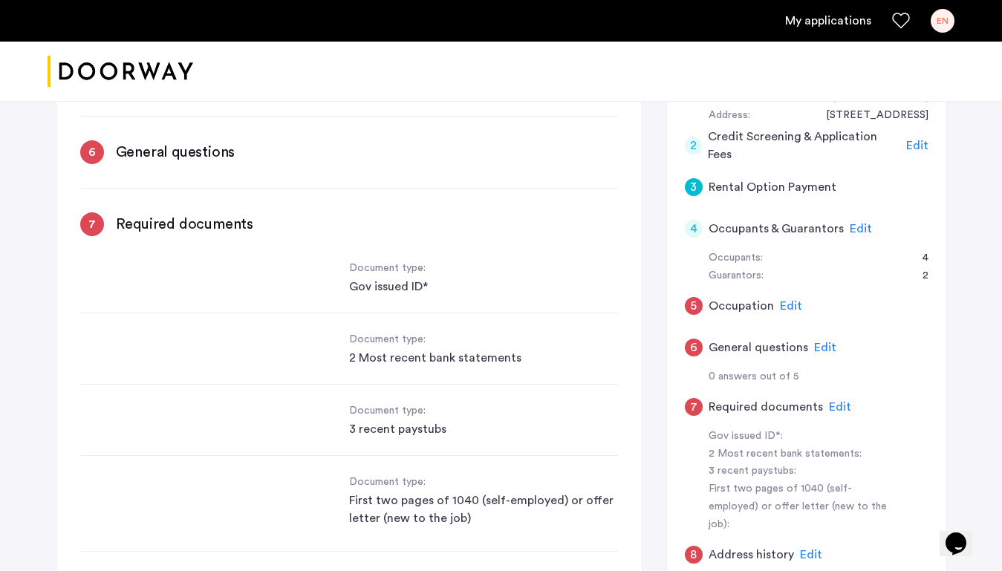
click at [788, 306] on span "Edit" at bounding box center [791, 306] width 22 height 12
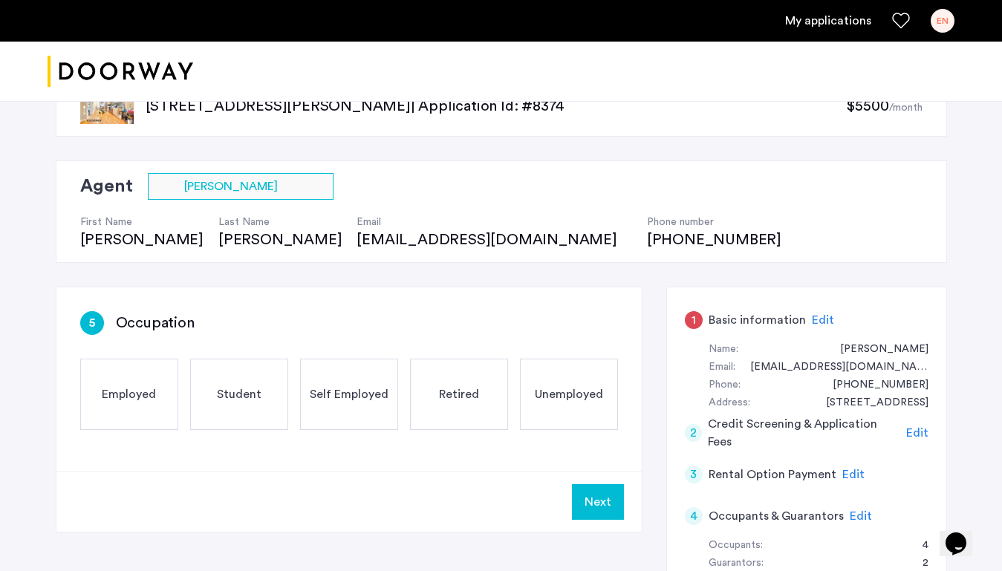
click at [348, 393] on span "Self Employed" at bounding box center [349, 395] width 79 height 18
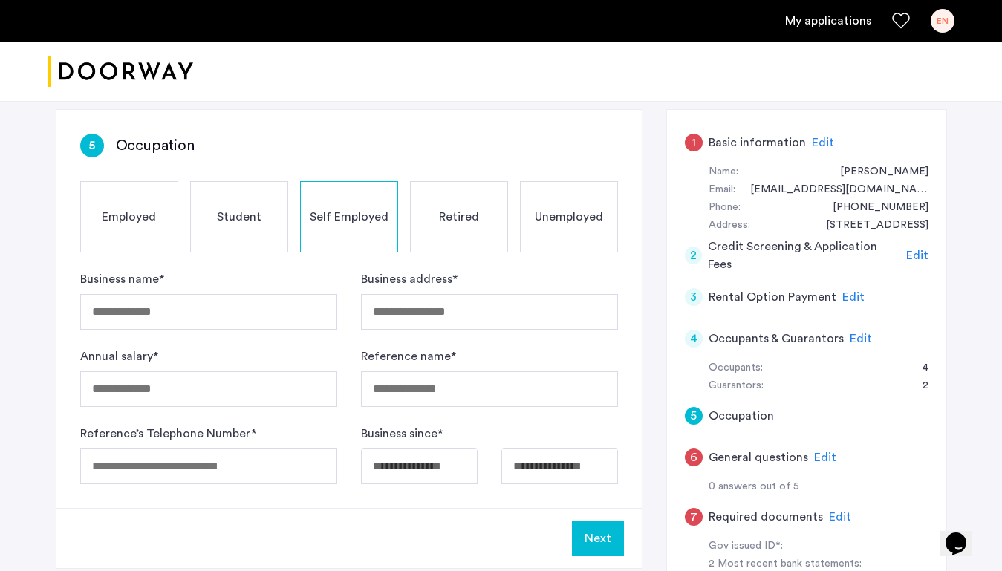
click at [144, 238] on div "Employed" at bounding box center [129, 216] width 98 height 71
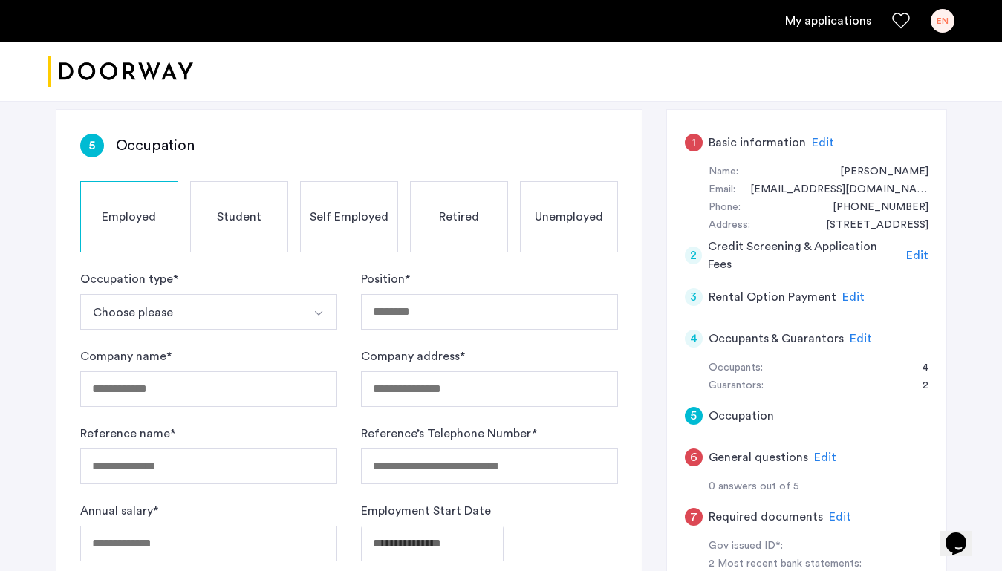
click at [192, 304] on button "Choose please" at bounding box center [191, 312] width 222 height 36
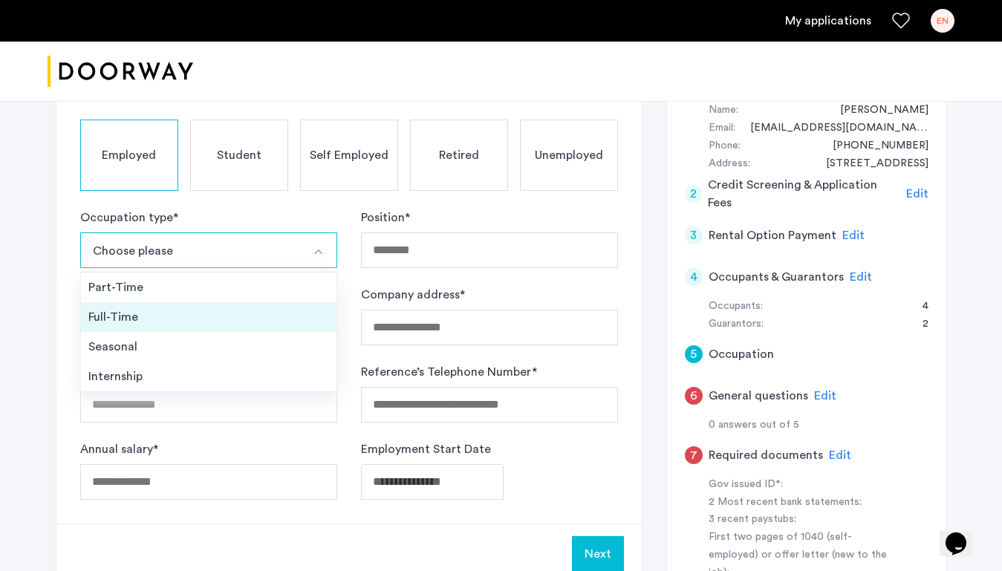
click at [132, 317] on div "Full-Time" at bounding box center [208, 317] width 241 height 18
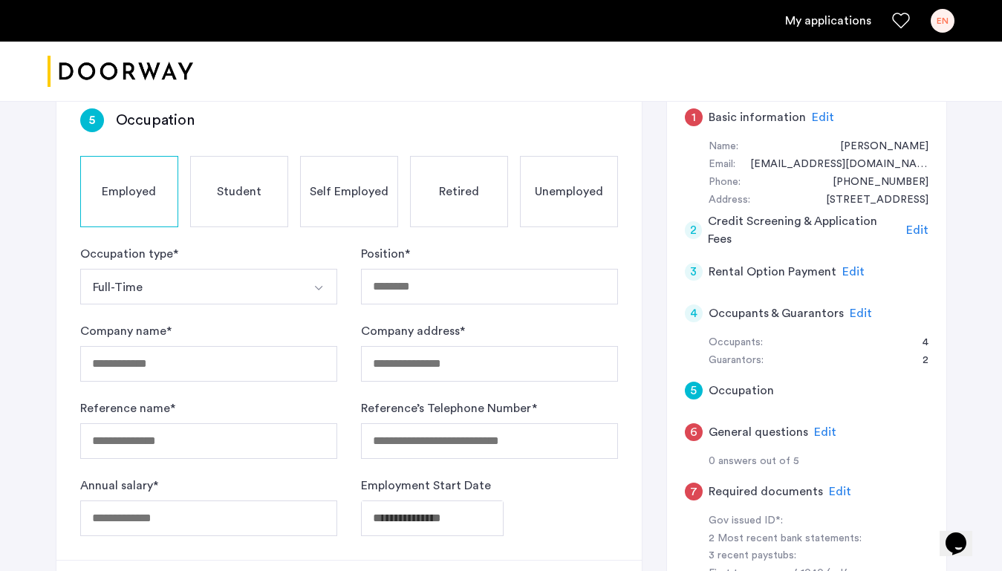
scroll to position [270, 0]
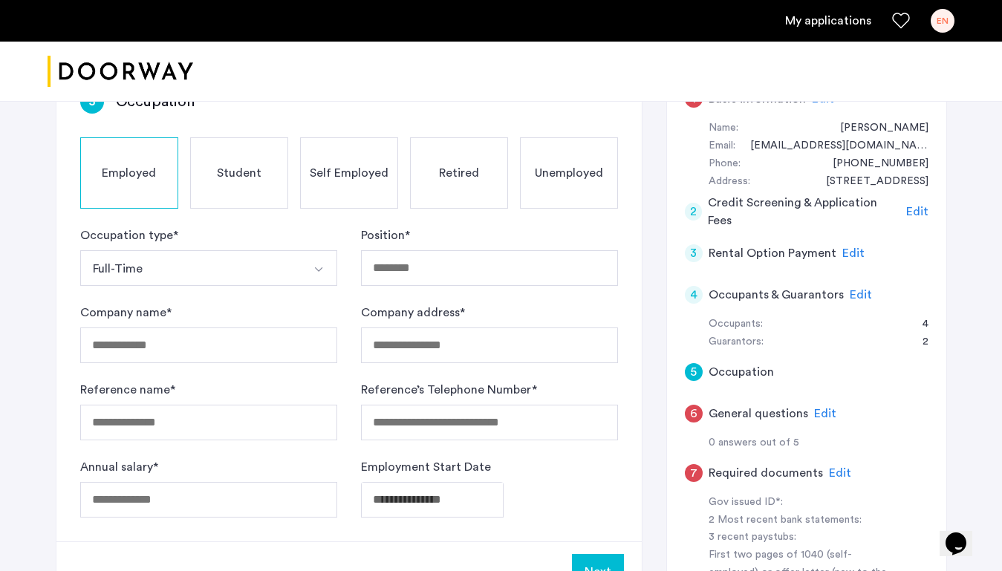
click at [569, 181] on span "Unemployed" at bounding box center [569, 173] width 68 height 18
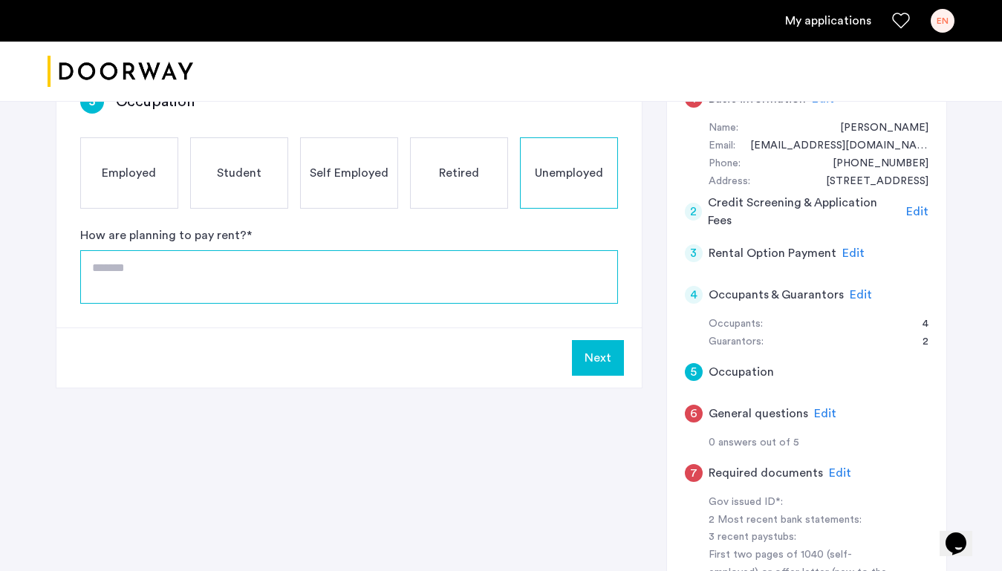
click at [314, 277] on textarea at bounding box center [349, 276] width 538 height 53
type textarea "*"
click at [457, 288] on textarea at bounding box center [349, 276] width 538 height 53
type textarea "*"
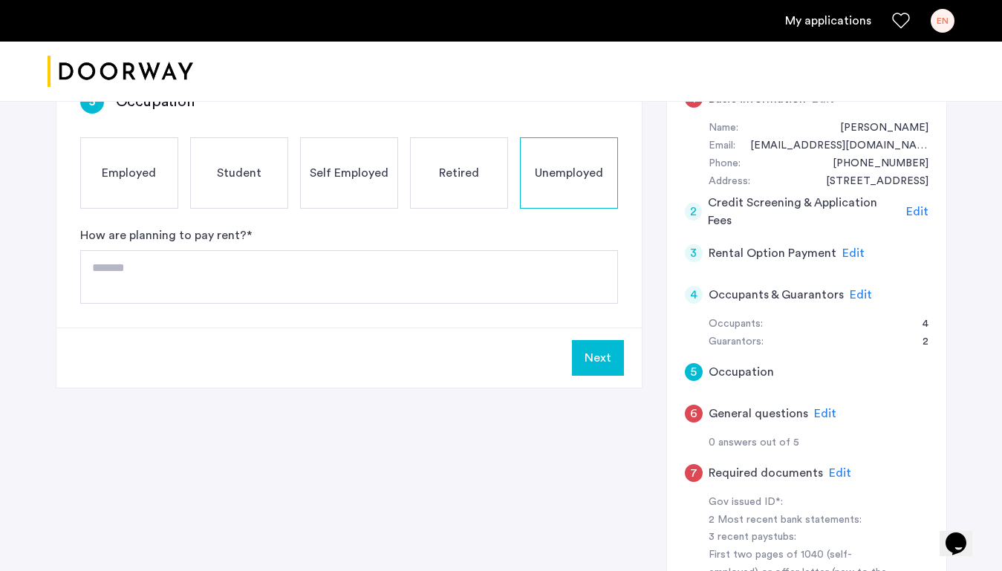
click at [429, 191] on div "Retired" at bounding box center [459, 172] width 98 height 71
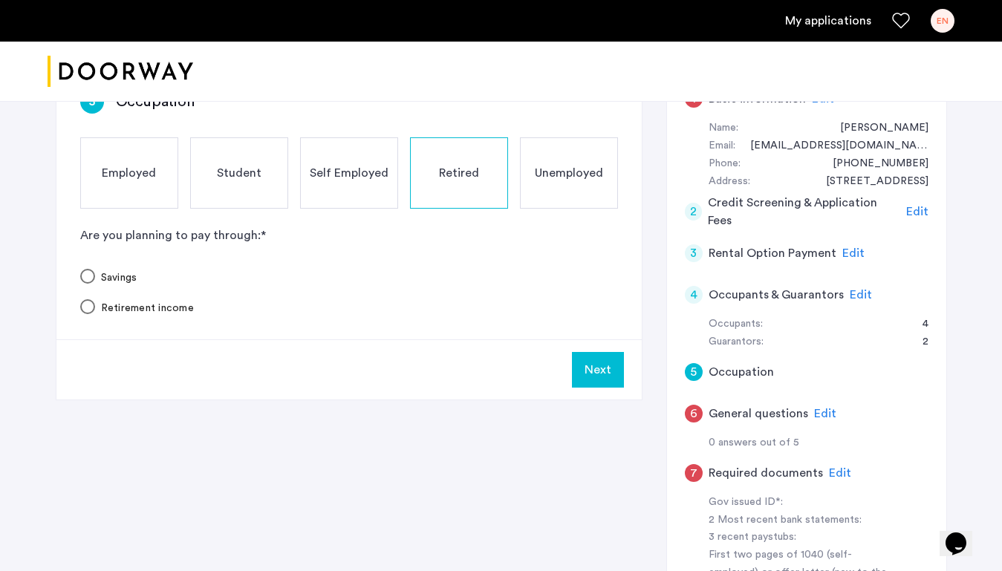
click at [369, 178] on span "Self Employed" at bounding box center [349, 173] width 79 height 18
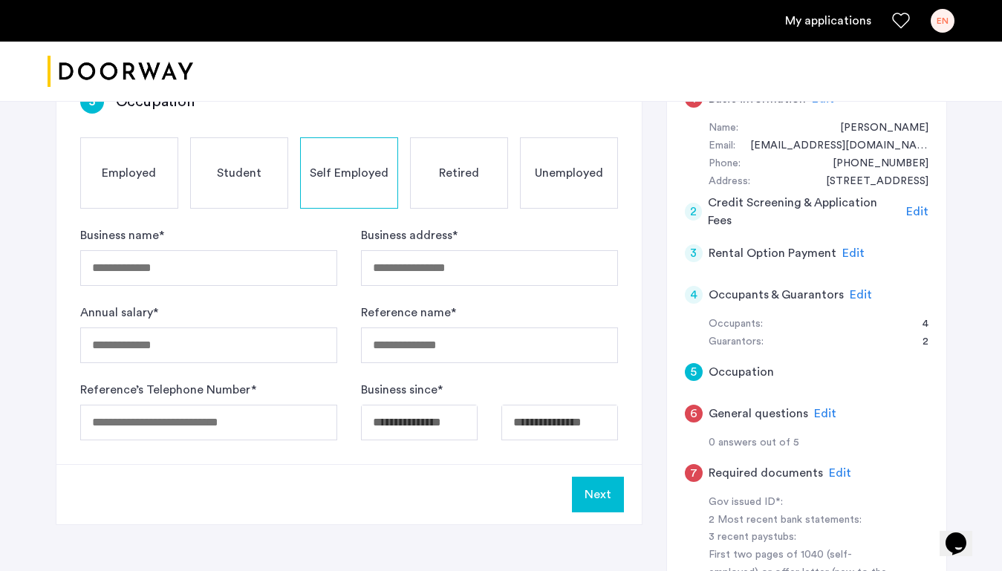
click at [438, 173] on div "Retired" at bounding box center [459, 172] width 98 height 71
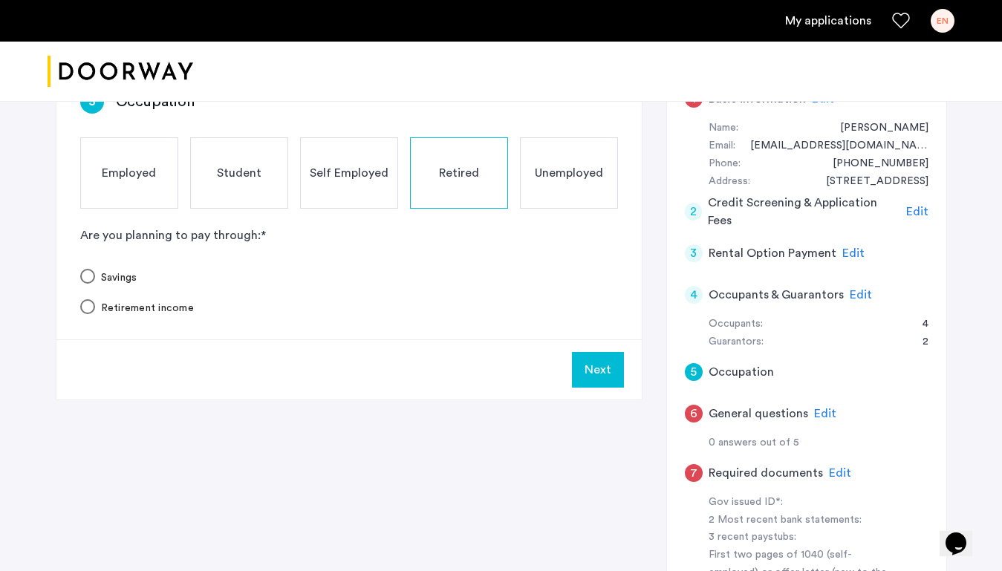
click at [366, 172] on span "Self Employed" at bounding box center [349, 173] width 79 height 18
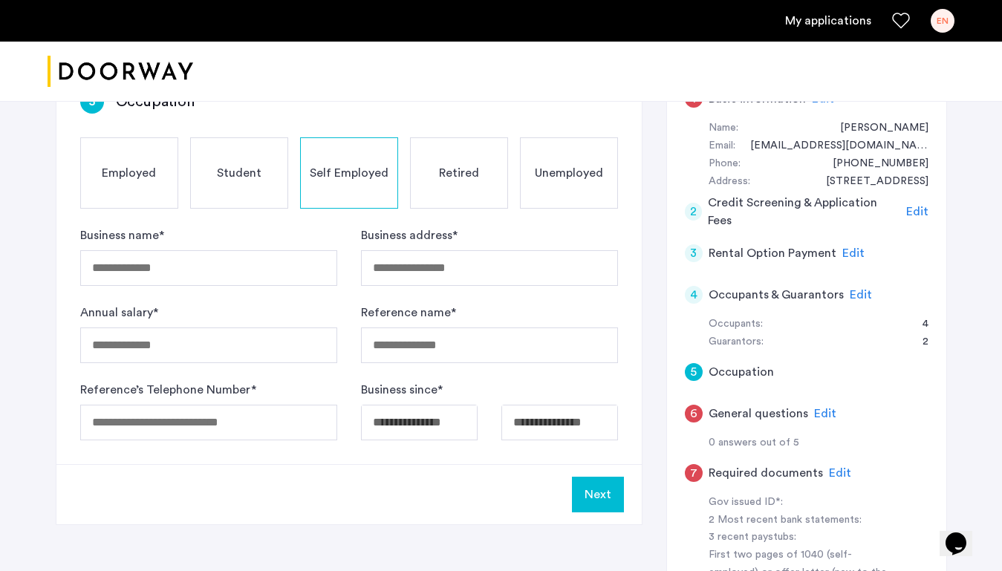
click at [264, 172] on div "Student" at bounding box center [239, 172] width 98 height 71
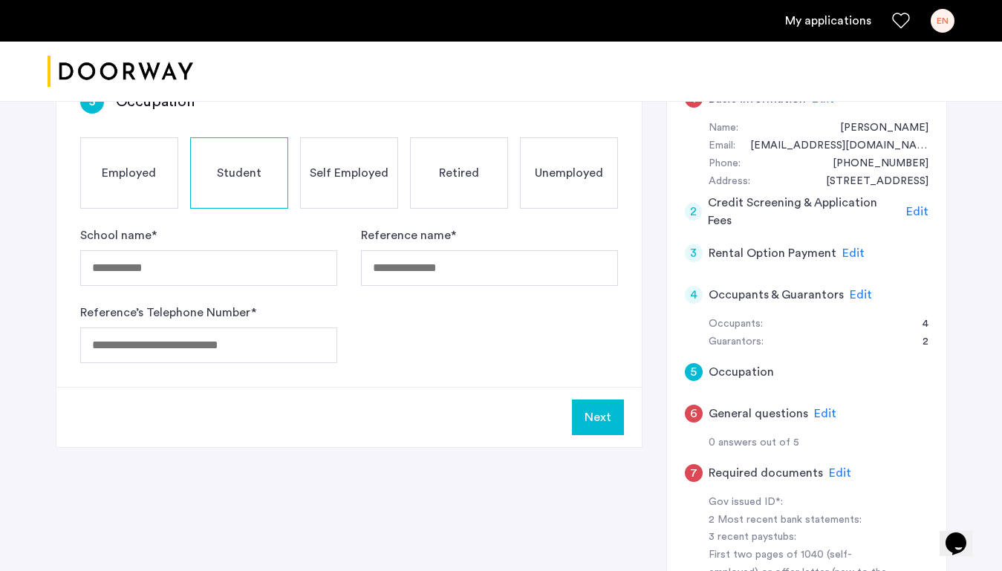
click at [155, 179] on span "Employed" at bounding box center [129, 173] width 54 height 18
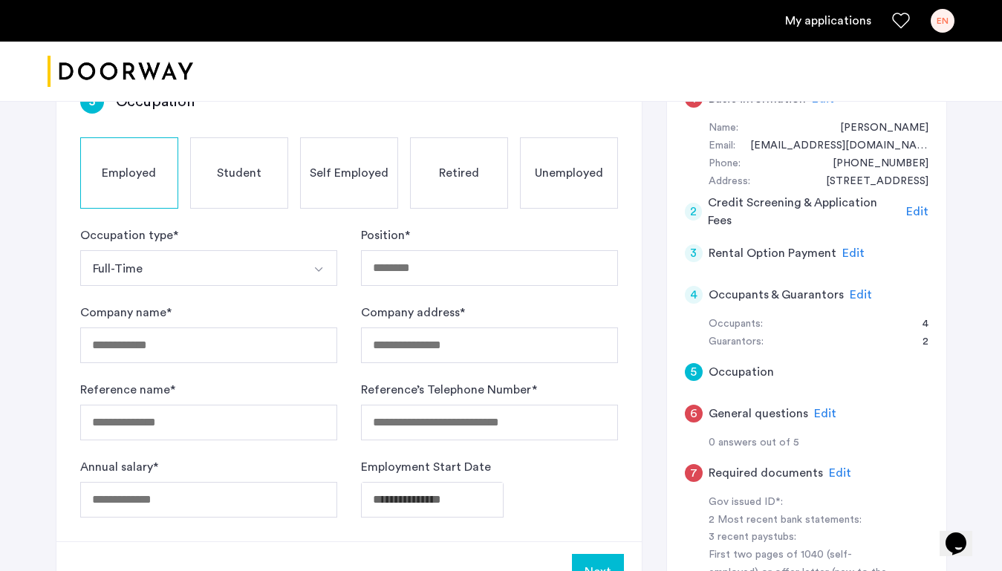
click at [554, 189] on div "Unemployed" at bounding box center [569, 172] width 98 height 71
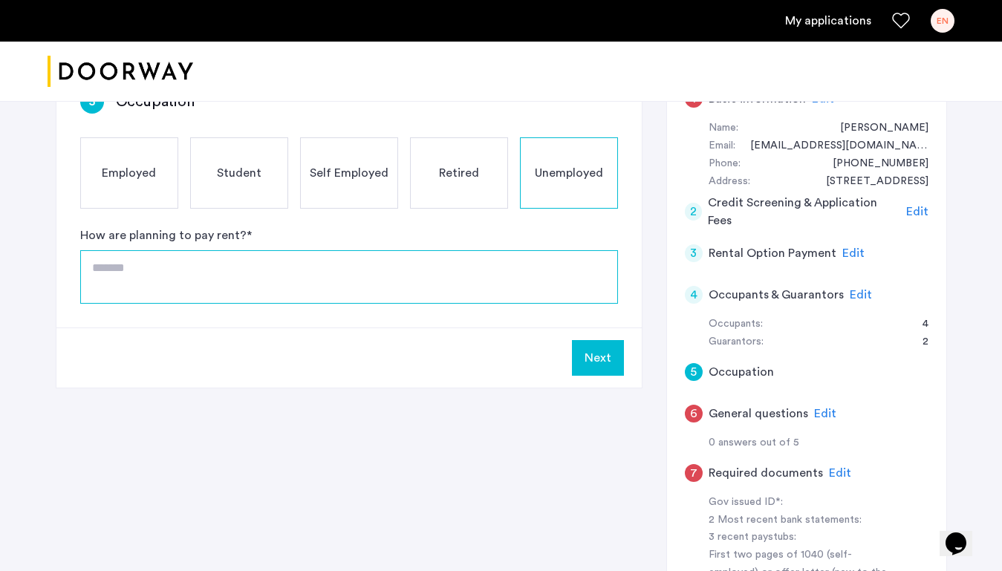
click at [297, 273] on textarea at bounding box center [349, 276] width 538 height 53
type textarea "**********"
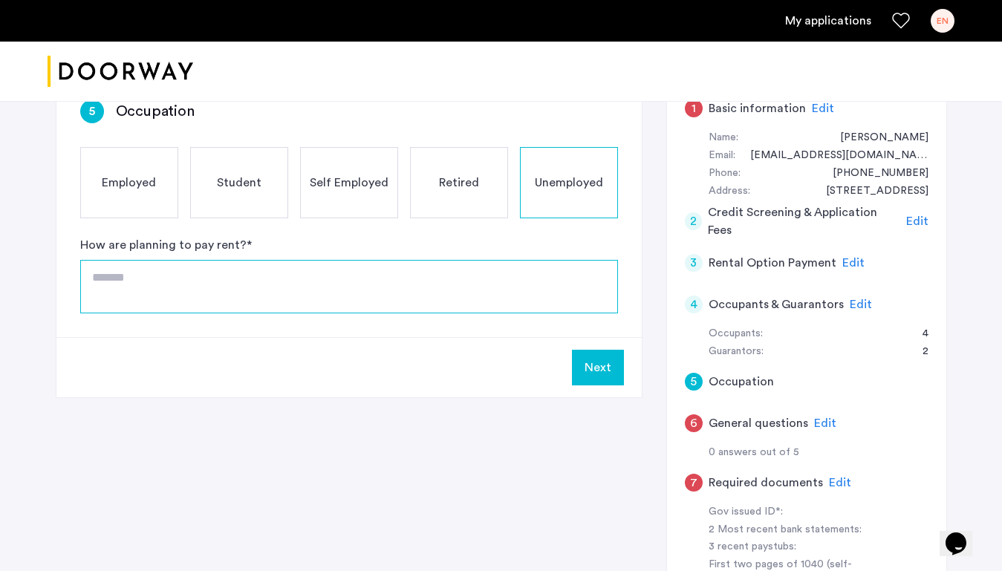
scroll to position [334, 0]
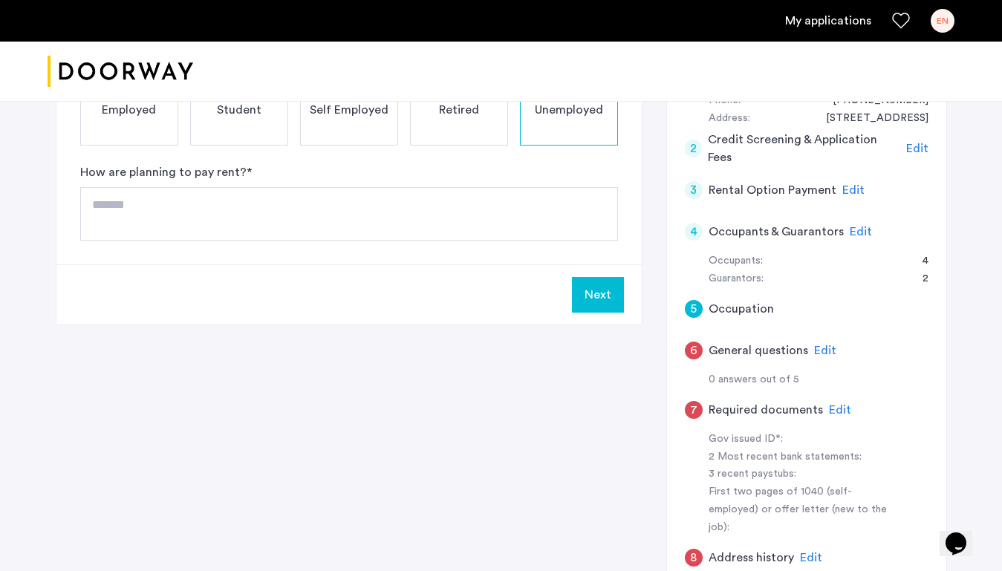
click at [690, 344] on div "6" at bounding box center [694, 351] width 18 height 18
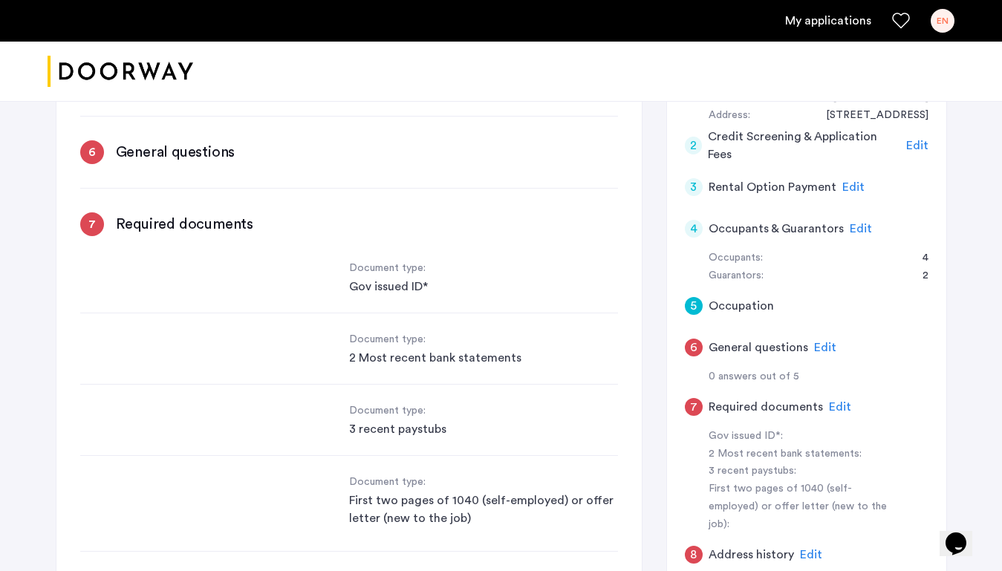
scroll to position [0, 0]
click at [693, 344] on div "6" at bounding box center [694, 348] width 18 height 18
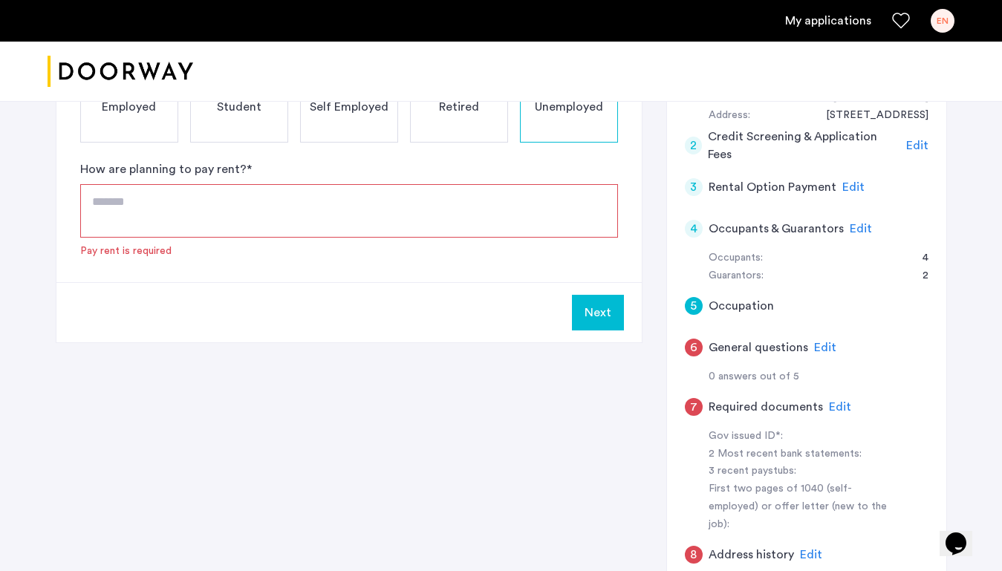
click at [831, 346] on span "Edit" at bounding box center [825, 348] width 22 height 12
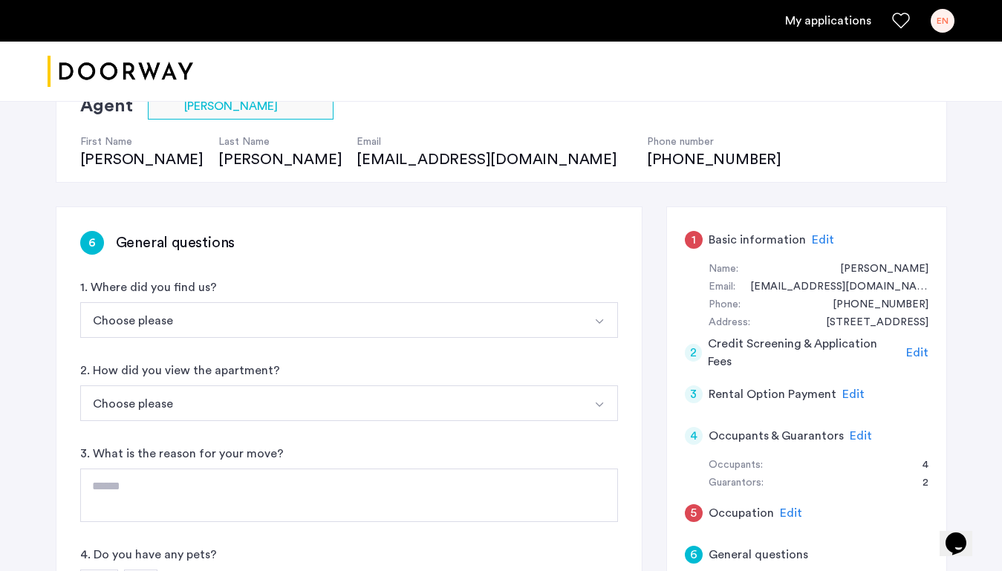
scroll to position [163, 0]
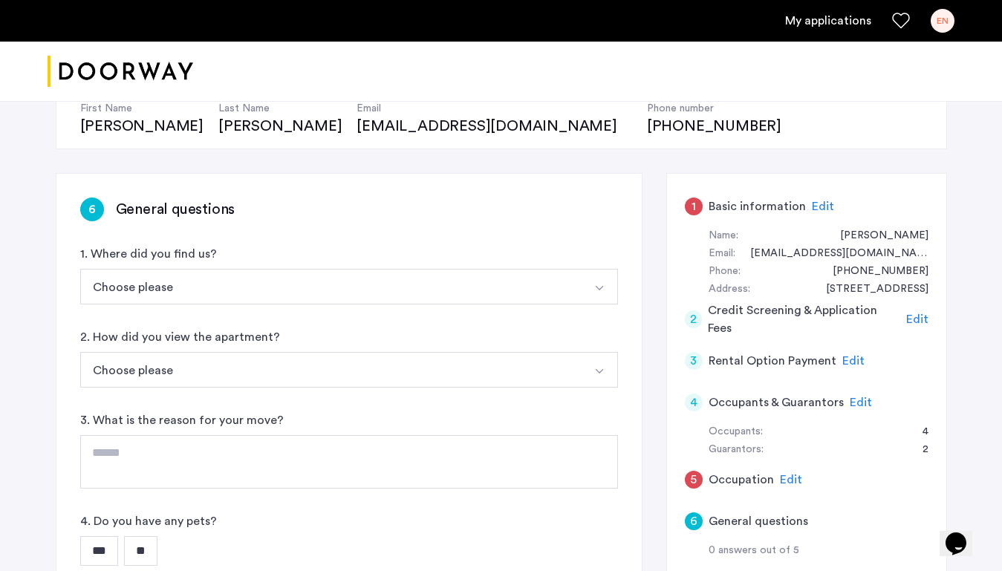
click at [350, 286] on button "Choose please" at bounding box center [331, 287] width 503 height 36
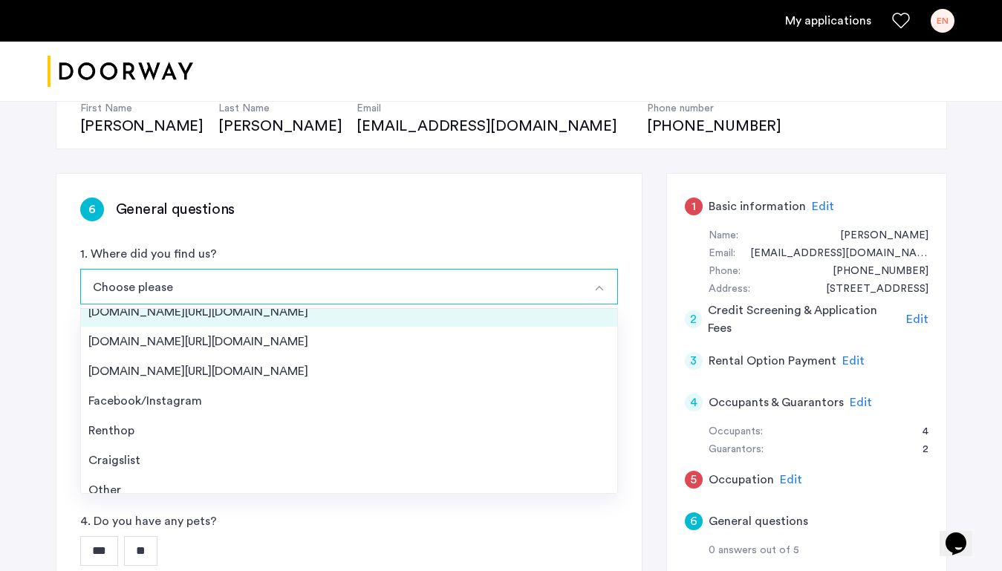
scroll to position [0, 0]
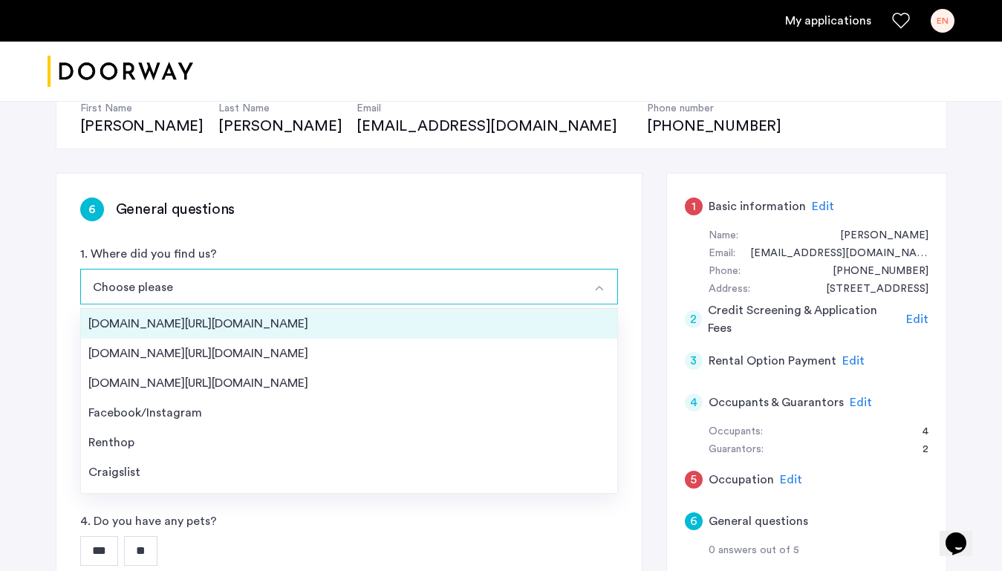
click at [232, 329] on div "Streeteasy.com/Zillow.com" at bounding box center [349, 324] width 522 height 18
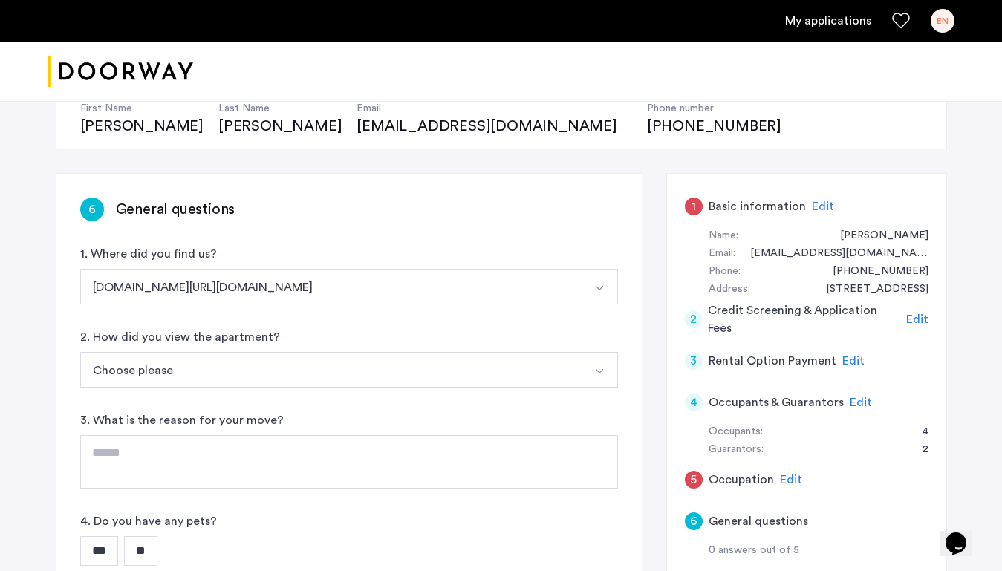
click at [252, 368] on button "Choose please" at bounding box center [331, 370] width 503 height 36
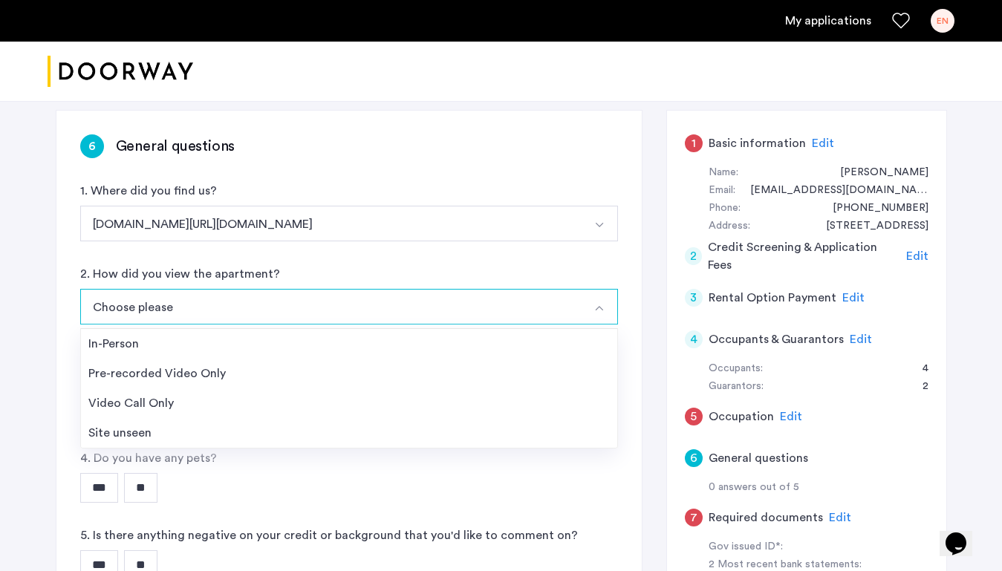
scroll to position [240, 0]
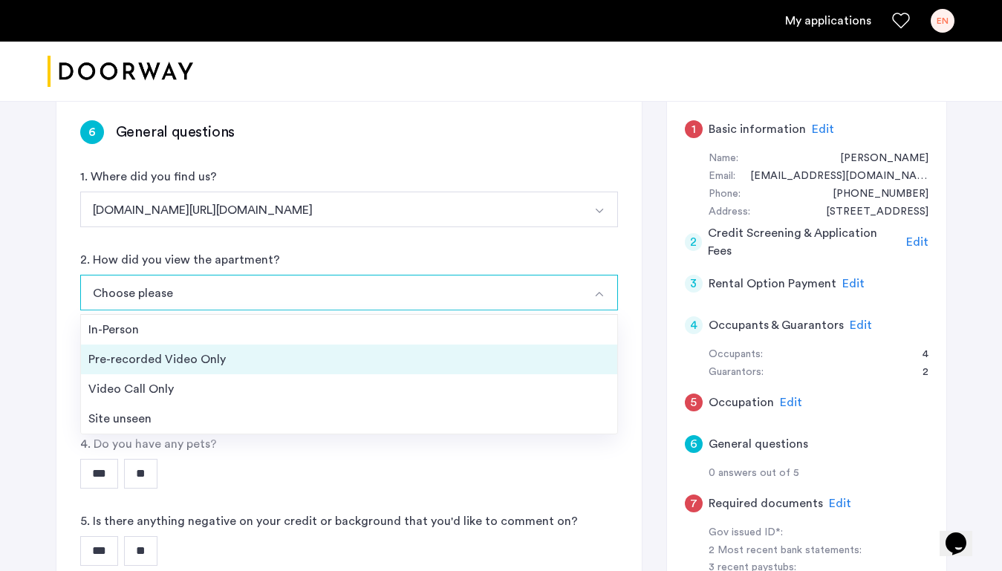
click at [201, 369] on li "Pre-recorded Video Only" at bounding box center [349, 360] width 536 height 30
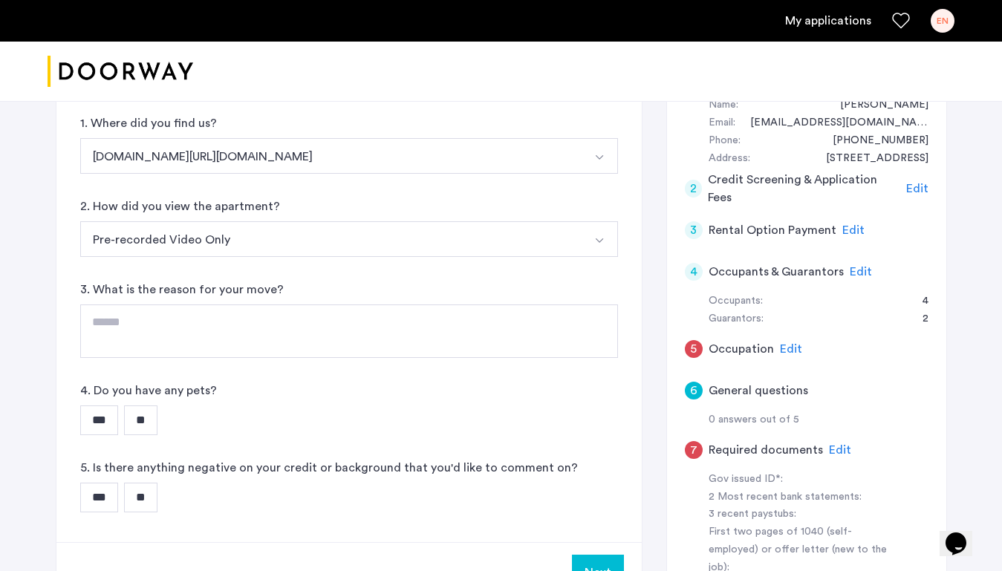
scroll to position [294, 0]
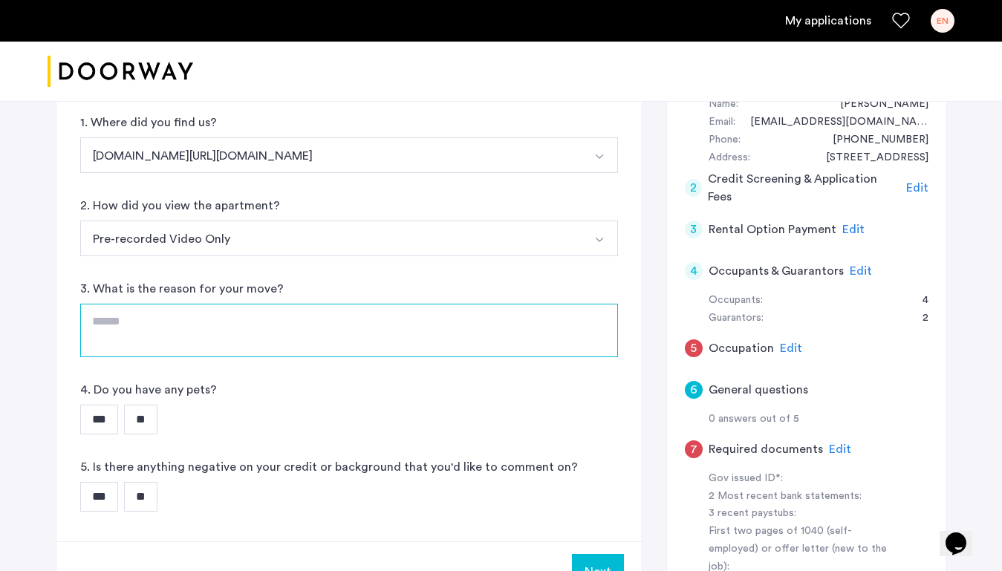
click at [212, 334] on textarea at bounding box center [349, 330] width 538 height 53
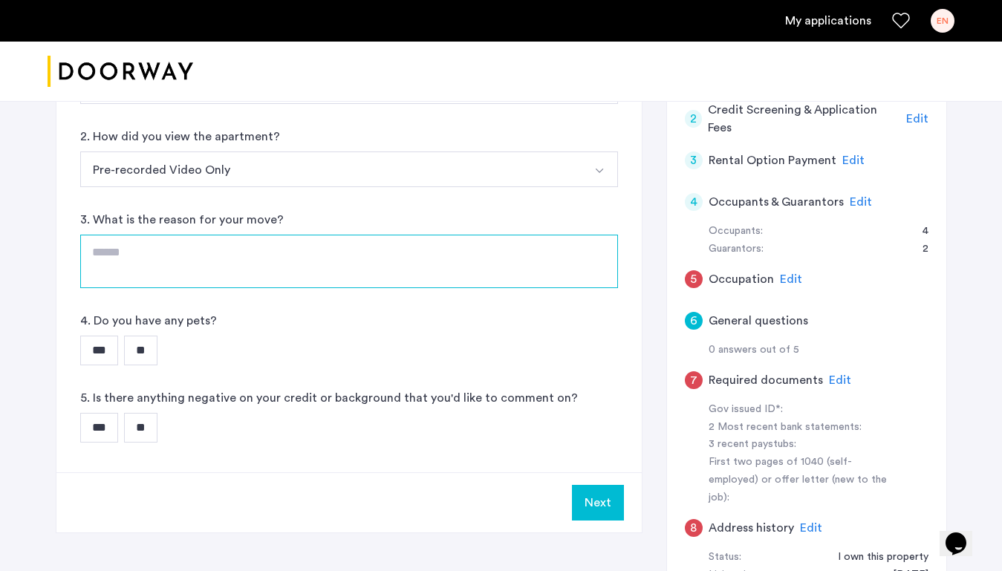
scroll to position [368, 0]
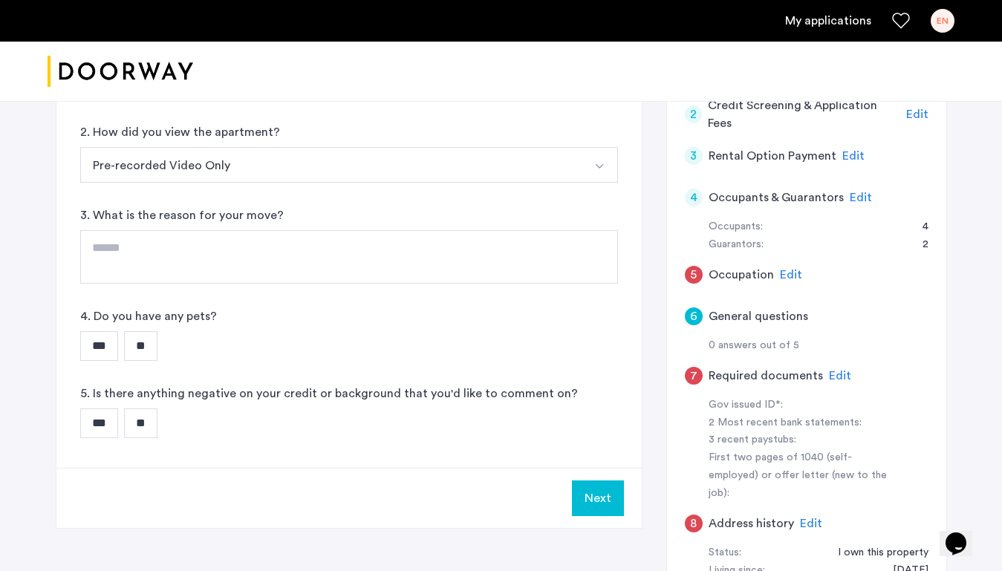
click at [158, 344] on input "**" at bounding box center [140, 346] width 33 height 30
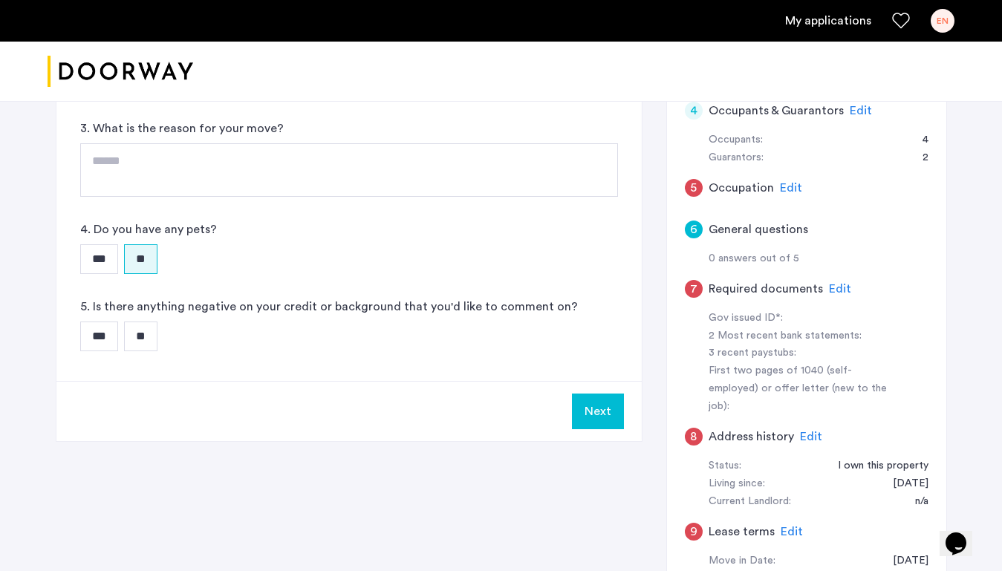
scroll to position [465, 0]
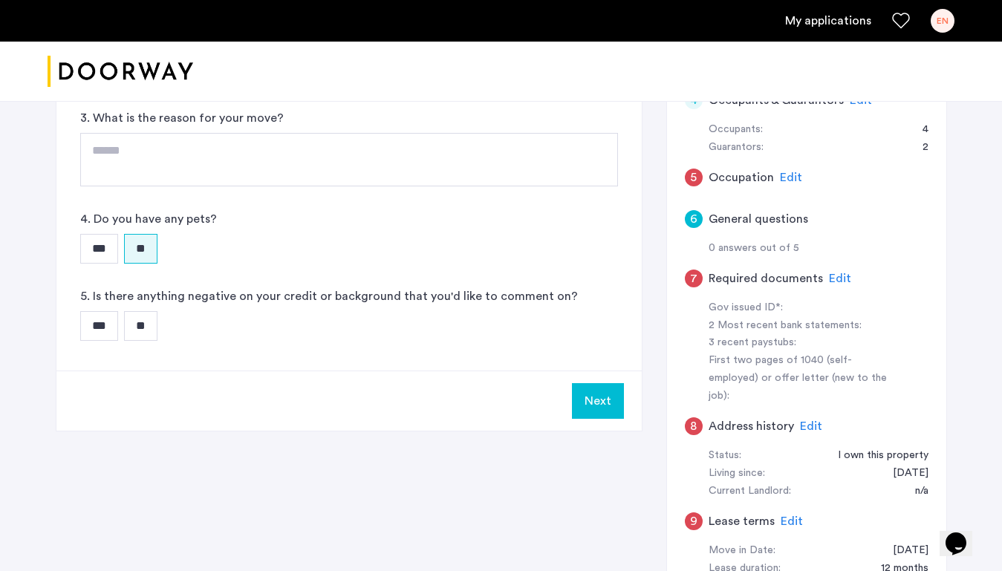
click at [152, 322] on input "**" at bounding box center [140, 326] width 33 height 30
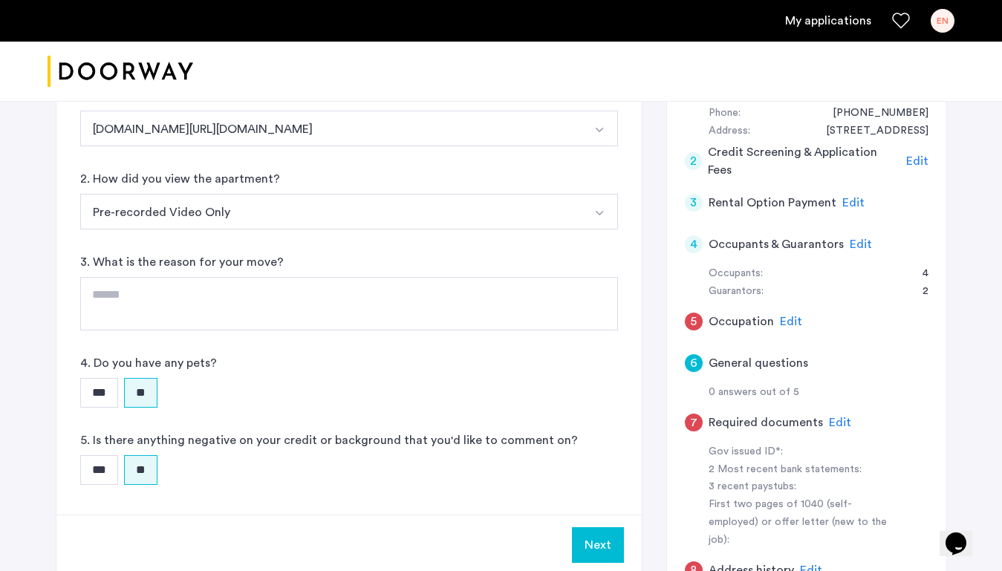
scroll to position [308, 0]
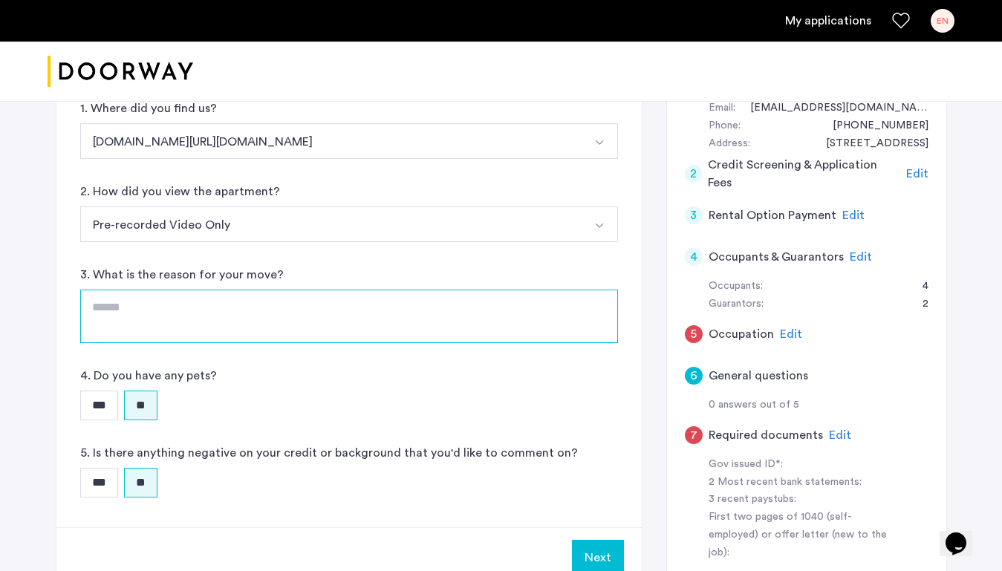
click at [279, 313] on textarea at bounding box center [349, 316] width 538 height 53
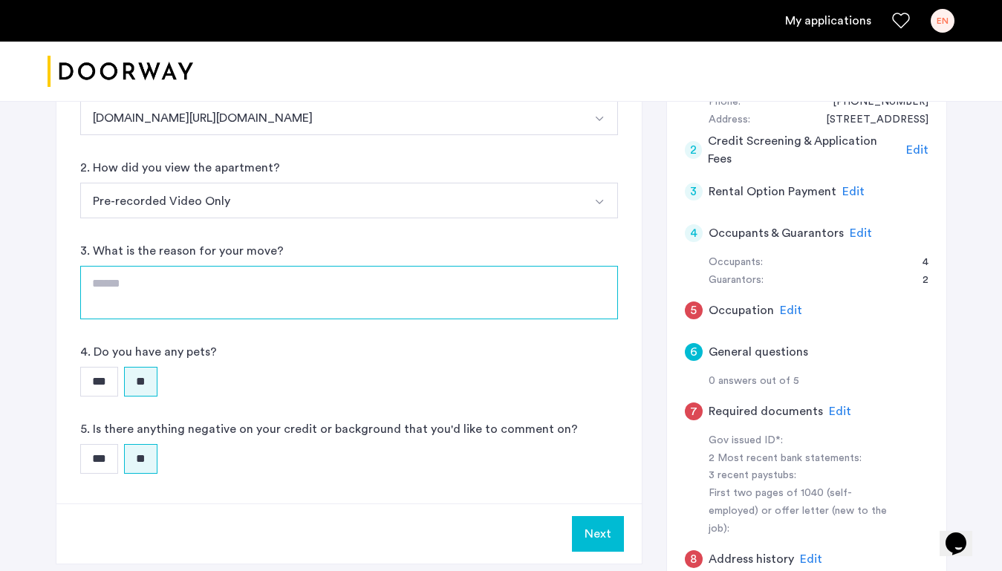
scroll to position [337, 0]
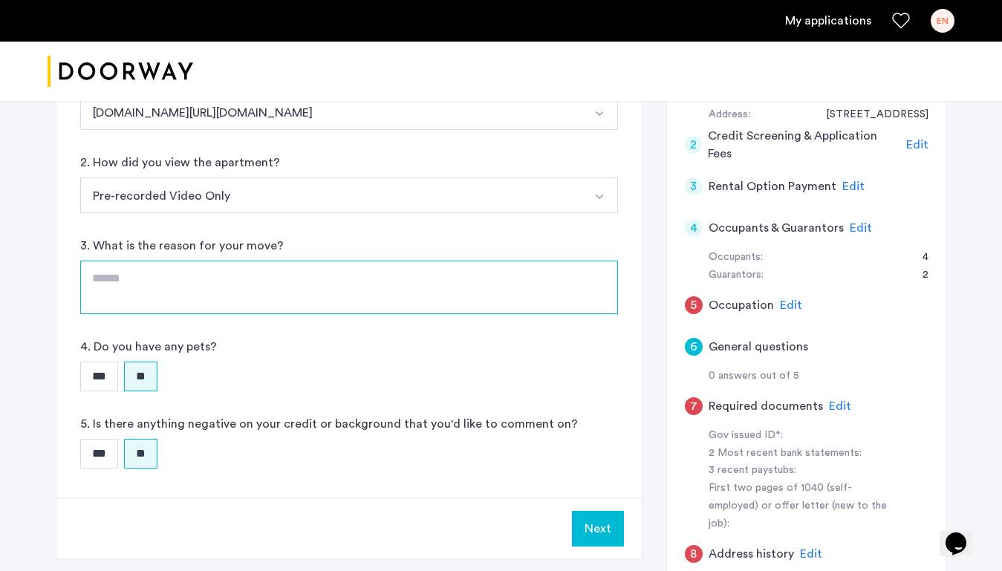
click at [306, 286] on textarea at bounding box center [349, 287] width 538 height 53
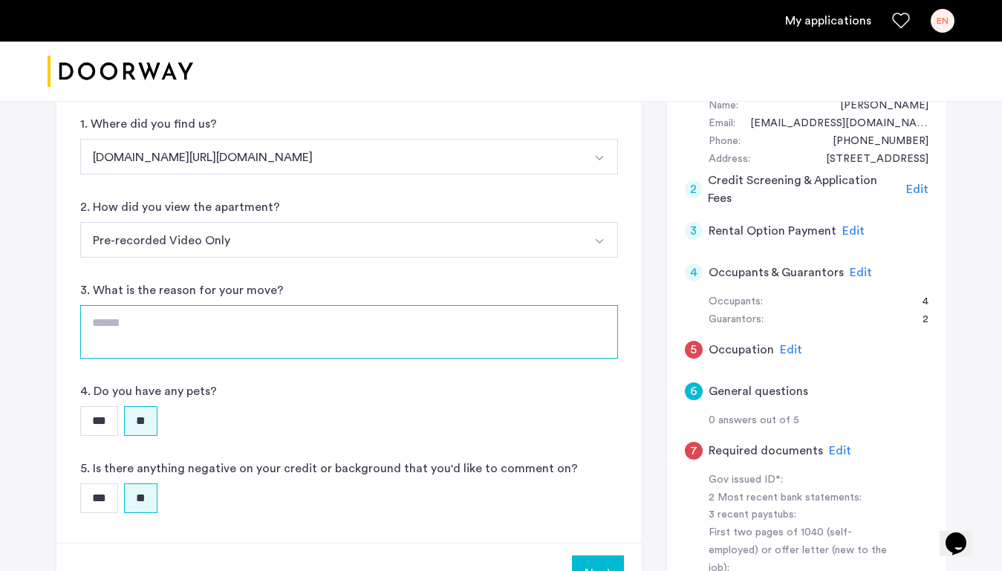
scroll to position [239, 0]
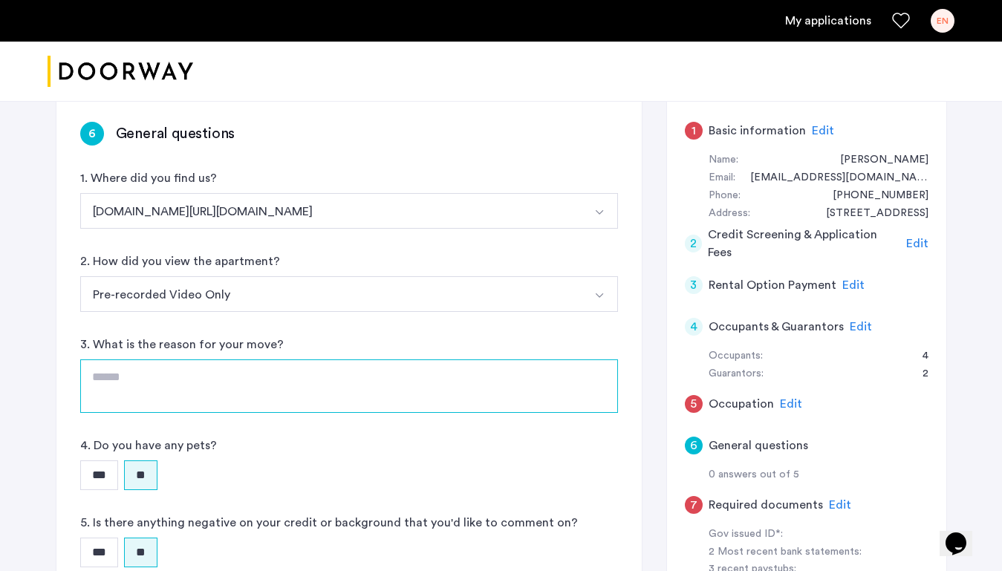
click at [333, 380] on textarea at bounding box center [349, 386] width 538 height 53
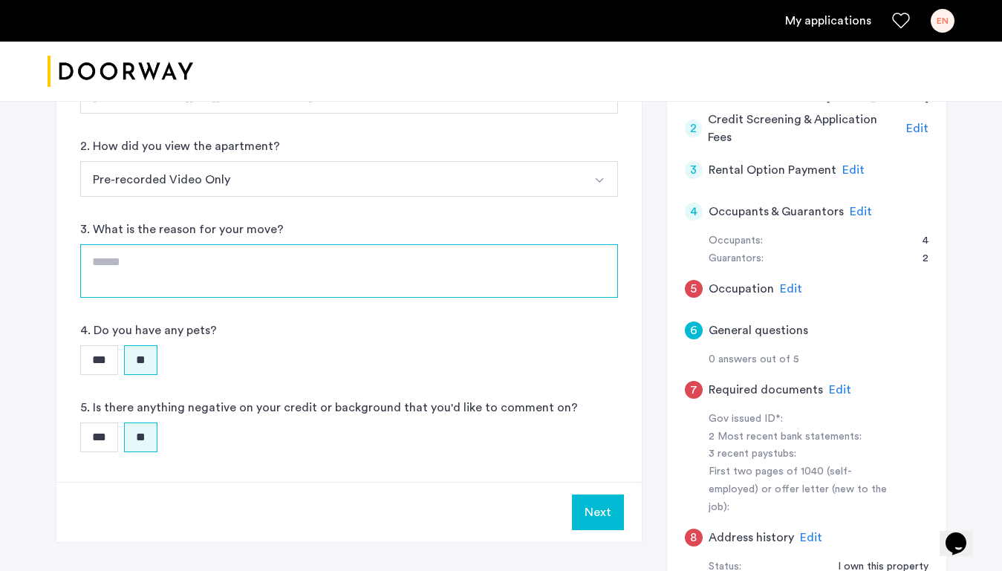
scroll to position [342, 0]
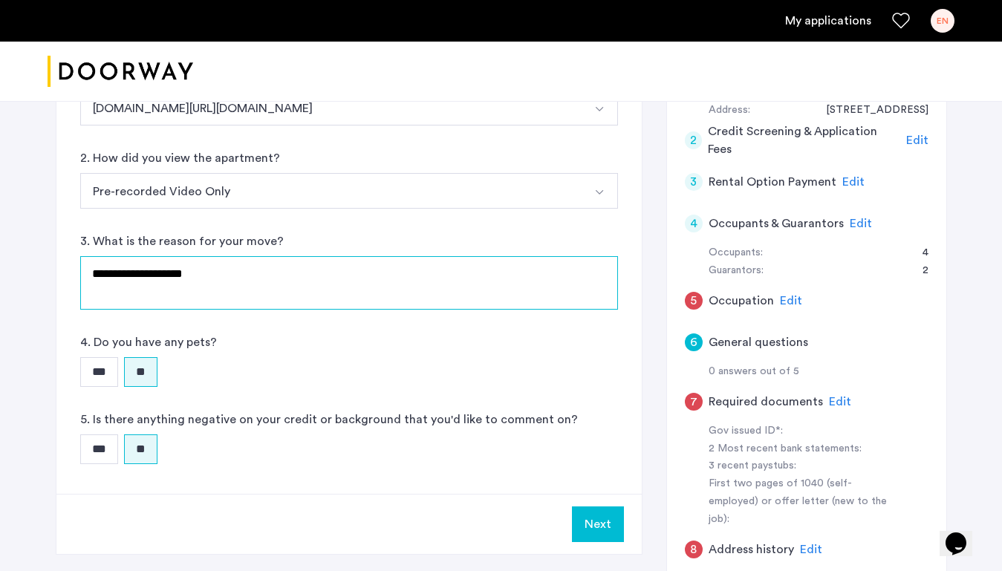
click at [133, 276] on textarea "**********" at bounding box center [349, 282] width 538 height 53
click at [219, 279] on textarea "**********" at bounding box center [349, 282] width 538 height 53
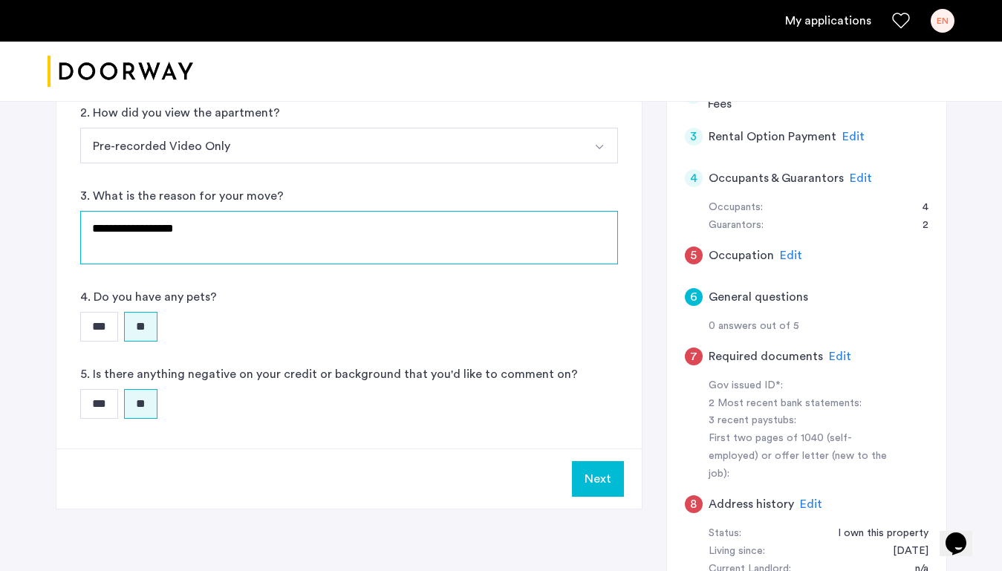
scroll to position [388, 0]
type textarea "**********"
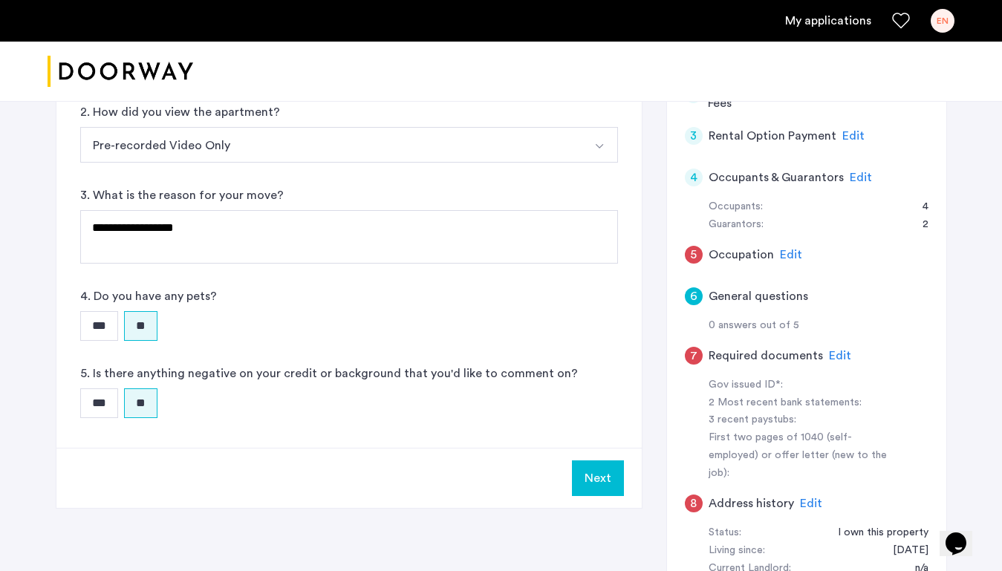
click at [599, 487] on button "Next" at bounding box center [598, 479] width 52 height 36
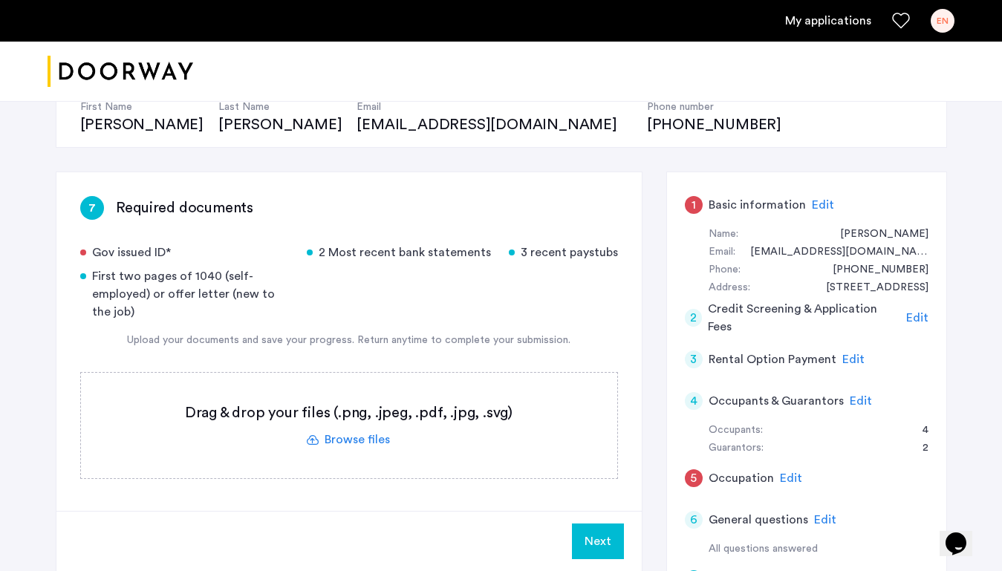
scroll to position [160, 0]
